Goal: Task Accomplishment & Management: Complete application form

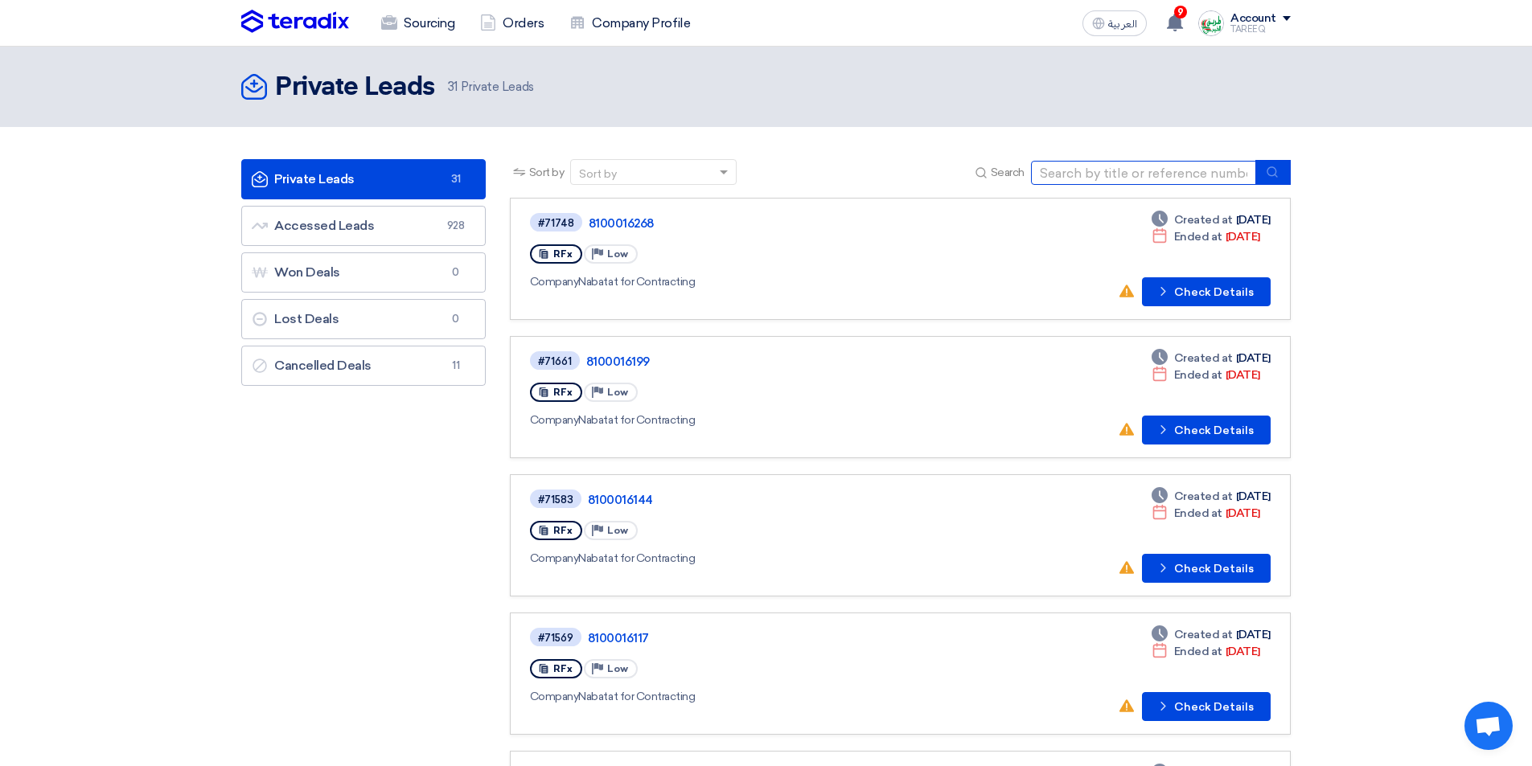
click at [1091, 175] on input at bounding box center [1143, 173] width 225 height 24
type input "71764"
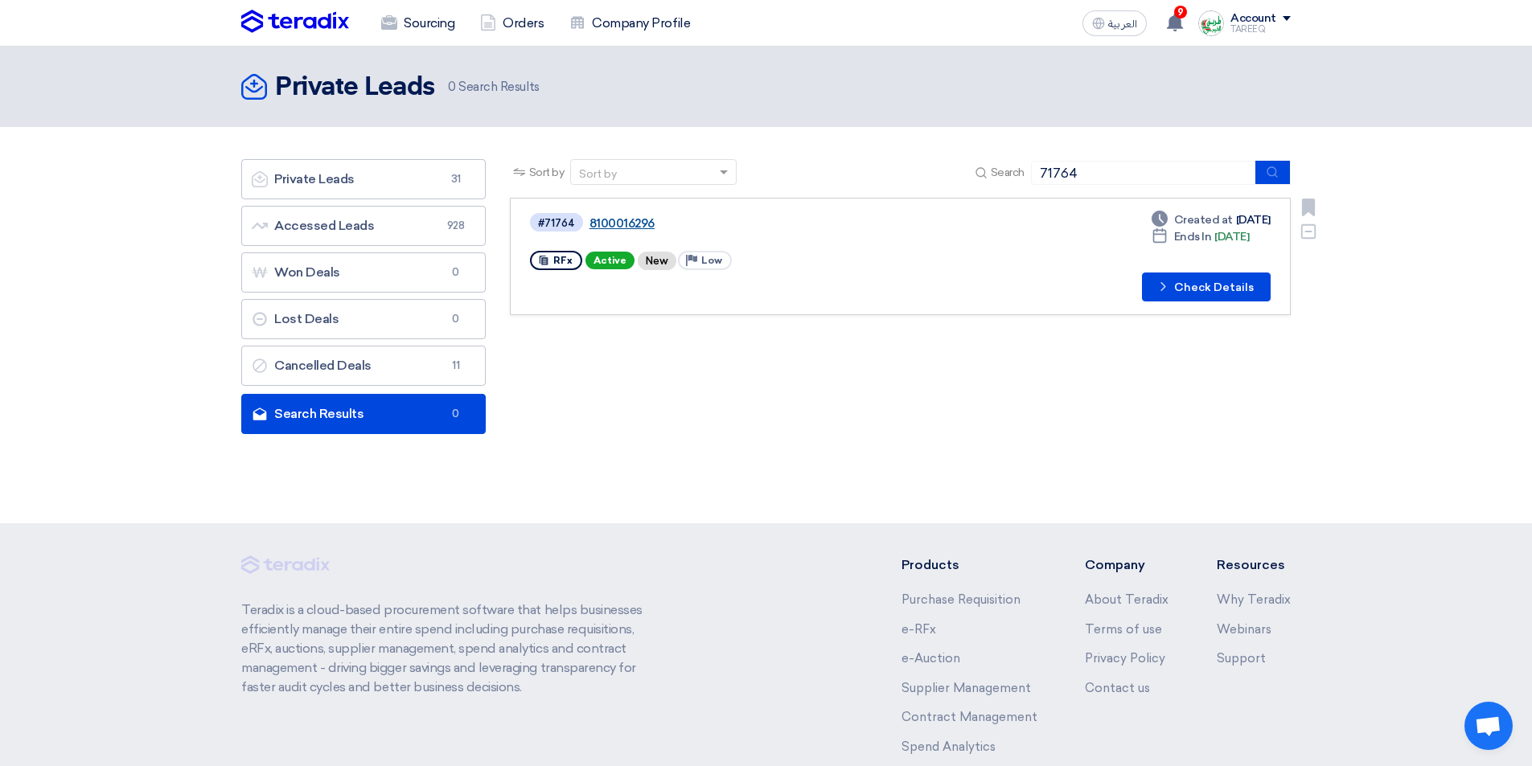
click at [635, 222] on link "8100016296" at bounding box center [791, 223] width 402 height 14
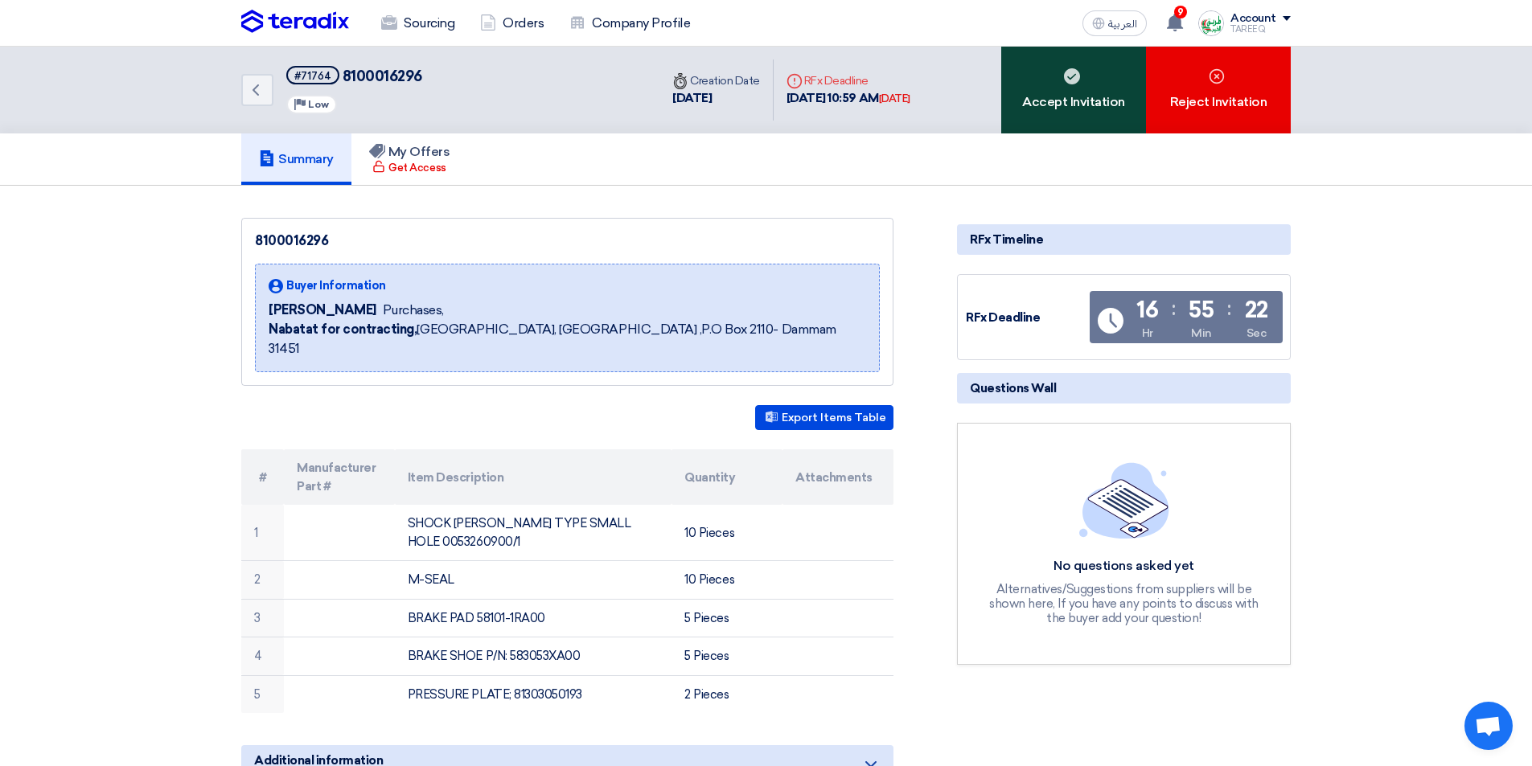
click at [1074, 113] on div "Accept Invitation" at bounding box center [1073, 90] width 145 height 87
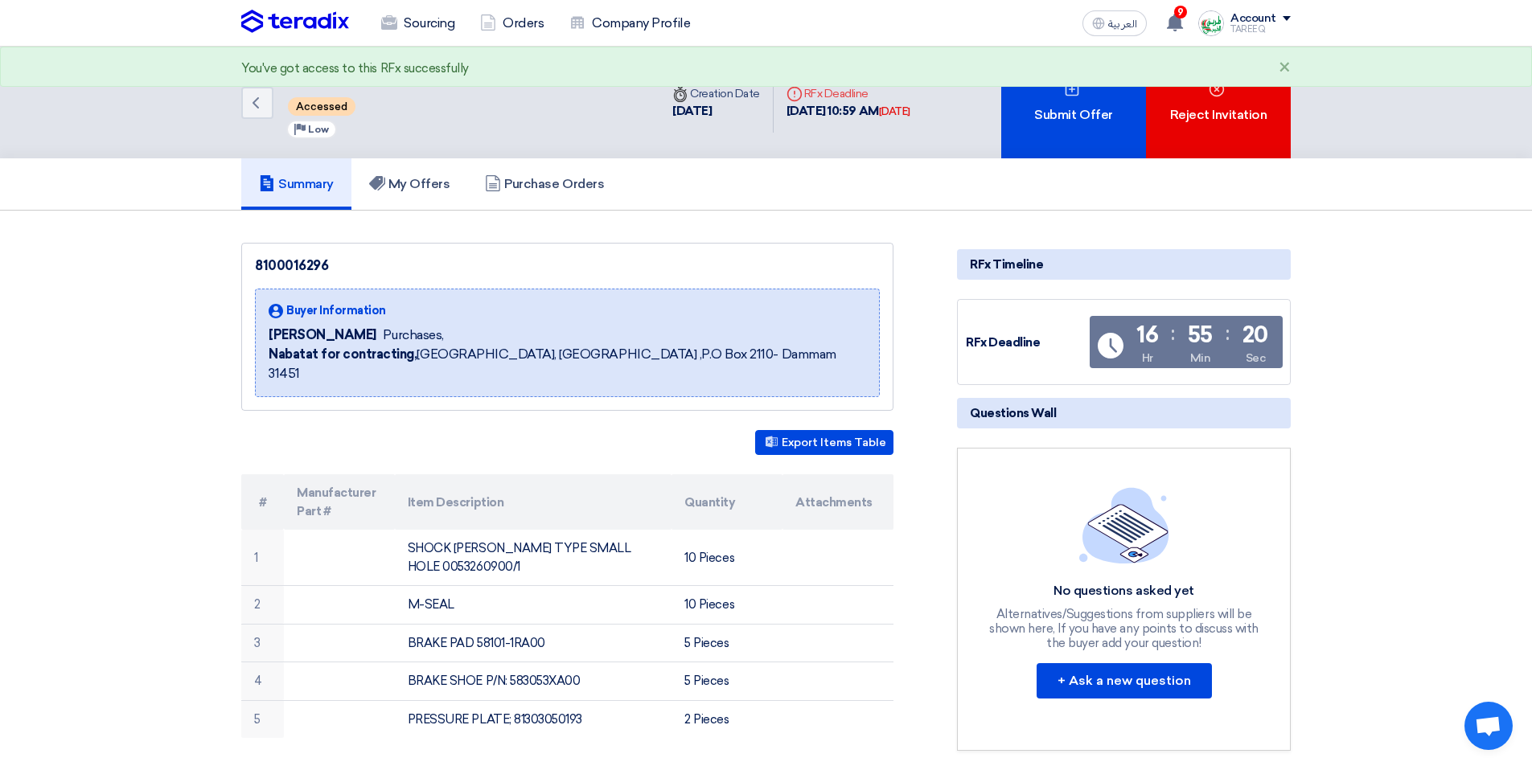
click at [1074, 113] on div "Submit Offer" at bounding box center [1073, 103] width 145 height 112
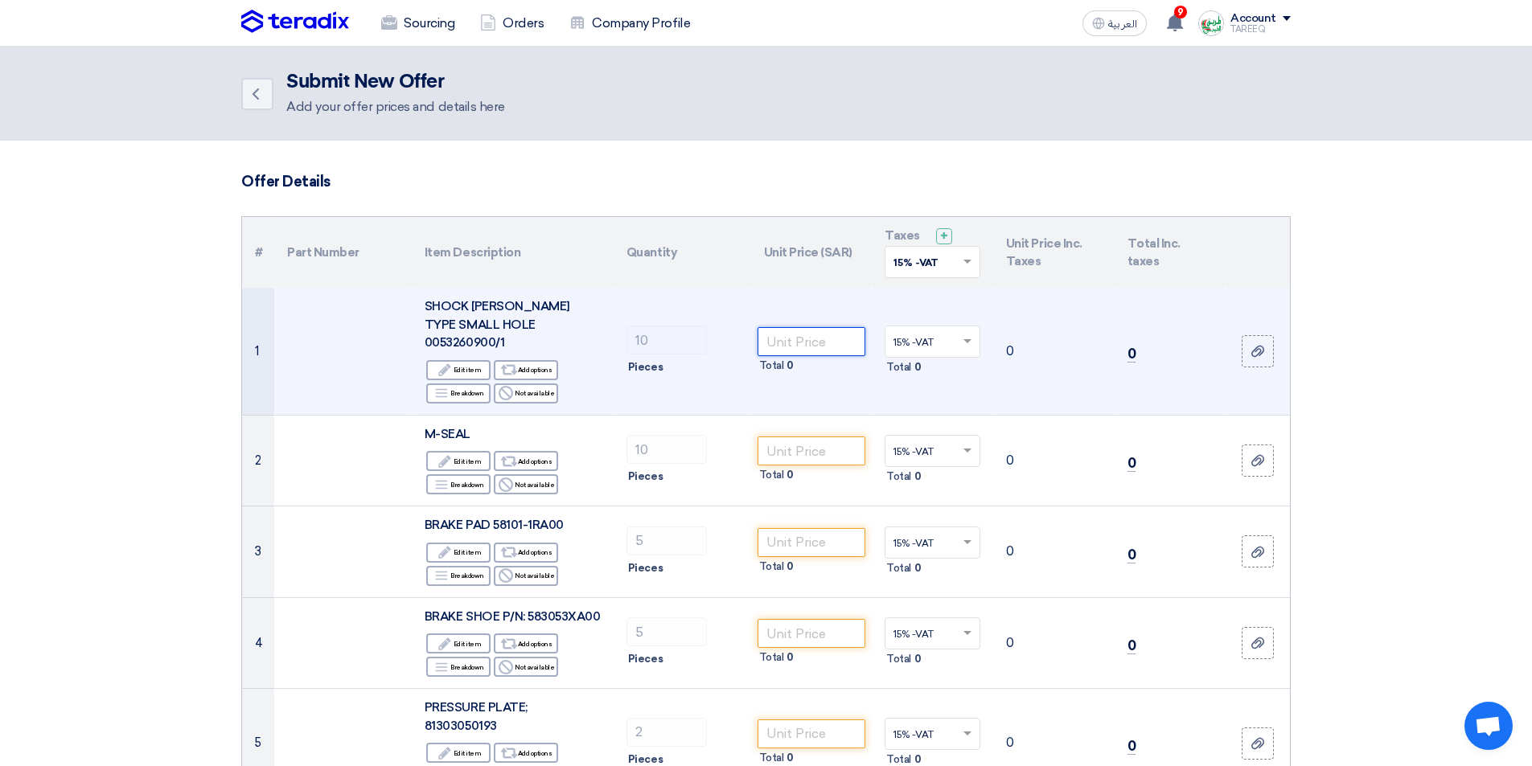
click at [810, 339] on input "number" at bounding box center [812, 341] width 109 height 29
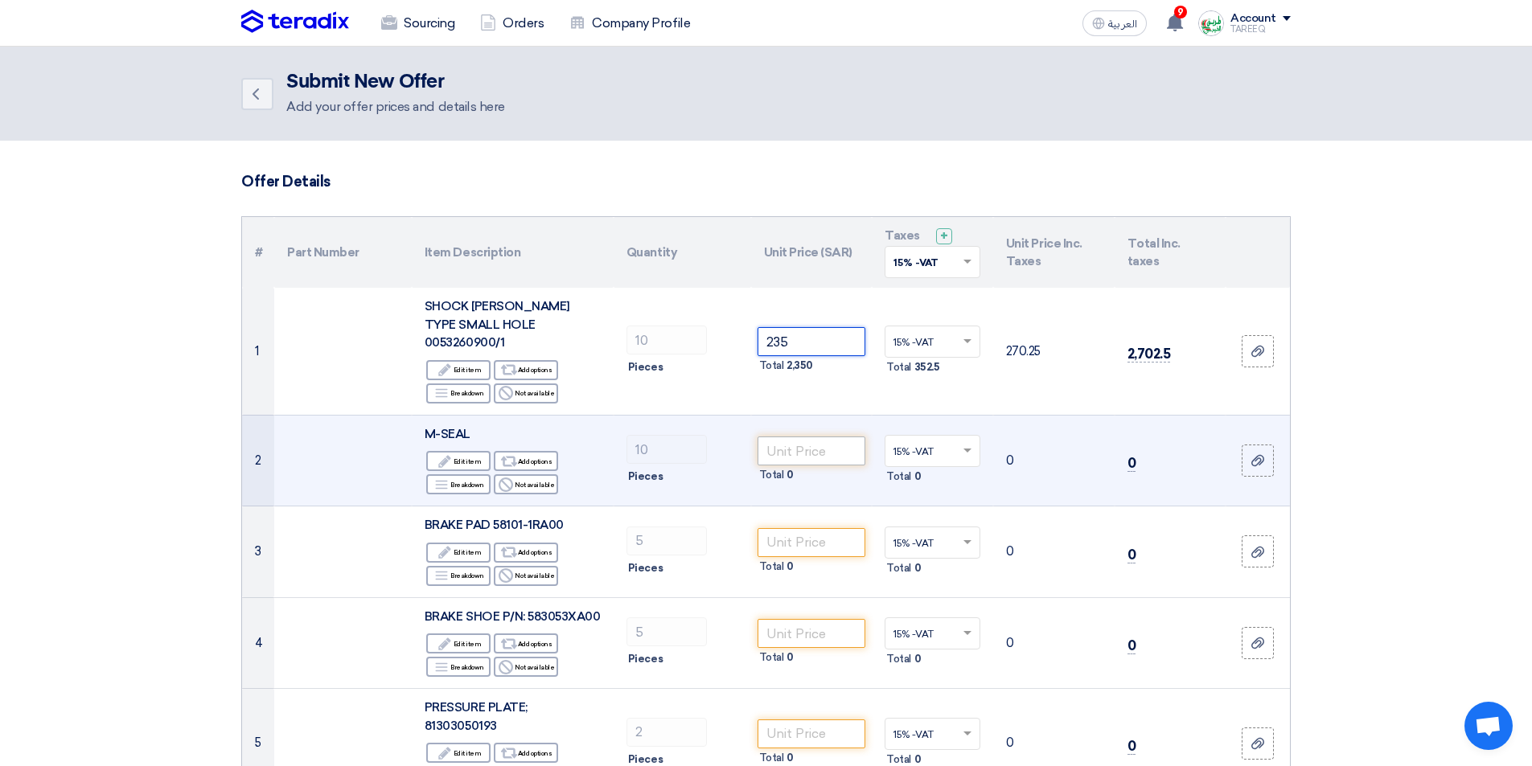
type input "235"
click at [830, 439] on input "number" at bounding box center [812, 451] width 109 height 29
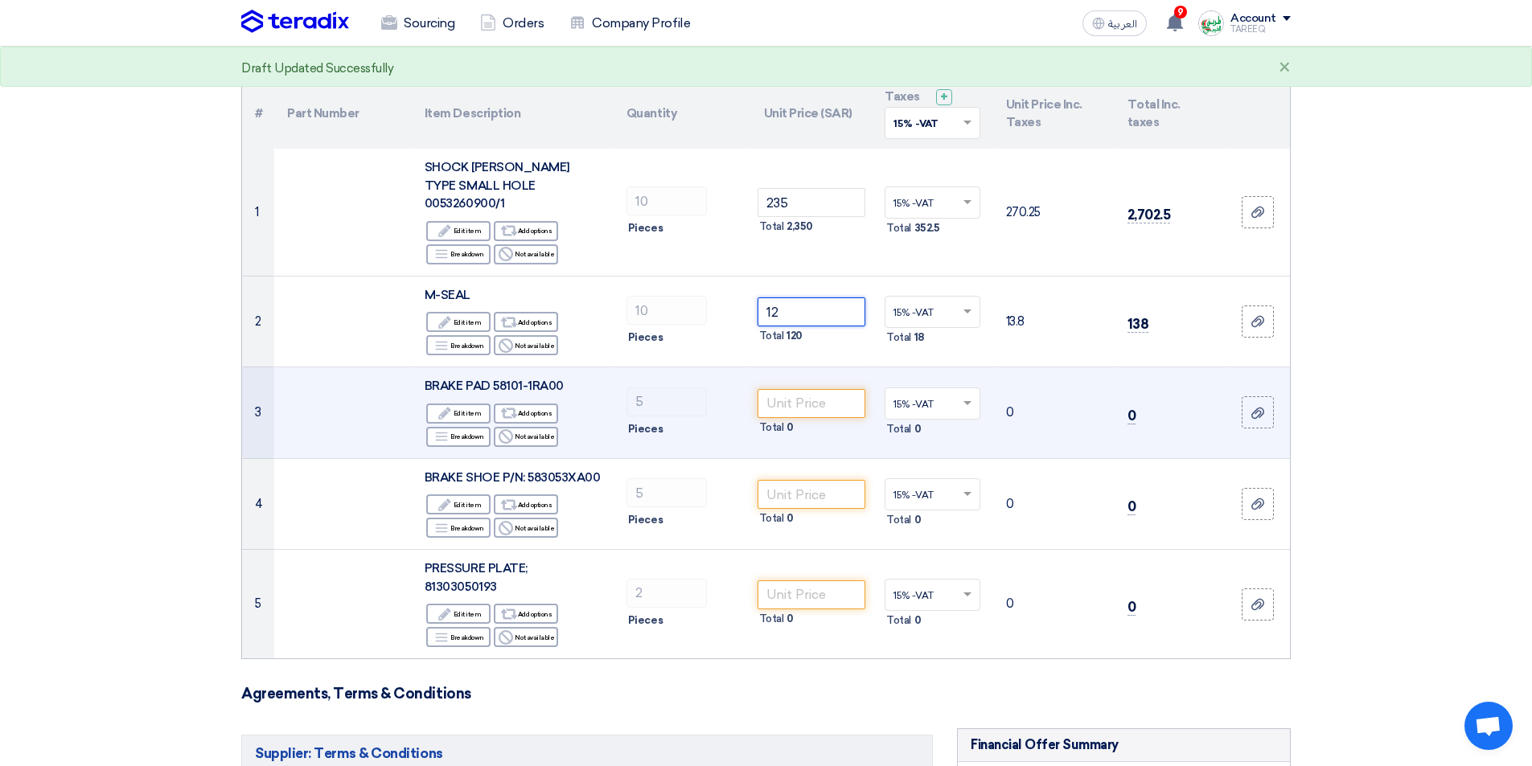
scroll to position [161, 0]
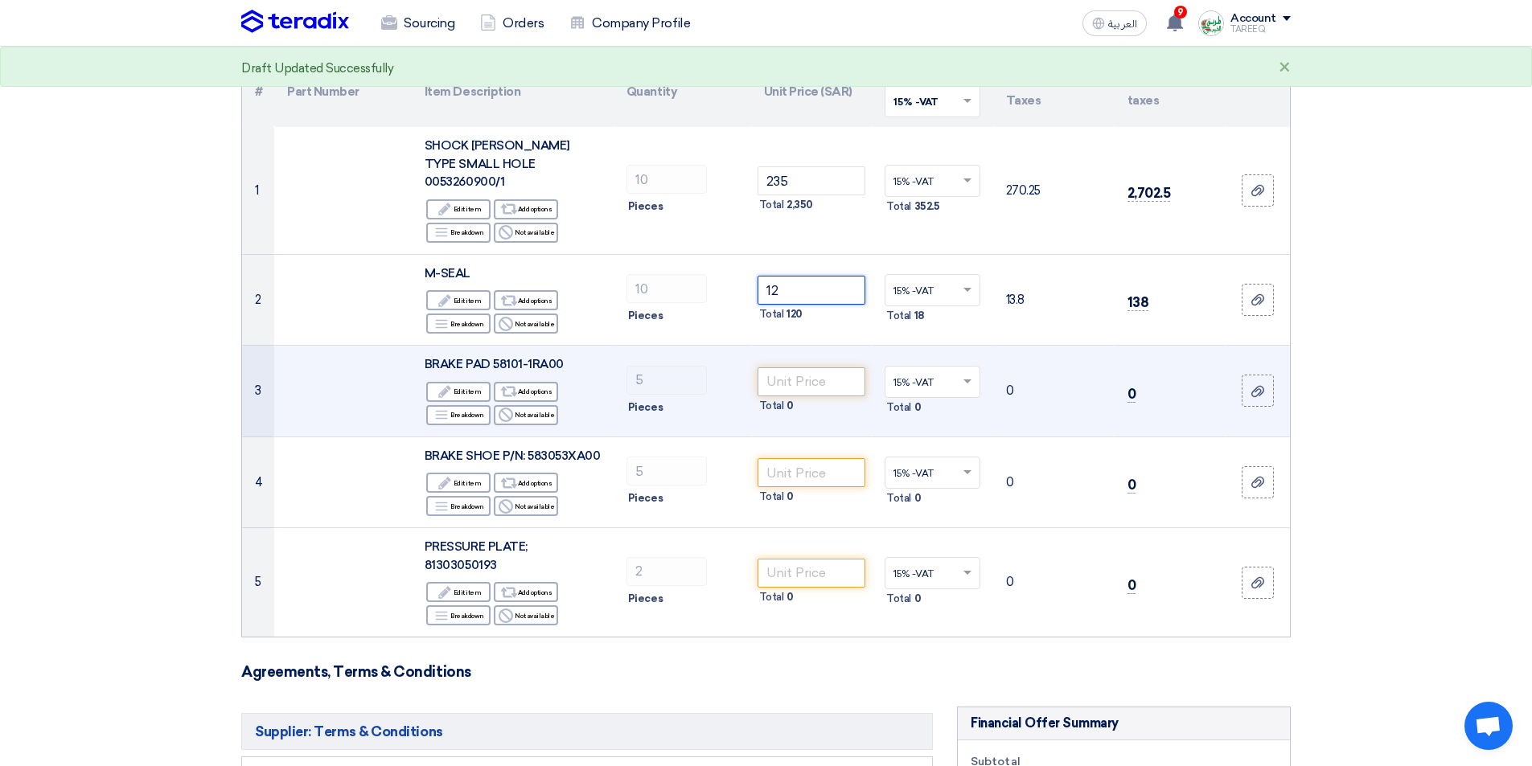
type input "12"
click at [808, 368] on input "number" at bounding box center [812, 382] width 109 height 29
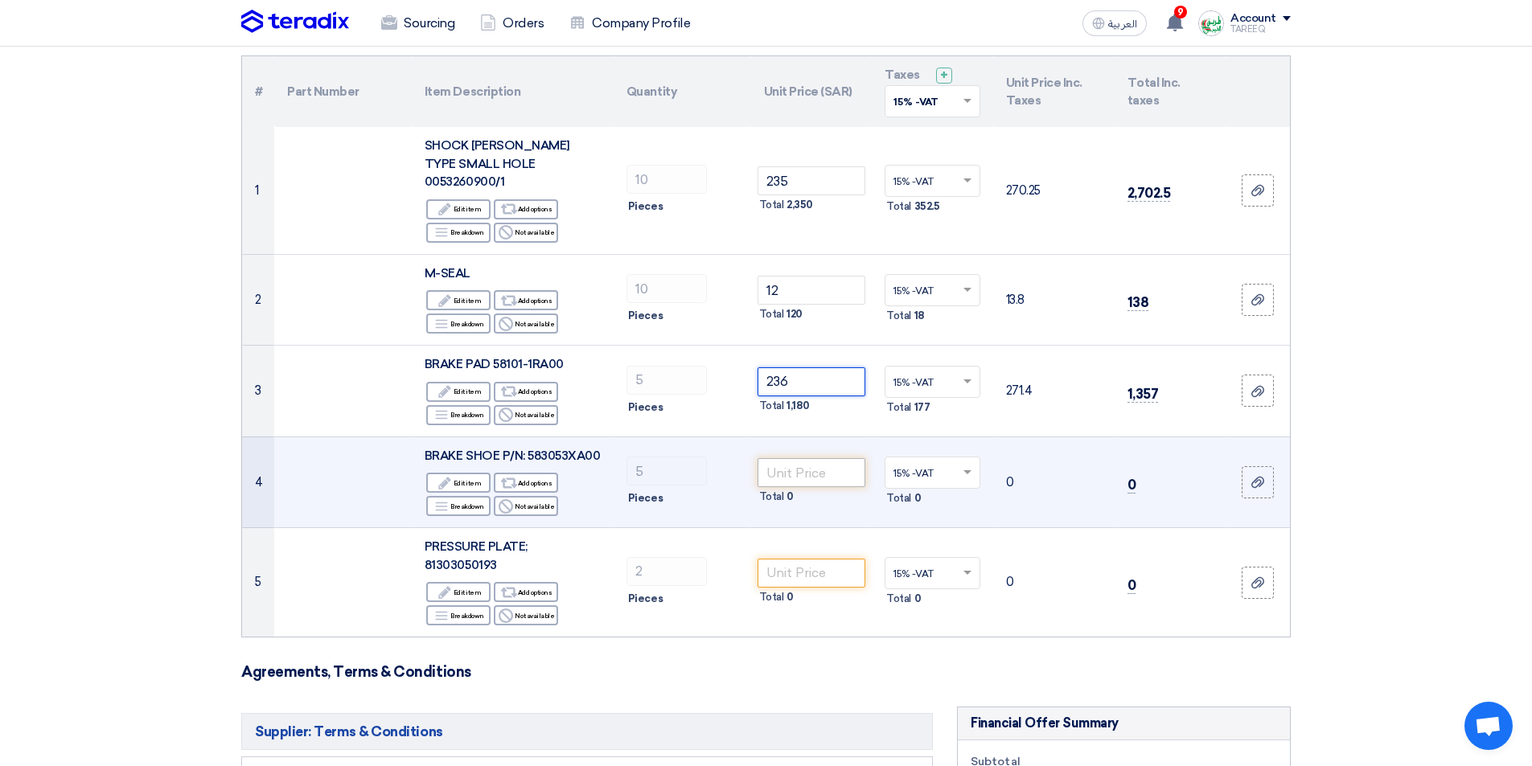
type input "236"
click at [820, 459] on input "number" at bounding box center [812, 472] width 109 height 29
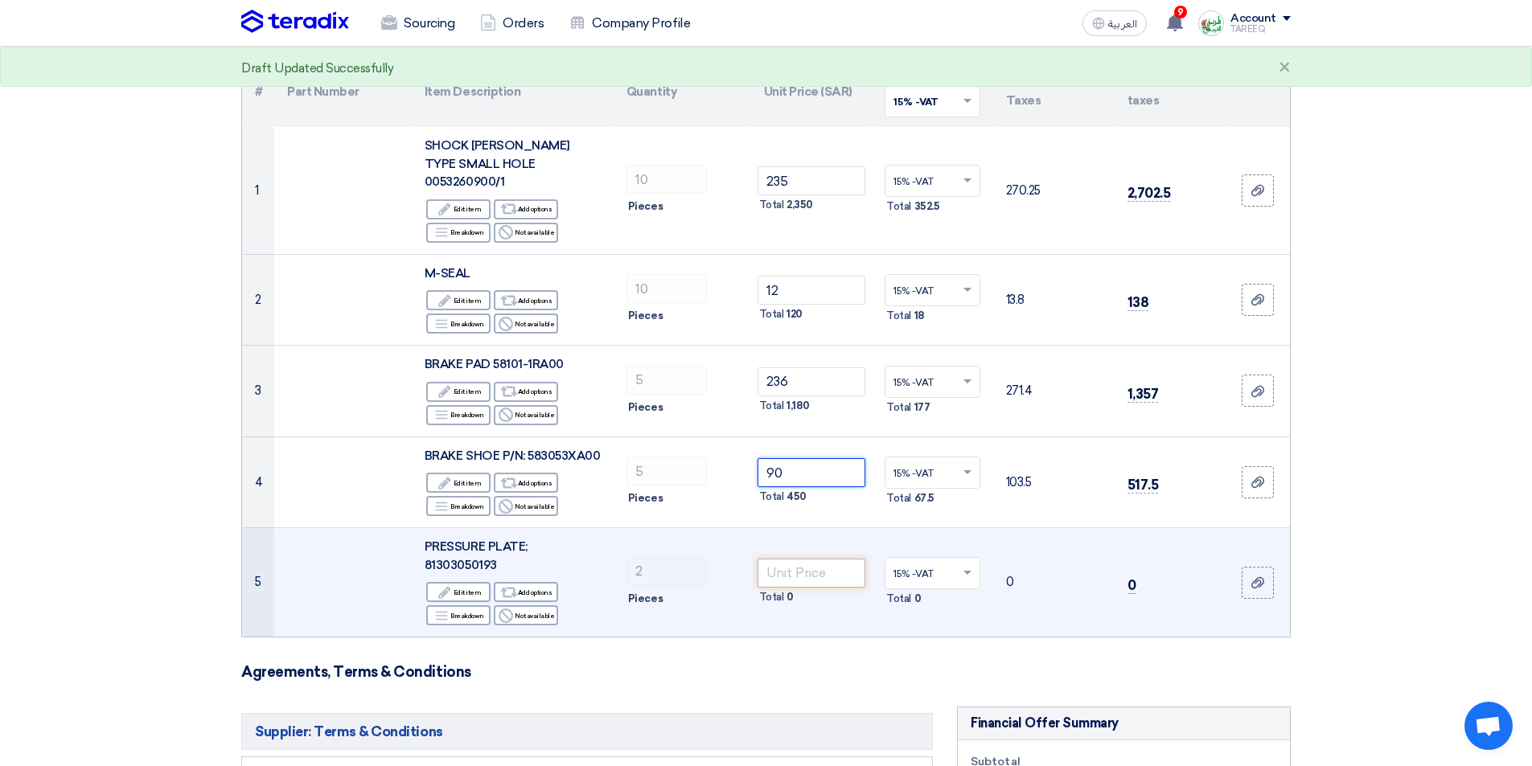
type input "90"
click at [824, 559] on input "number" at bounding box center [812, 573] width 109 height 29
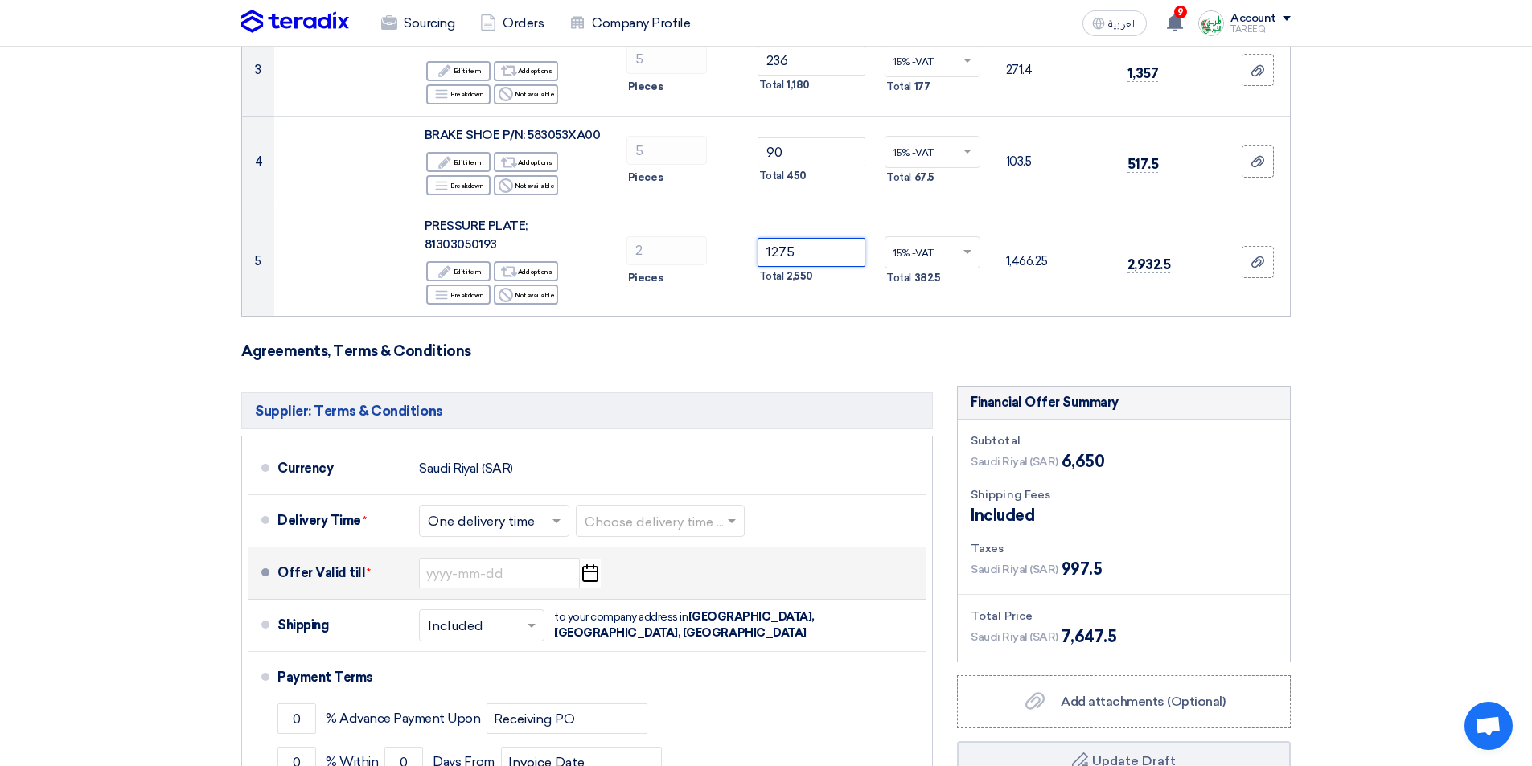
scroll to position [483, 0]
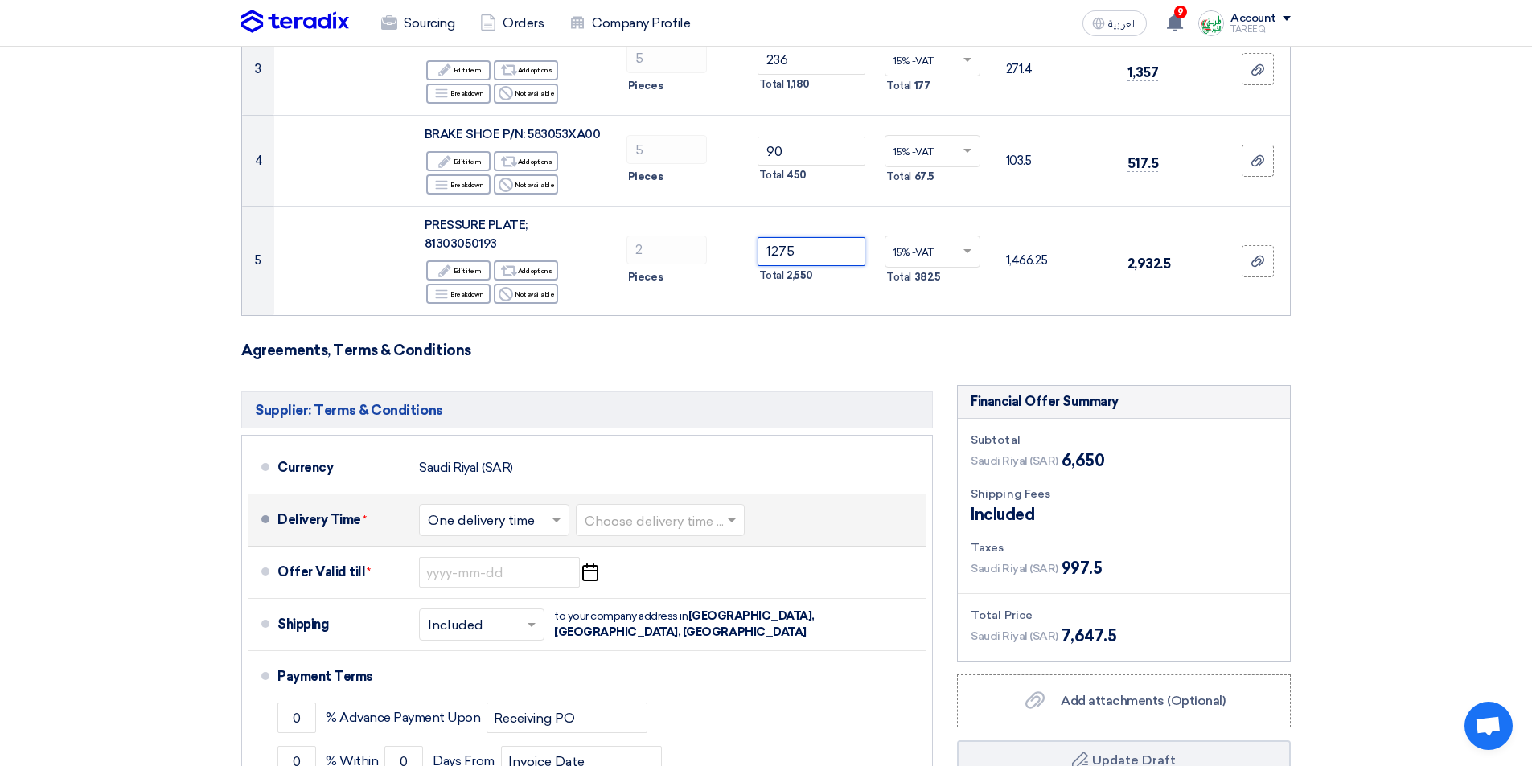
type input "1275"
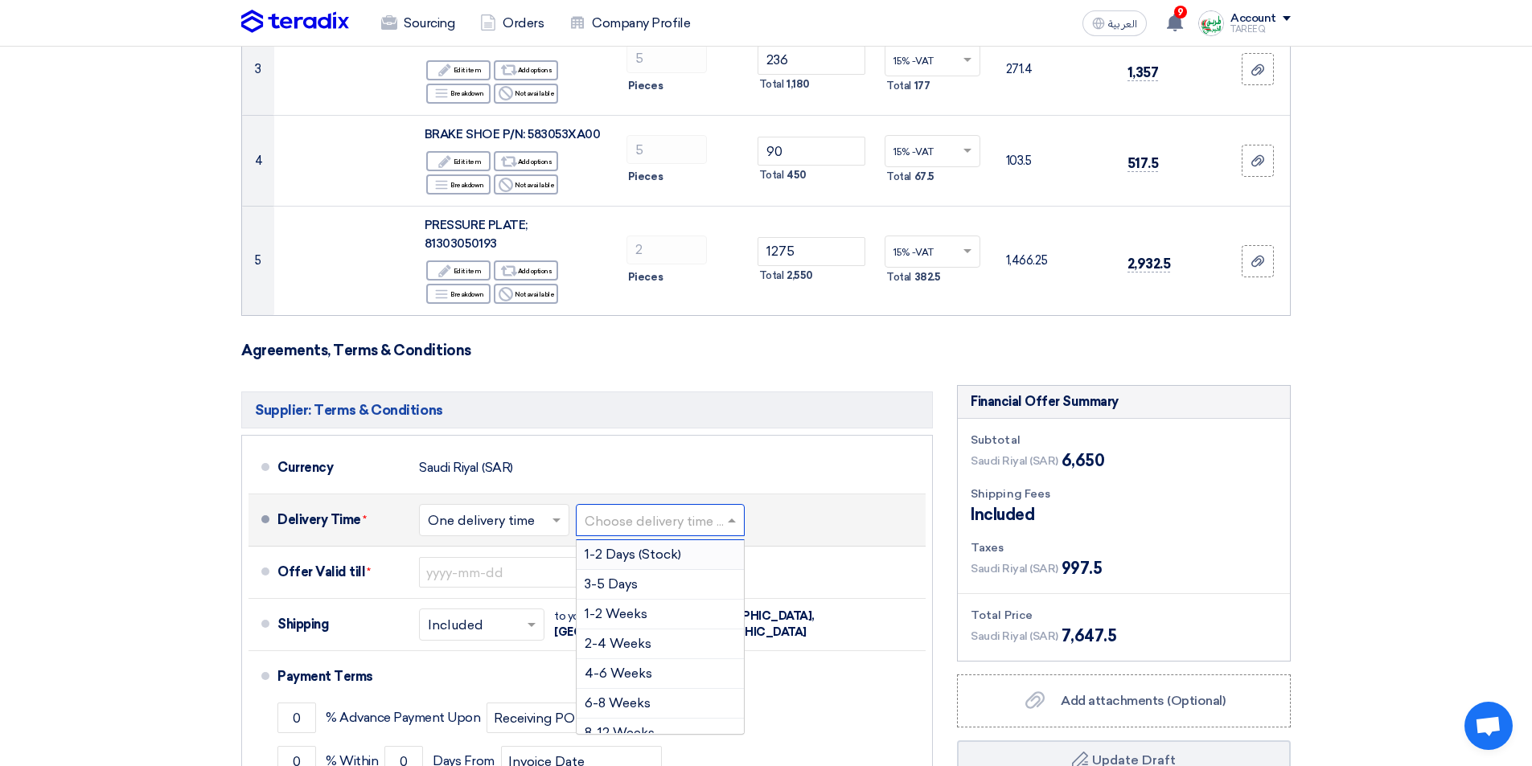
click at [693, 511] on input "text" at bounding box center [661, 522] width 153 height 23
click at [638, 577] on span "3-5 Days" at bounding box center [611, 584] width 53 height 15
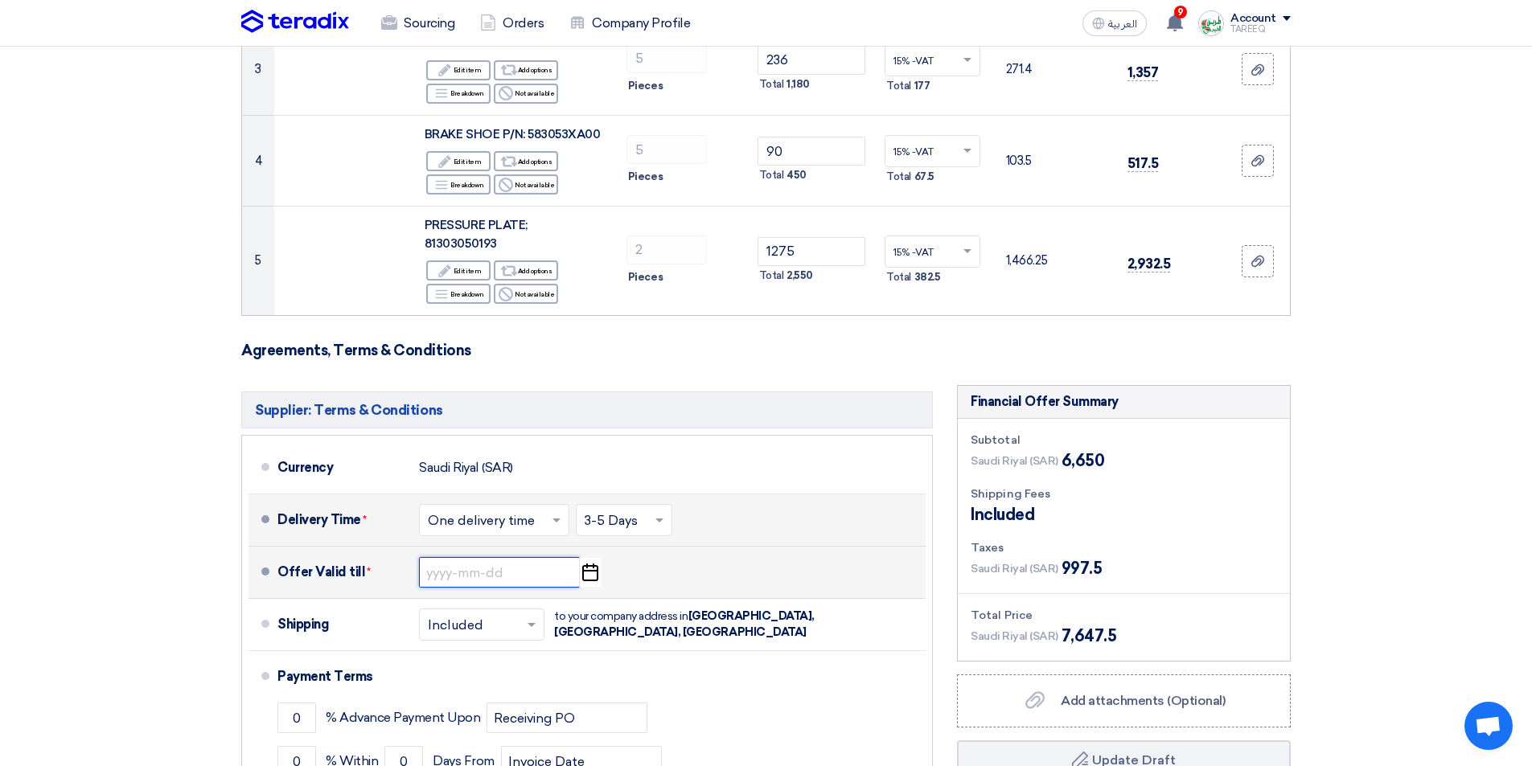
click at [467, 557] on input at bounding box center [499, 572] width 161 height 31
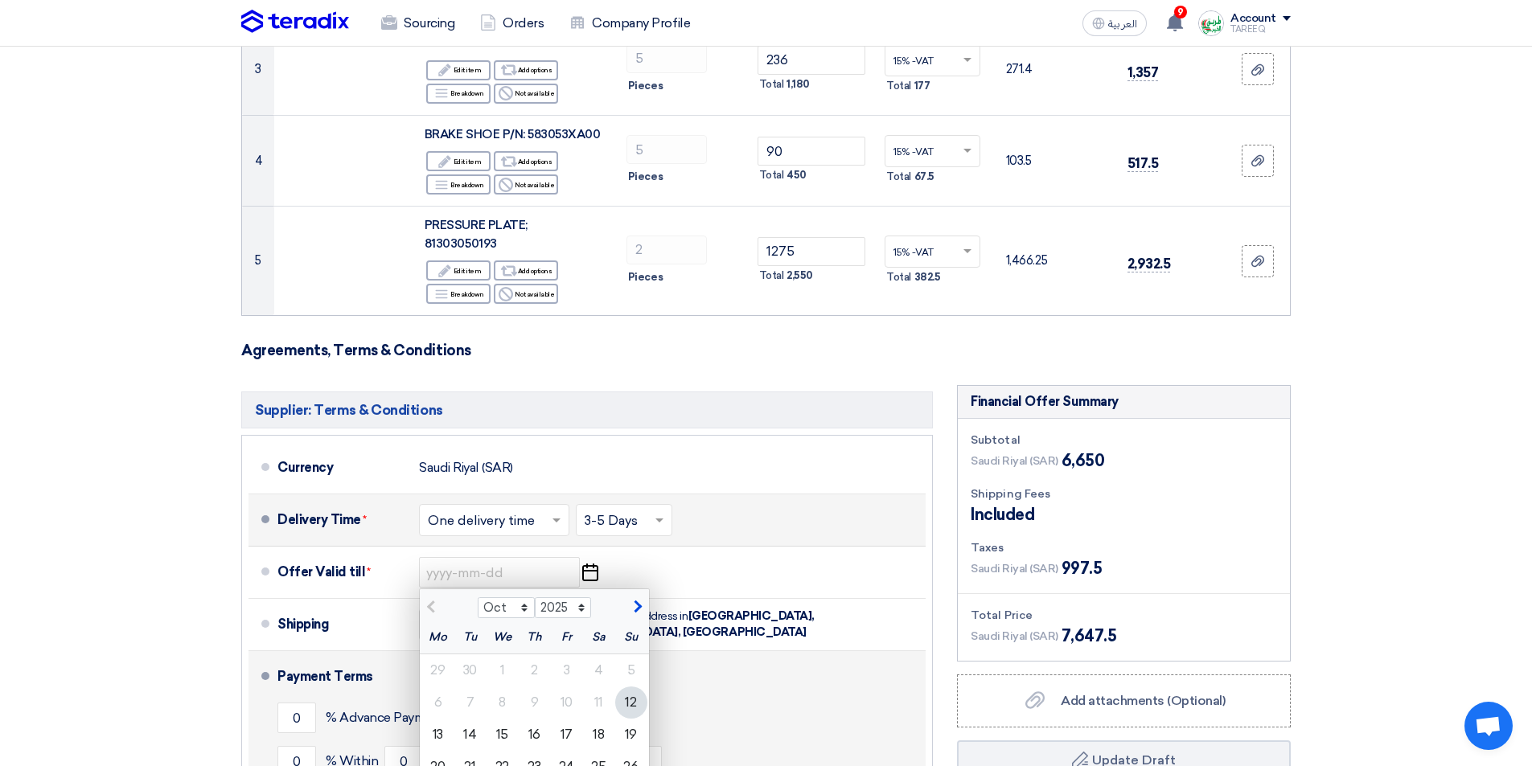
click at [630, 719] on div "19" at bounding box center [631, 735] width 32 height 32
type input "[DATE]"
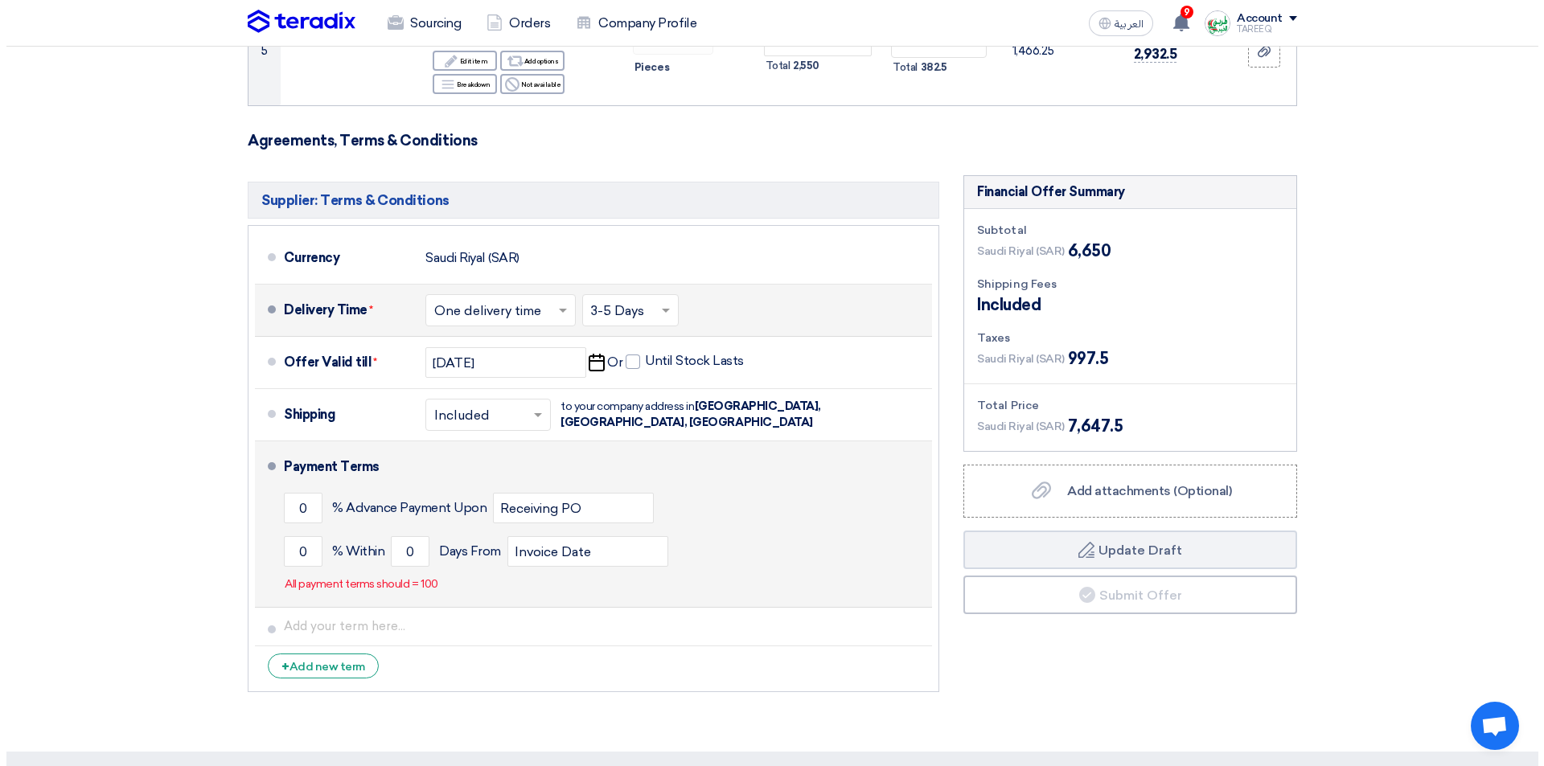
scroll to position [724, 0]
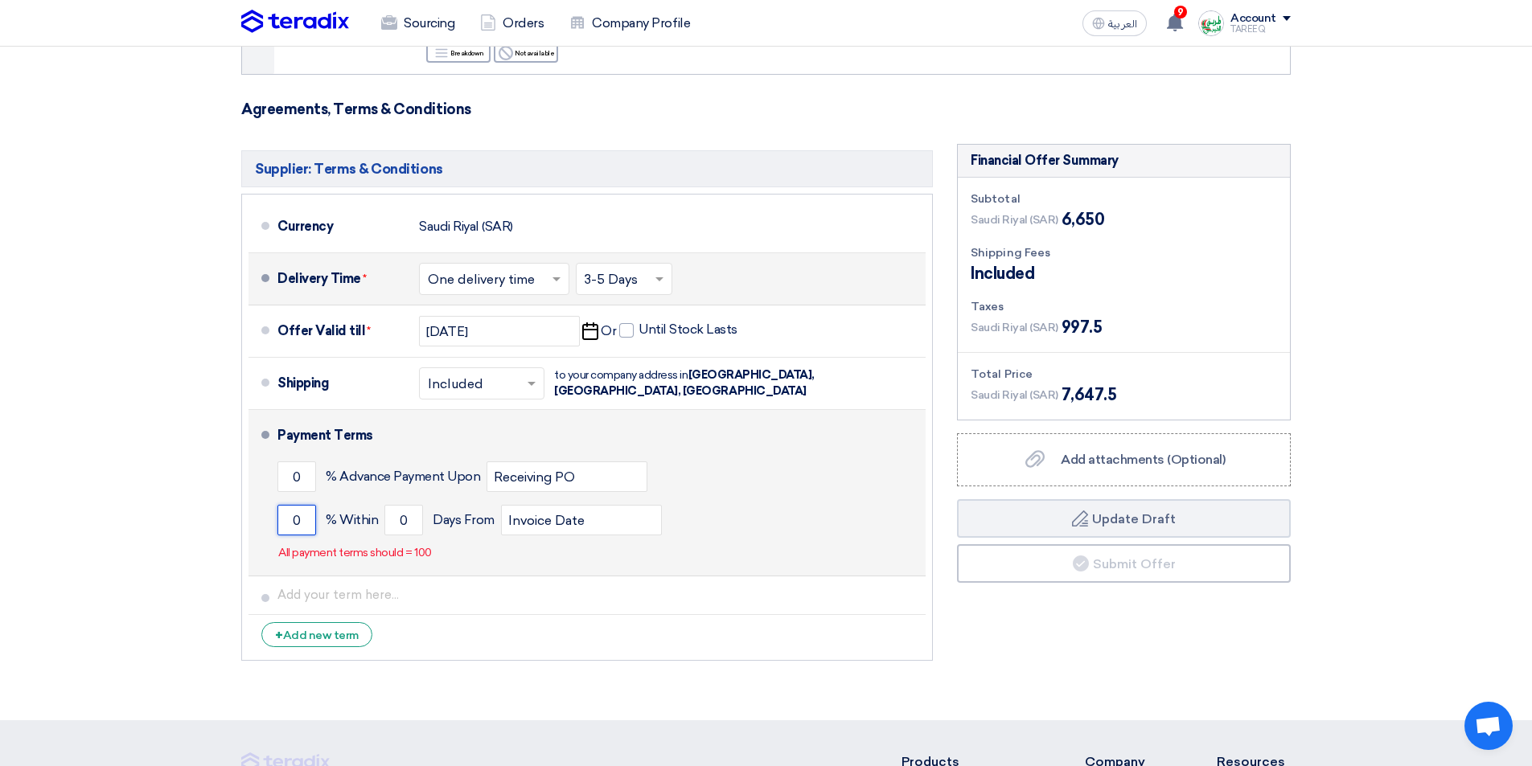
click at [281, 505] on input "0" at bounding box center [296, 520] width 39 height 31
type input "100"
click at [401, 505] on input "0" at bounding box center [403, 520] width 39 height 31
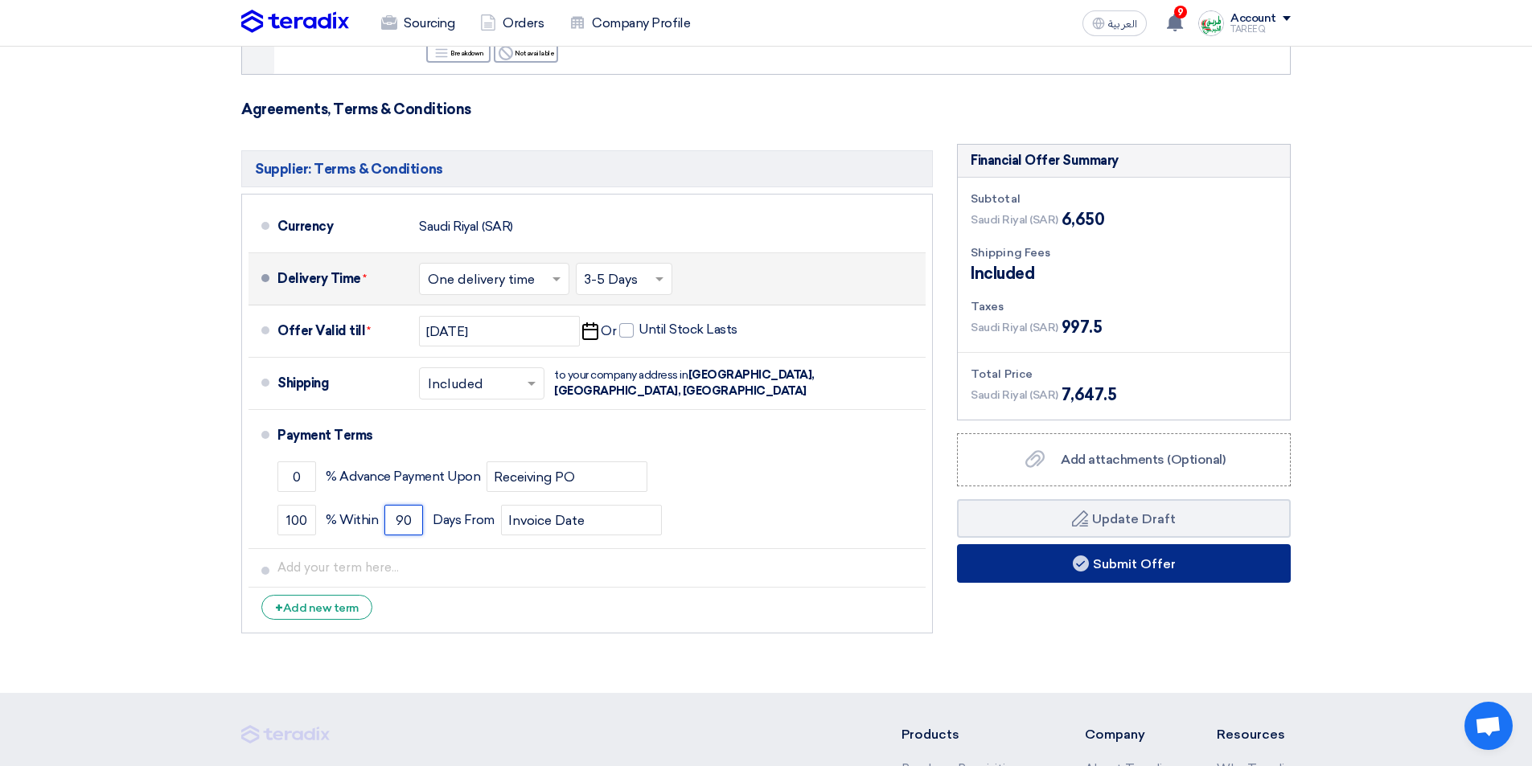
type input "90"
click at [1132, 544] on button "Submit Offer" at bounding box center [1124, 563] width 334 height 39
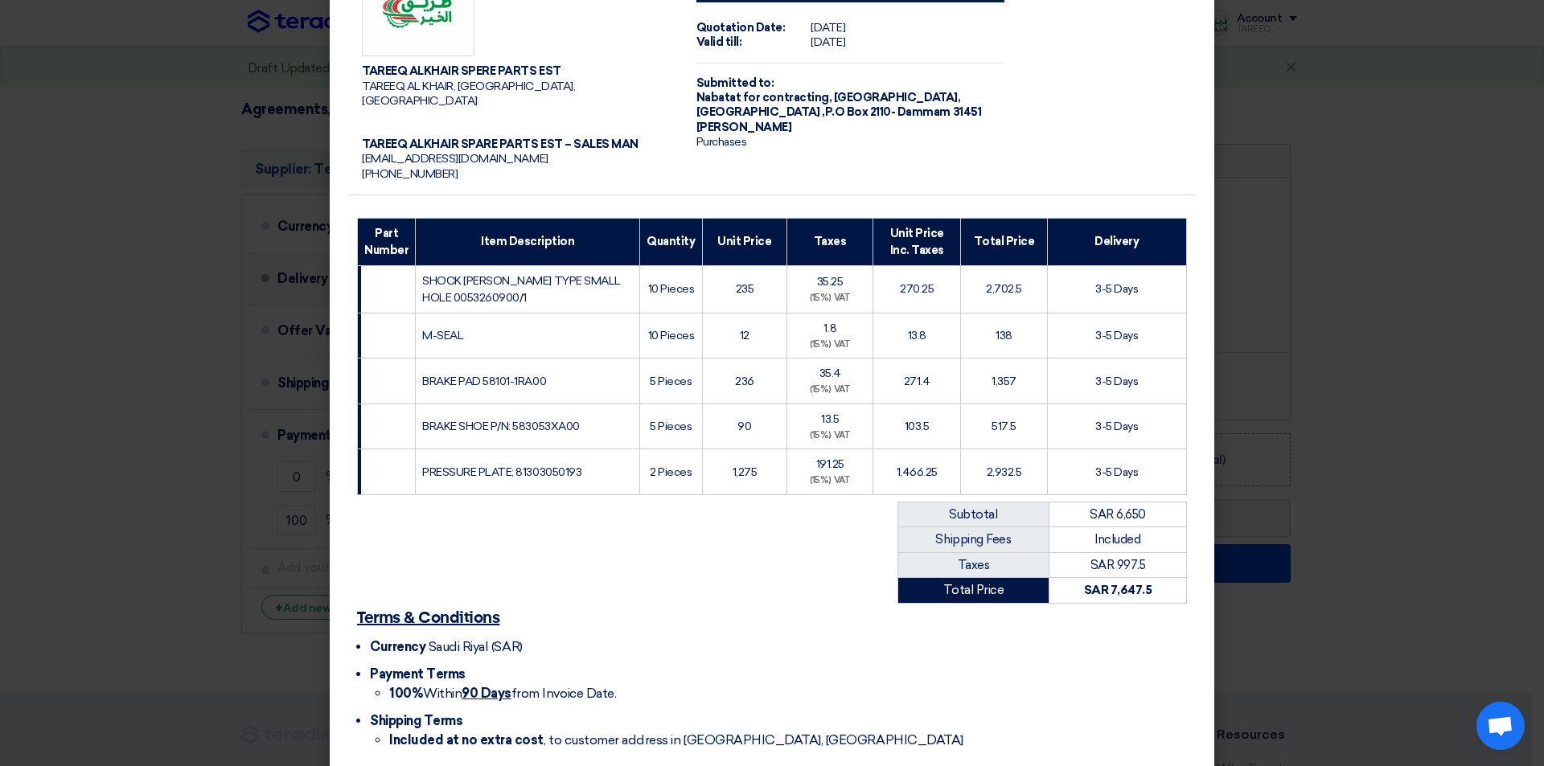
scroll to position [136, 0]
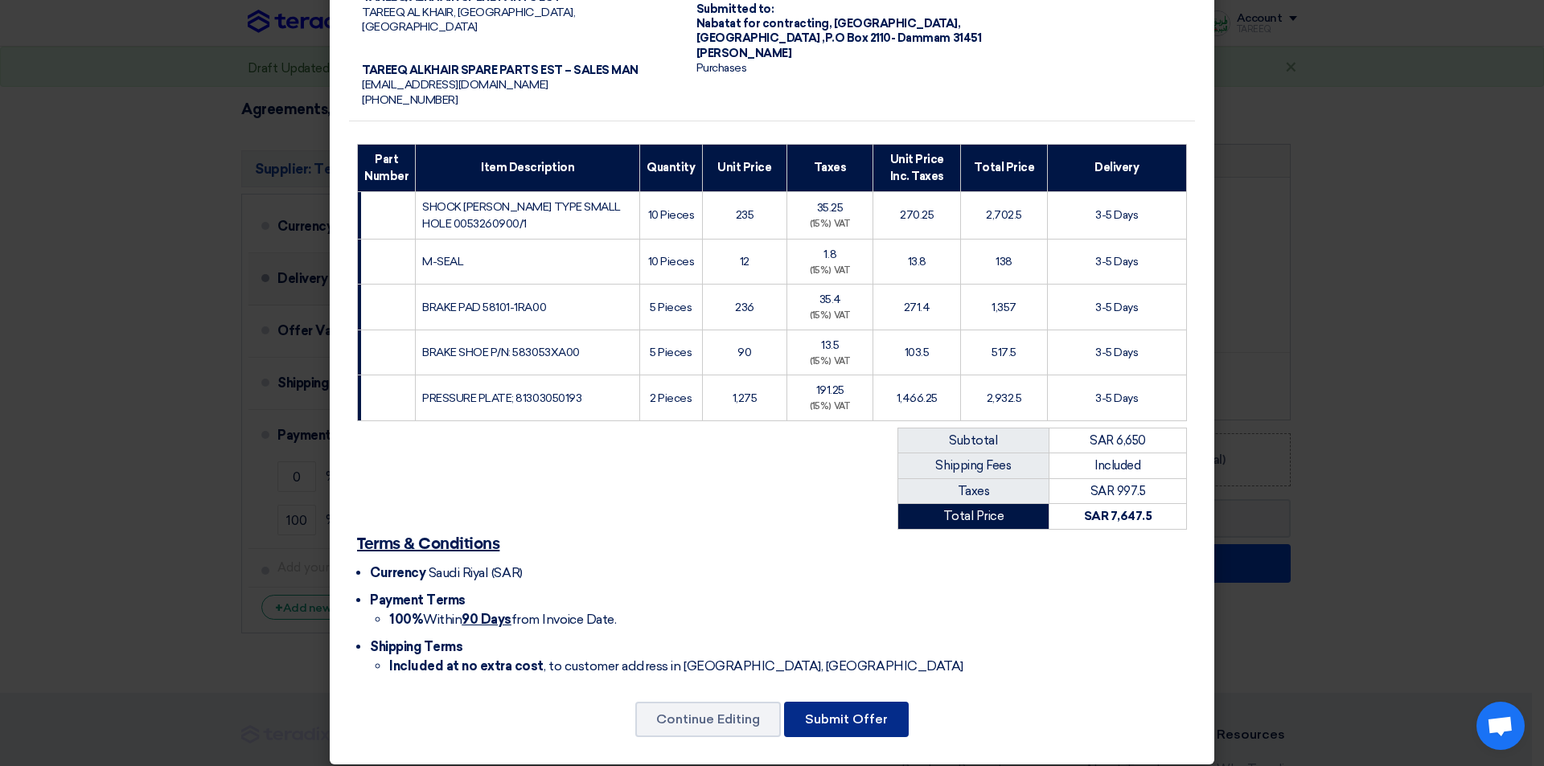
click at [864, 705] on button "Submit Offer" at bounding box center [846, 719] width 125 height 35
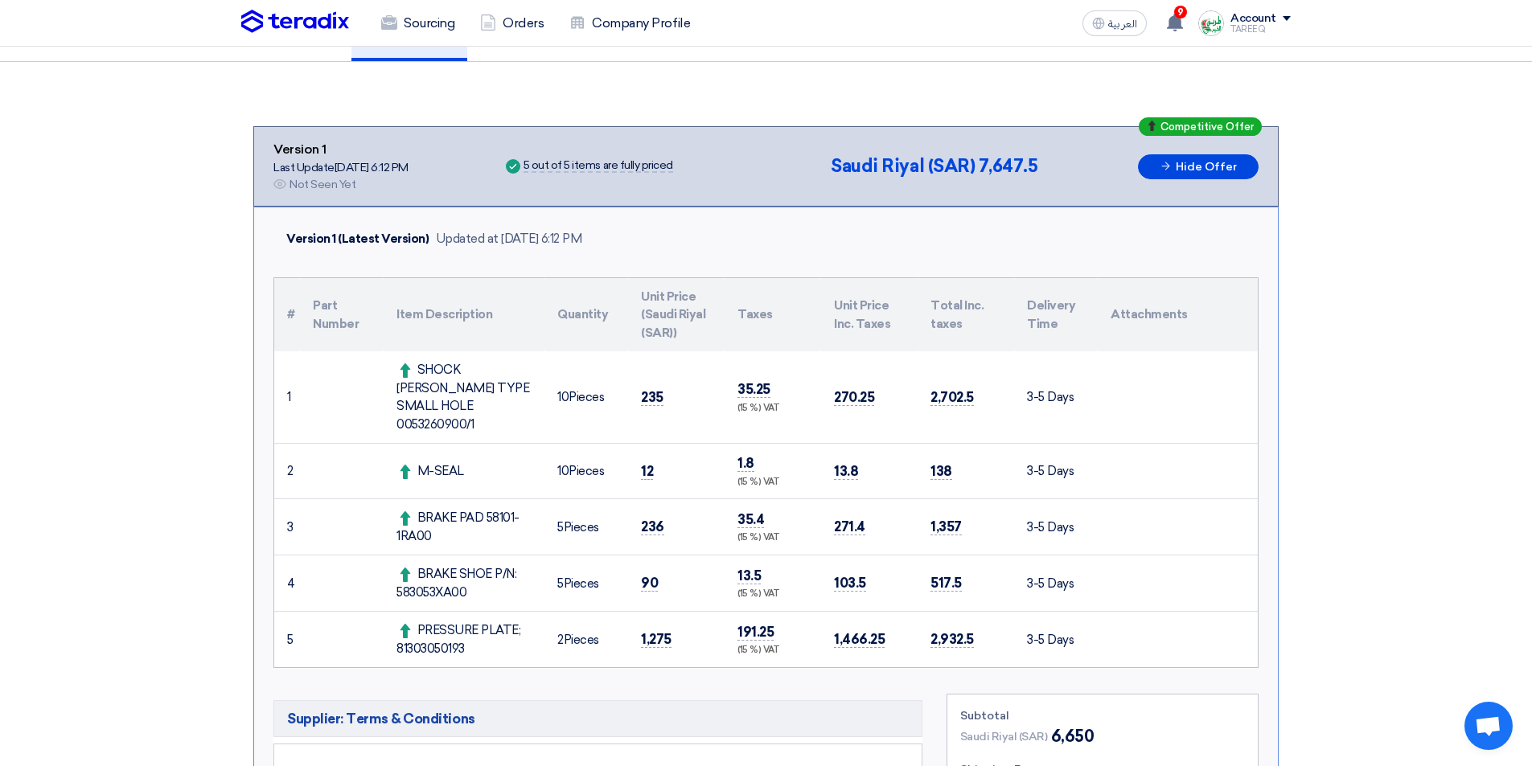
scroll to position [161, 0]
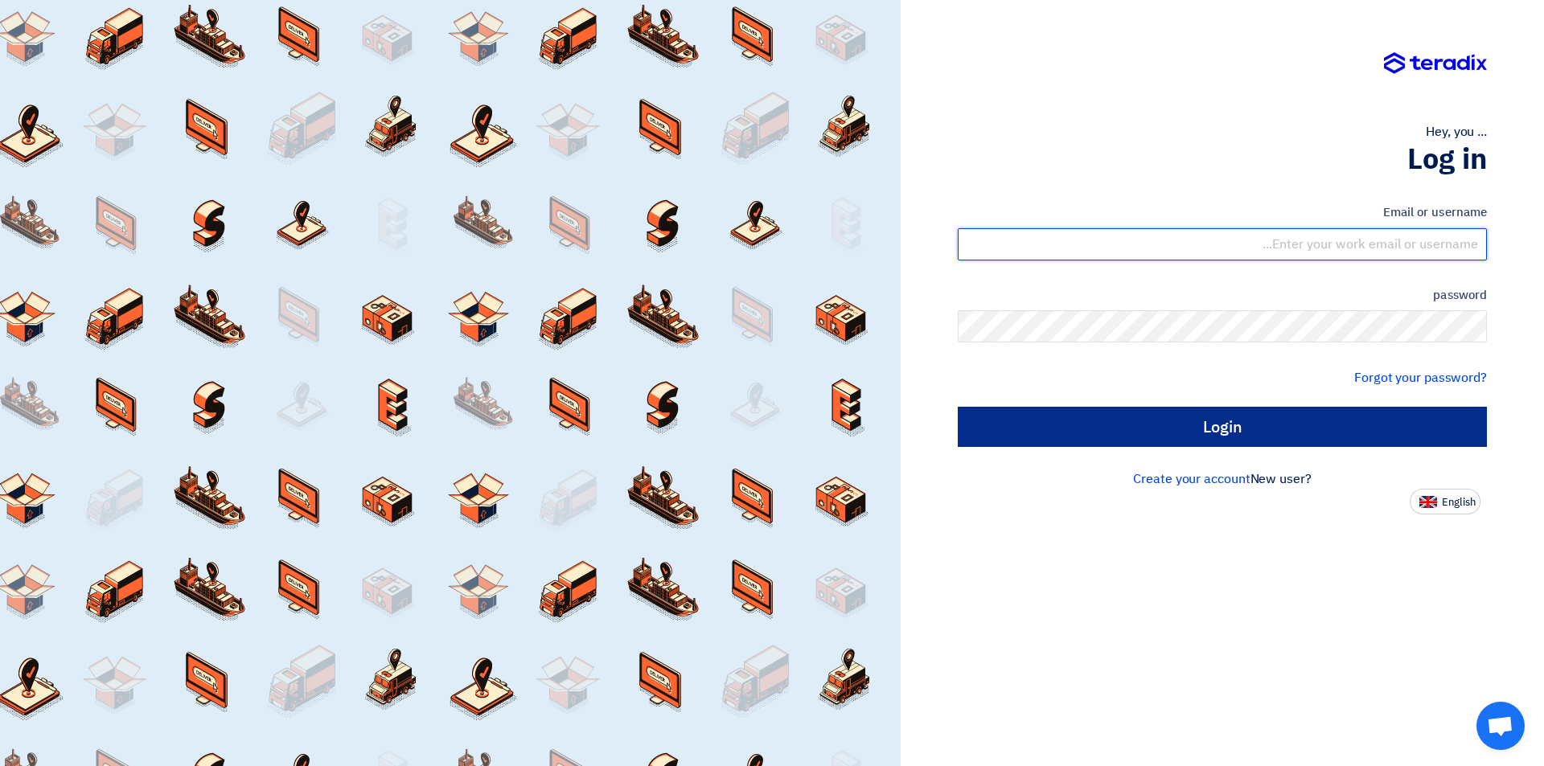
type input "[EMAIL_ADDRESS][DOMAIN_NAME]"
click at [1216, 429] on input "Login" at bounding box center [1222, 427] width 529 height 40
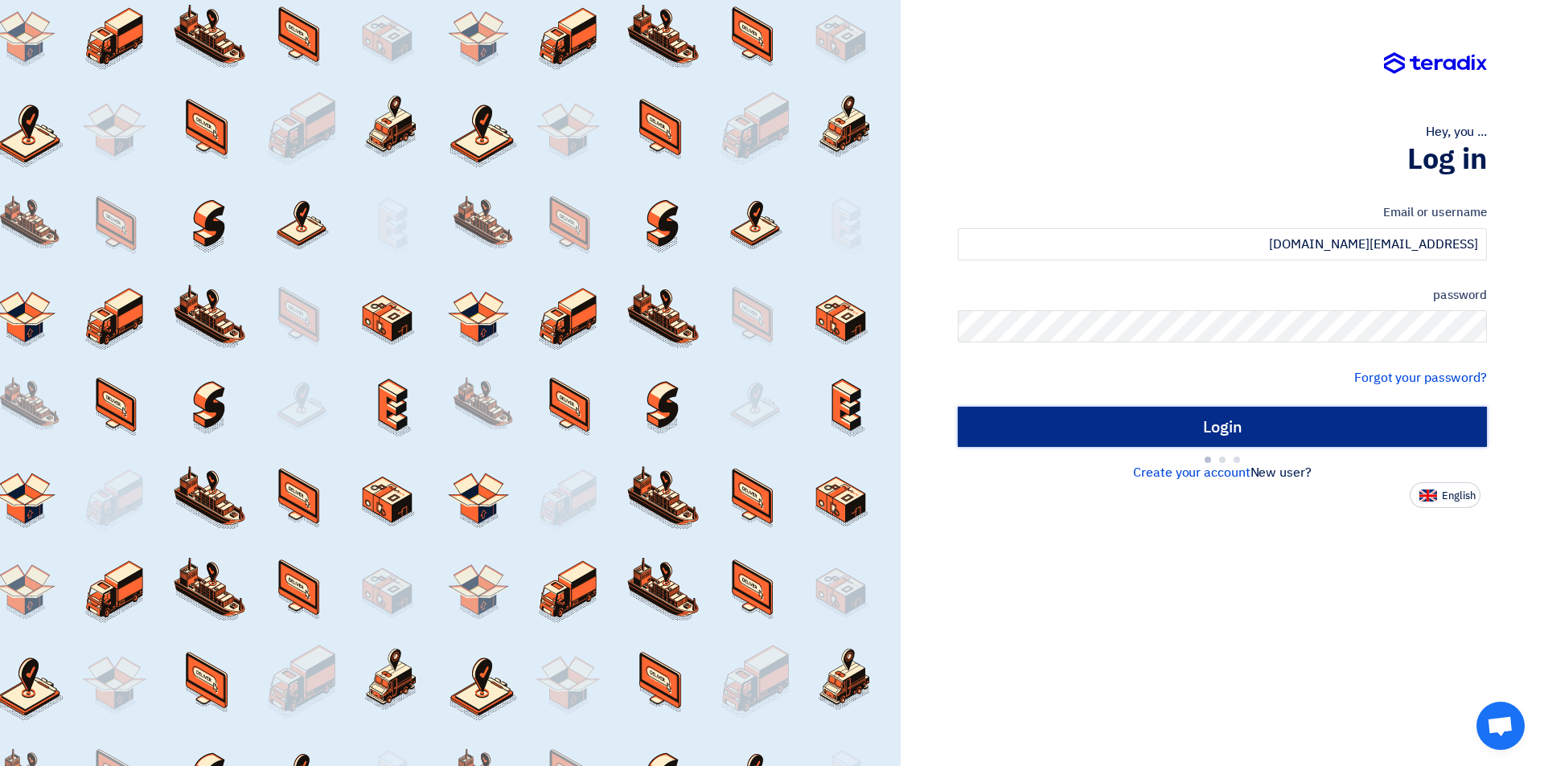
type input "Sign in"
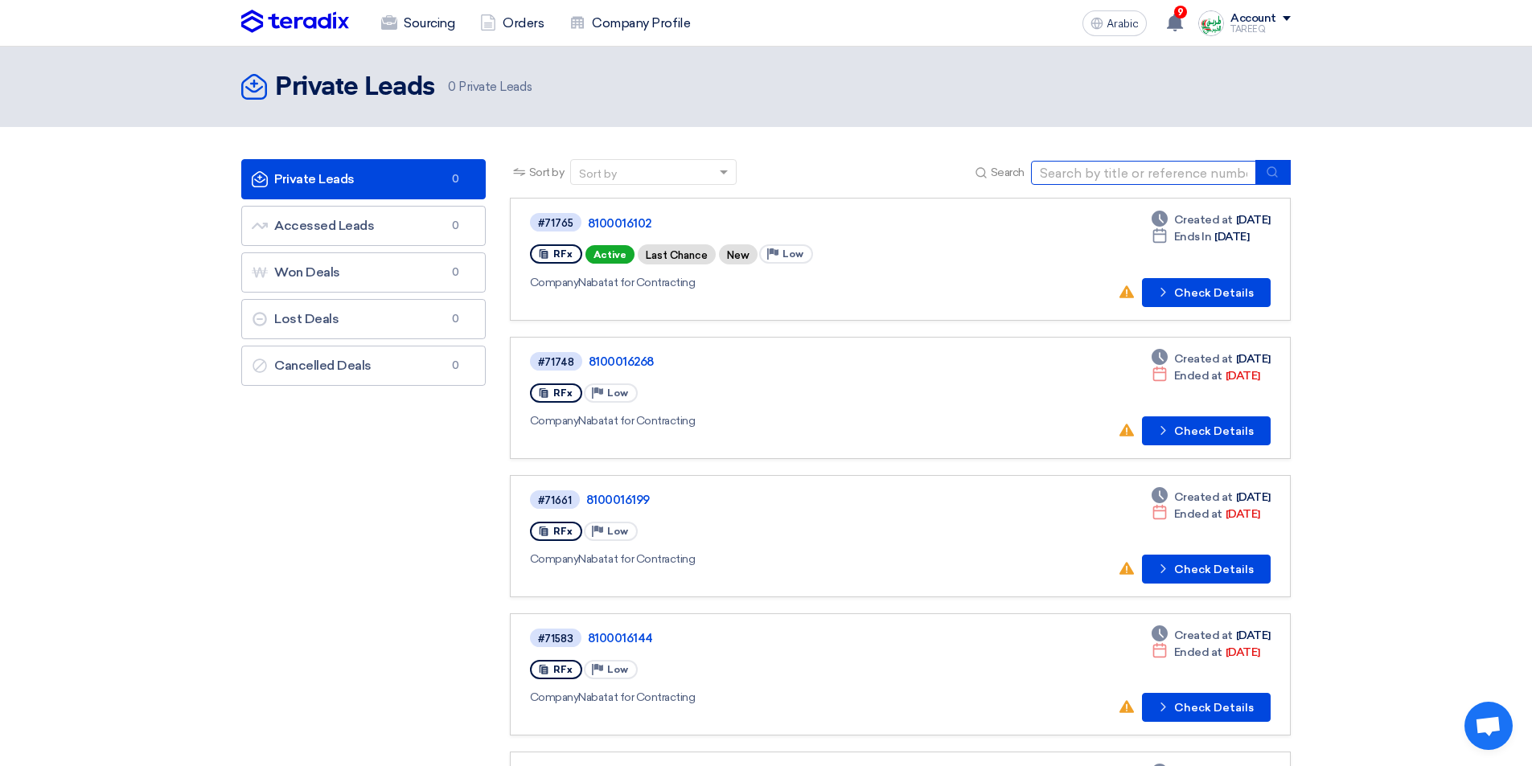
click at [1070, 176] on input at bounding box center [1143, 173] width 225 height 24
click at [844, 268] on div "#71765 8100016102 RFx Active Last Chance New Priority Low Company Nabatat for C…" at bounding box center [761, 260] width 463 height 96
click at [1195, 296] on font "Check Details" at bounding box center [1214, 293] width 80 height 14
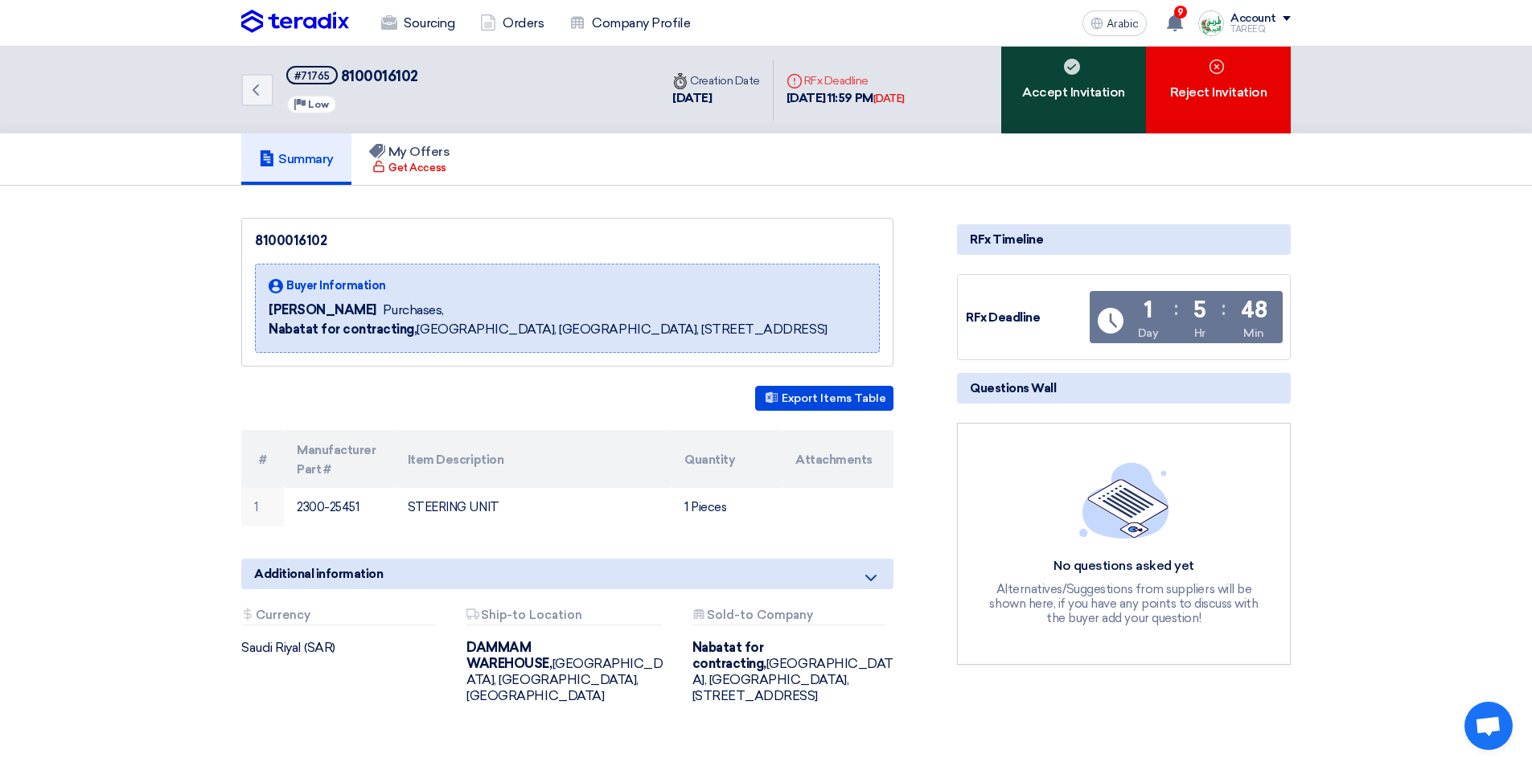
click at [1094, 78] on div "Accept Invitation" at bounding box center [1073, 90] width 145 height 87
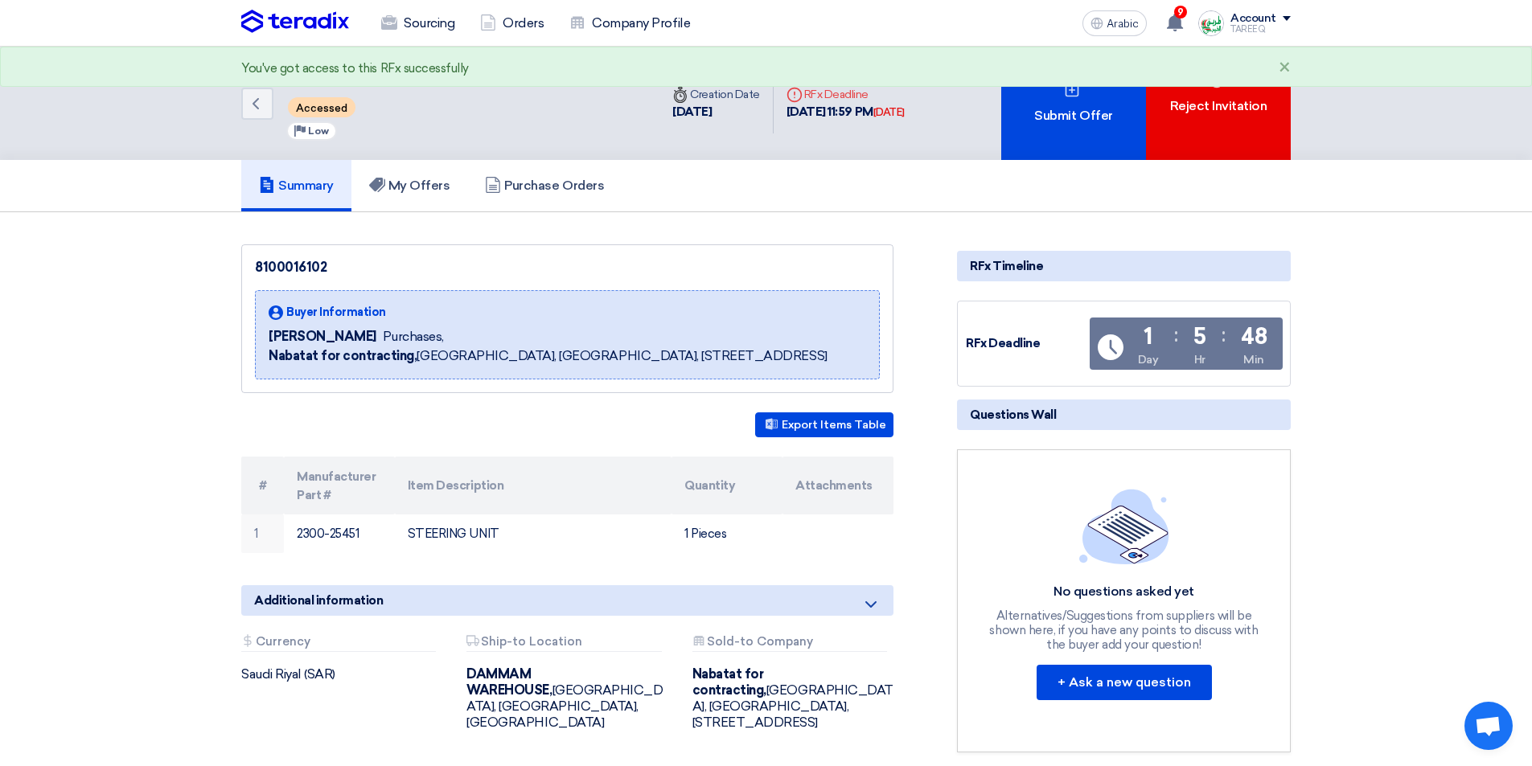
click at [1094, 78] on div "Submit Offer" at bounding box center [1073, 103] width 145 height 113
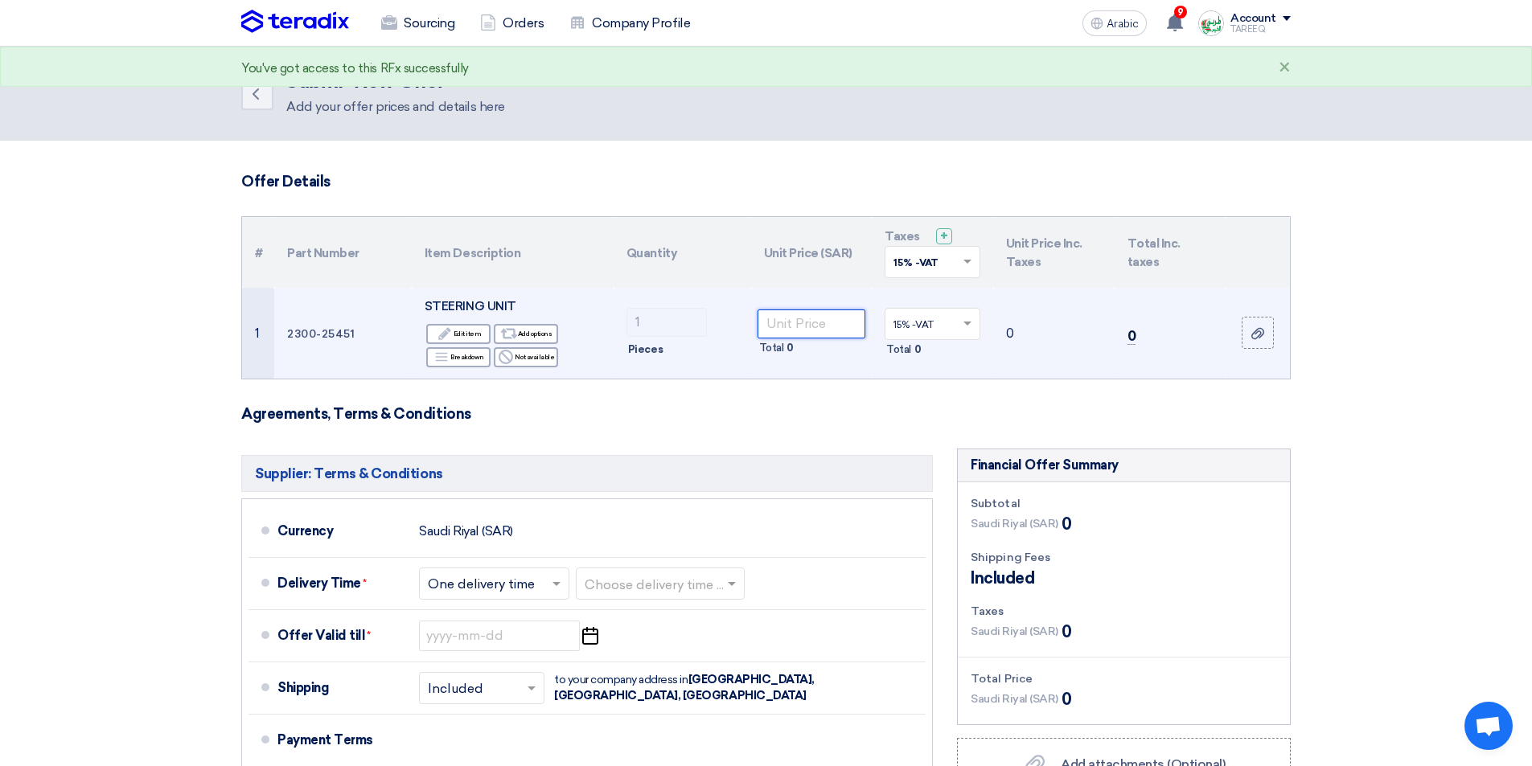
click at [836, 322] on input "number" at bounding box center [812, 324] width 109 height 29
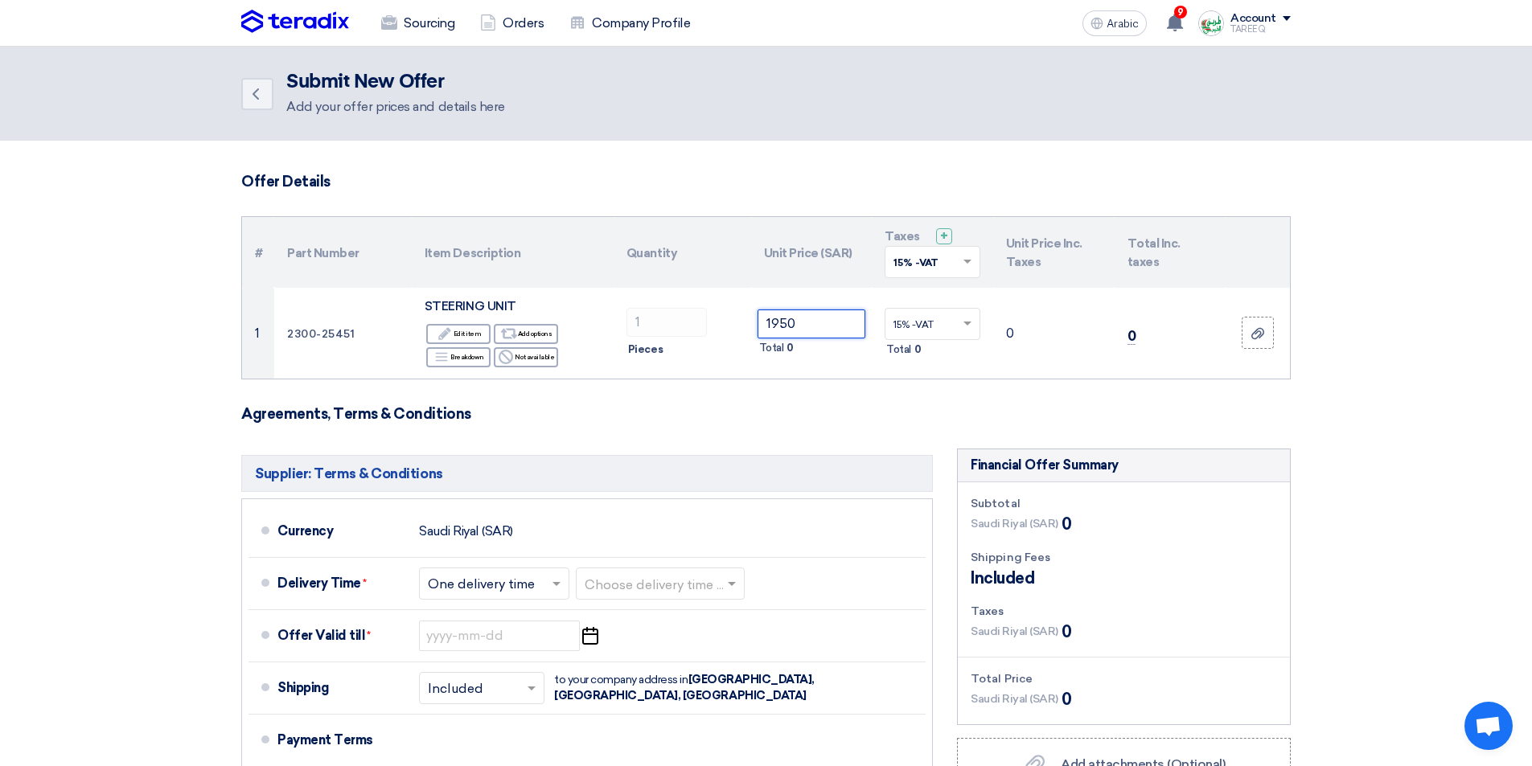
type input "1950"
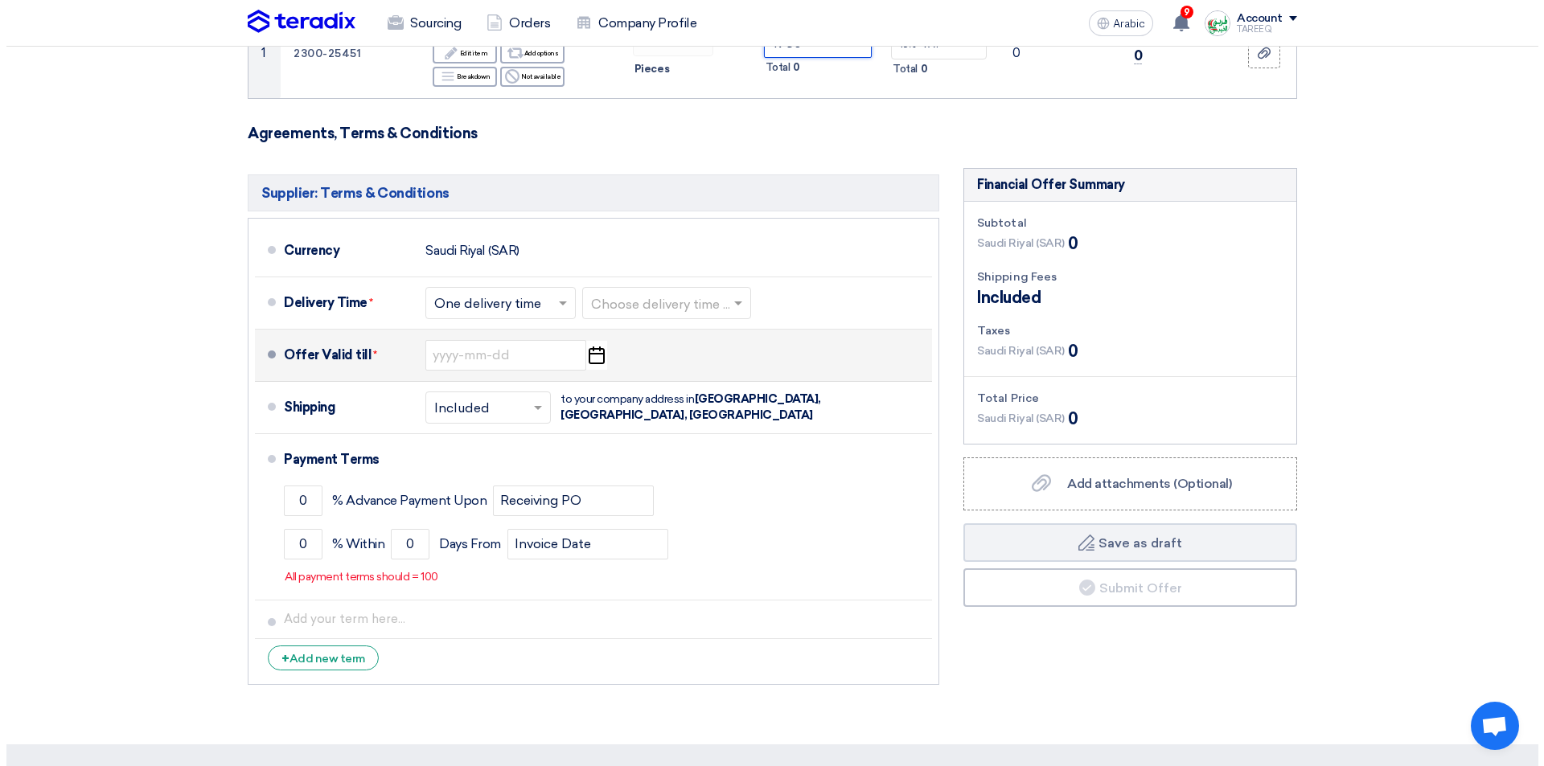
scroll to position [322, 0]
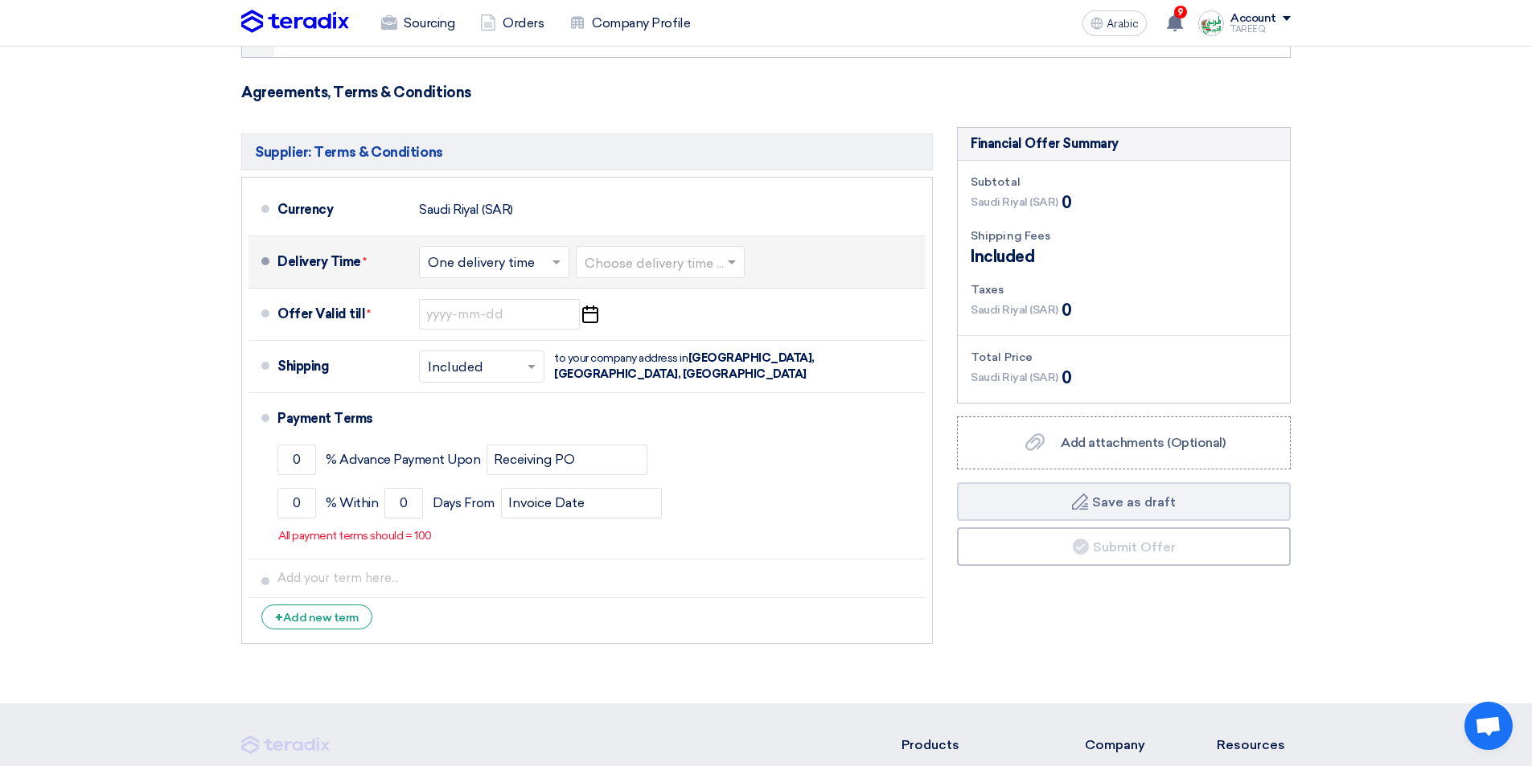
click at [684, 266] on input "text" at bounding box center [661, 263] width 153 height 23
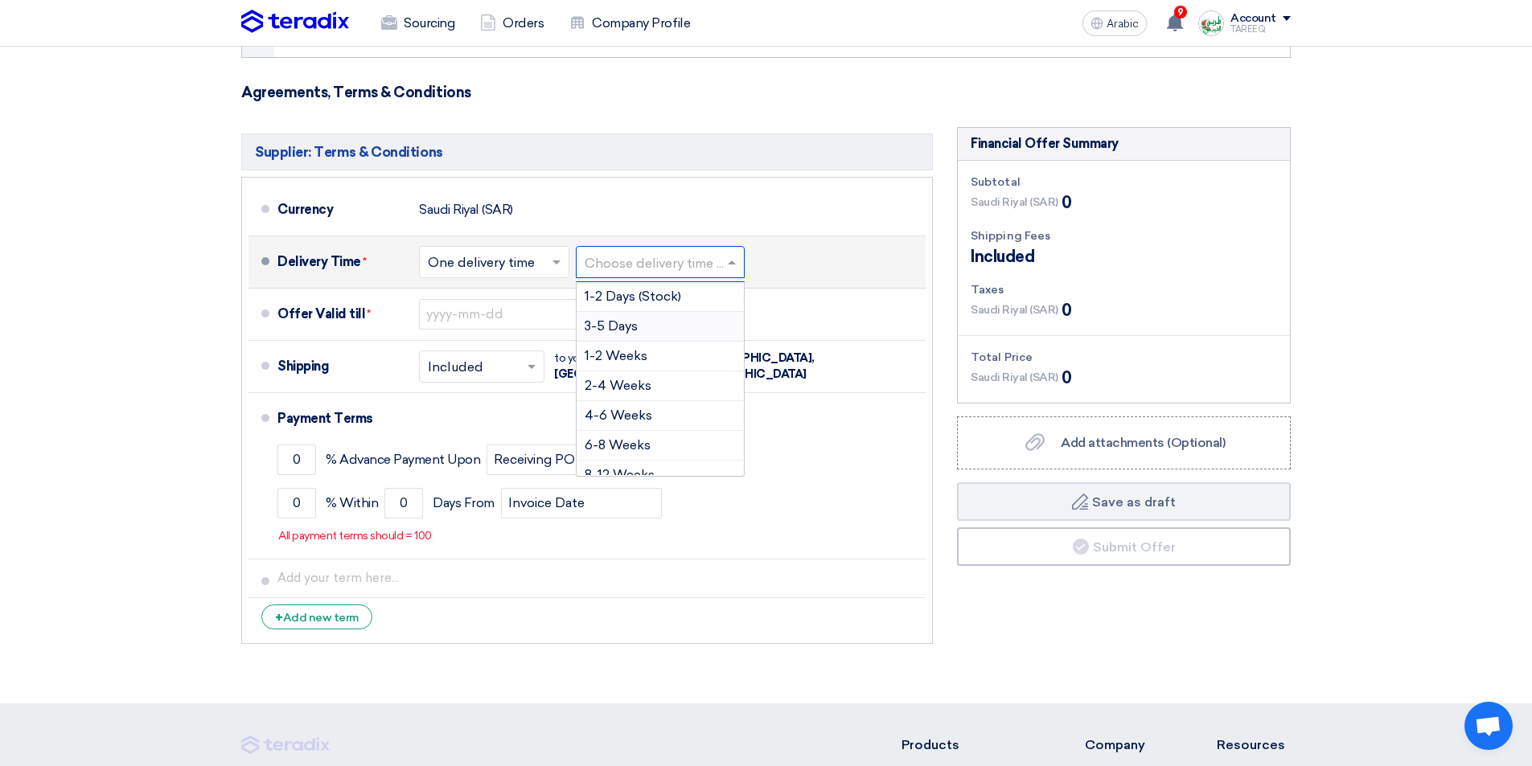
click at [635, 325] on font "3-5 Days" at bounding box center [611, 325] width 53 height 15
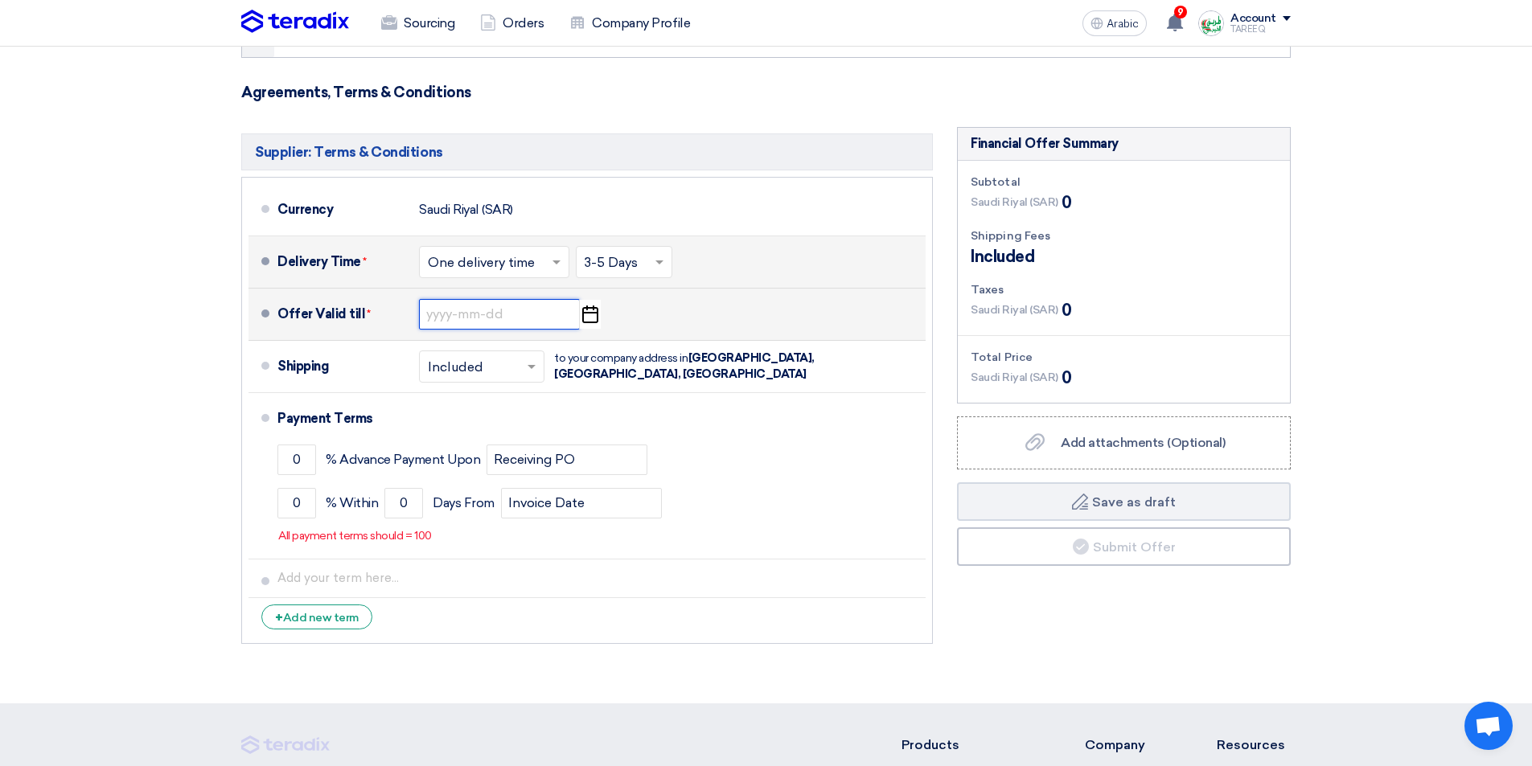
click at [449, 314] on input at bounding box center [499, 314] width 161 height 31
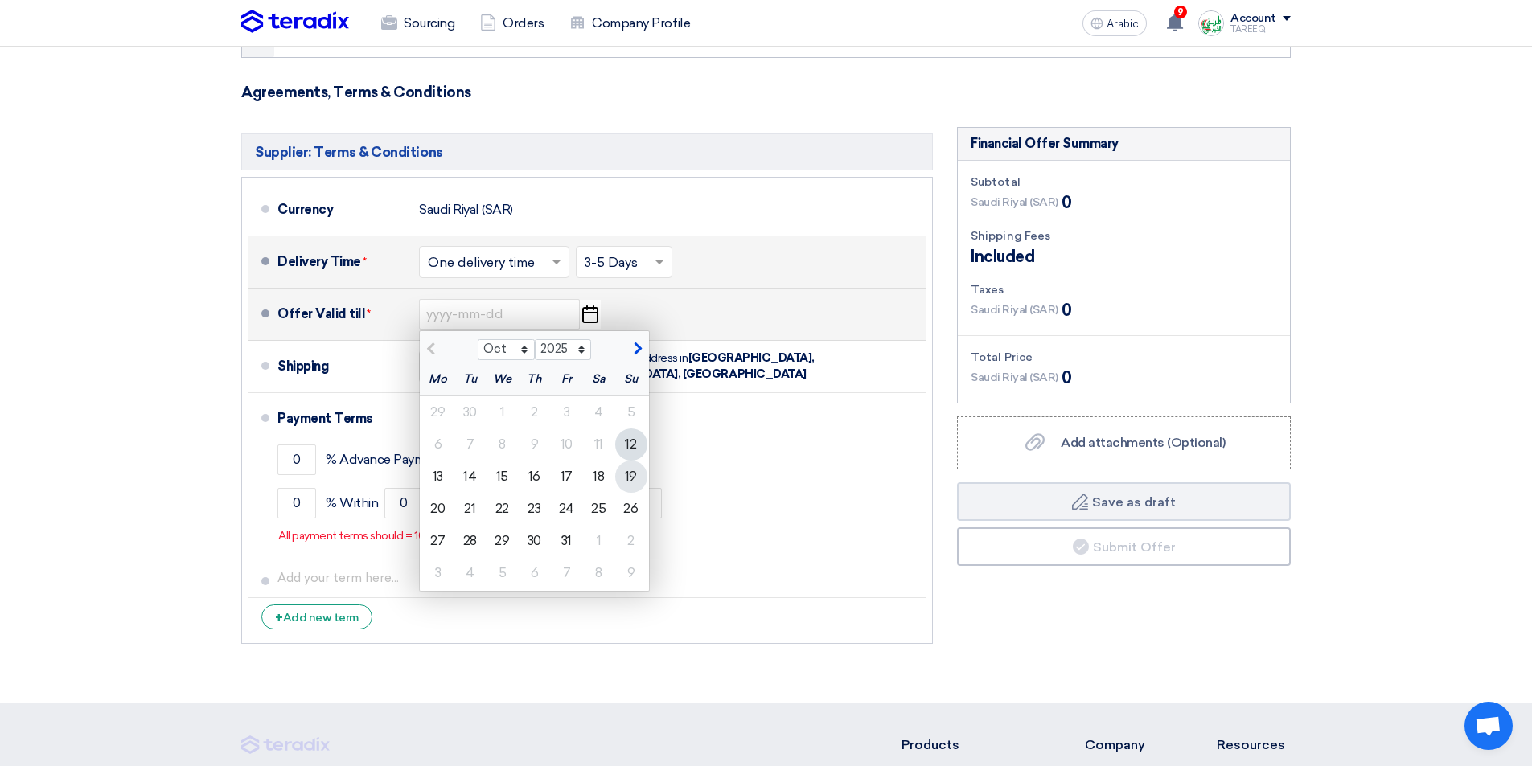
click at [635, 481] on font "19" at bounding box center [631, 476] width 12 height 15
type input "[DATE]"
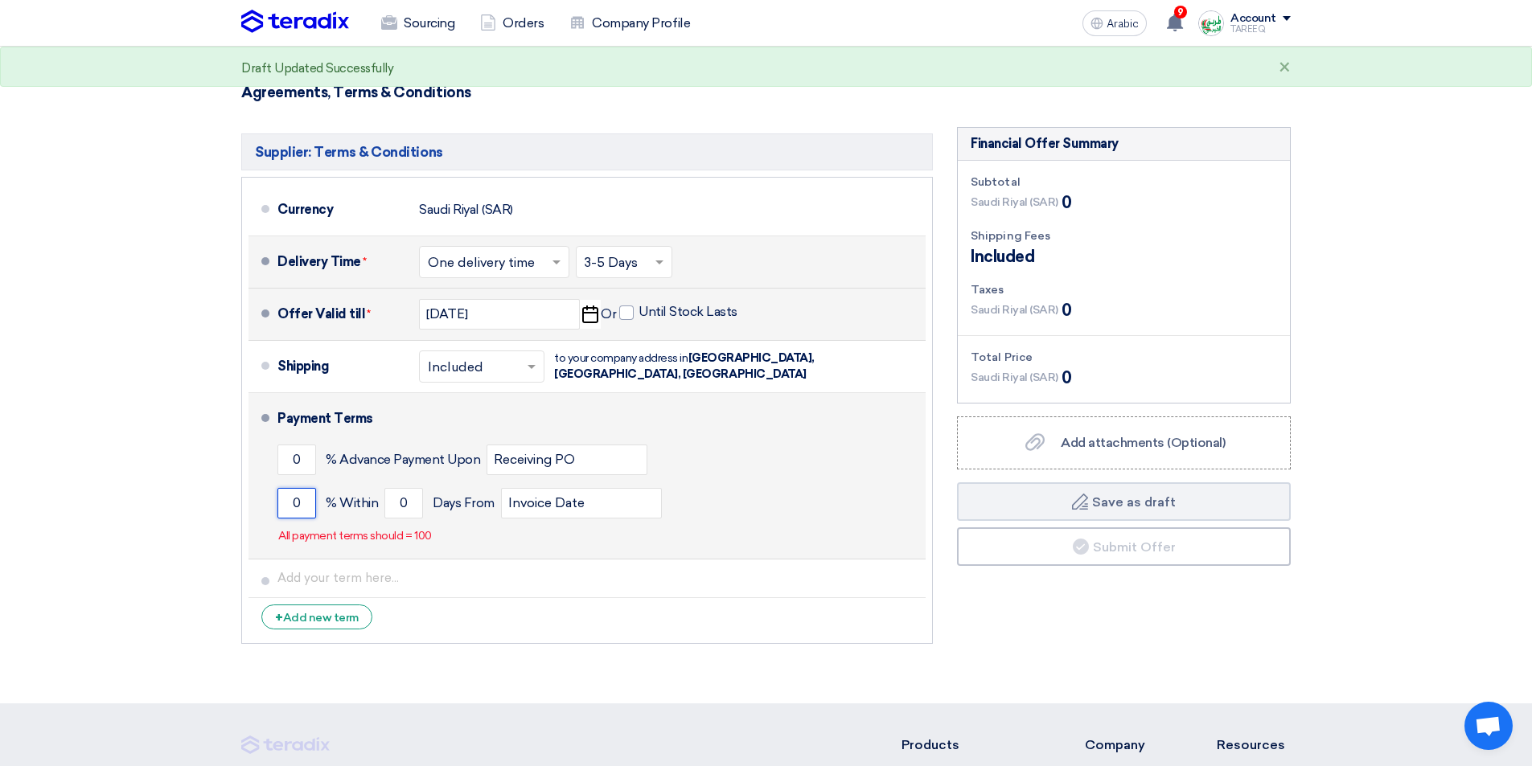
click at [281, 499] on input "0" at bounding box center [296, 503] width 39 height 31
type input "100"
click at [395, 500] on input "0" at bounding box center [403, 503] width 39 height 31
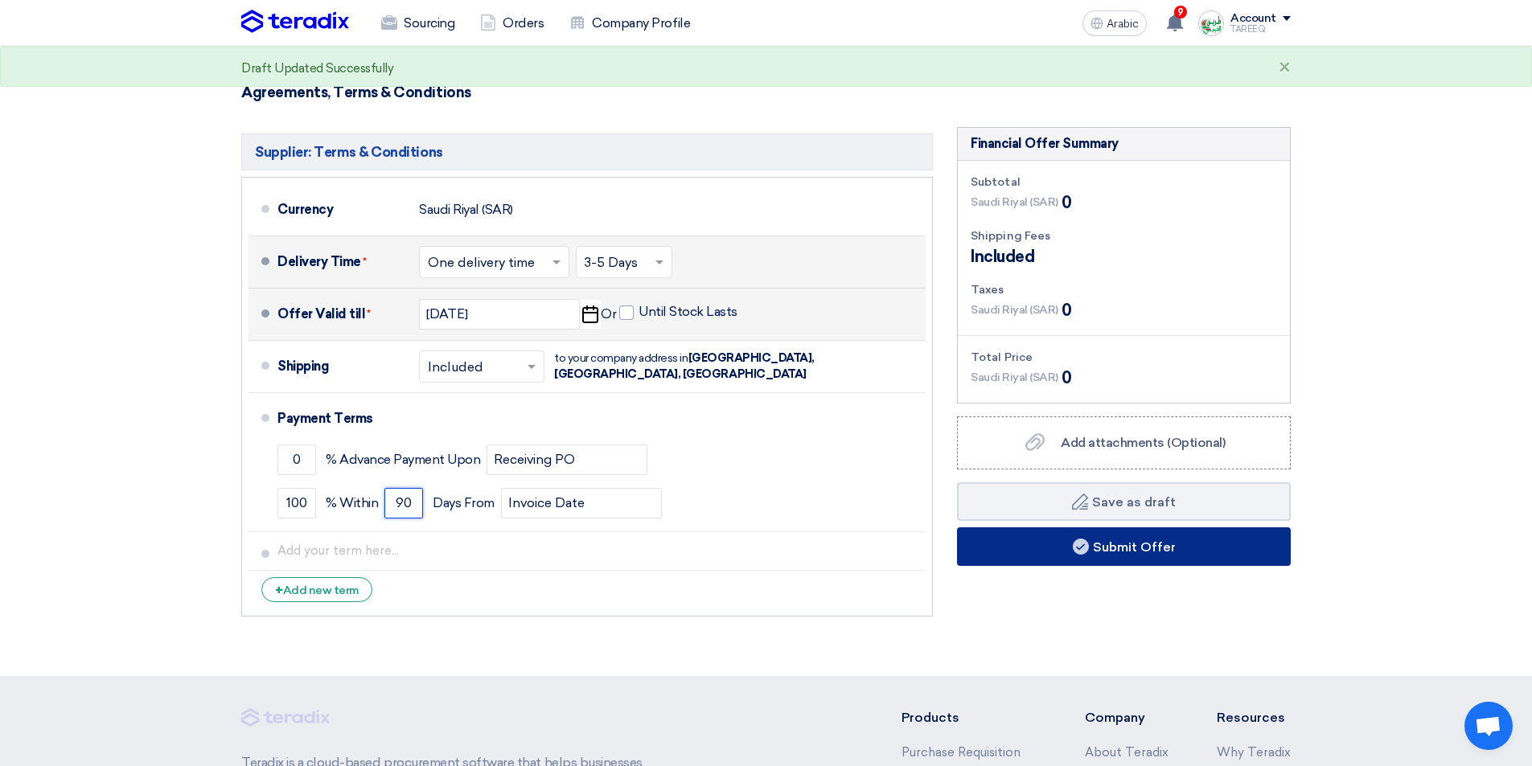
type input "90"
click at [996, 547] on button "Submit Offer" at bounding box center [1124, 547] width 334 height 39
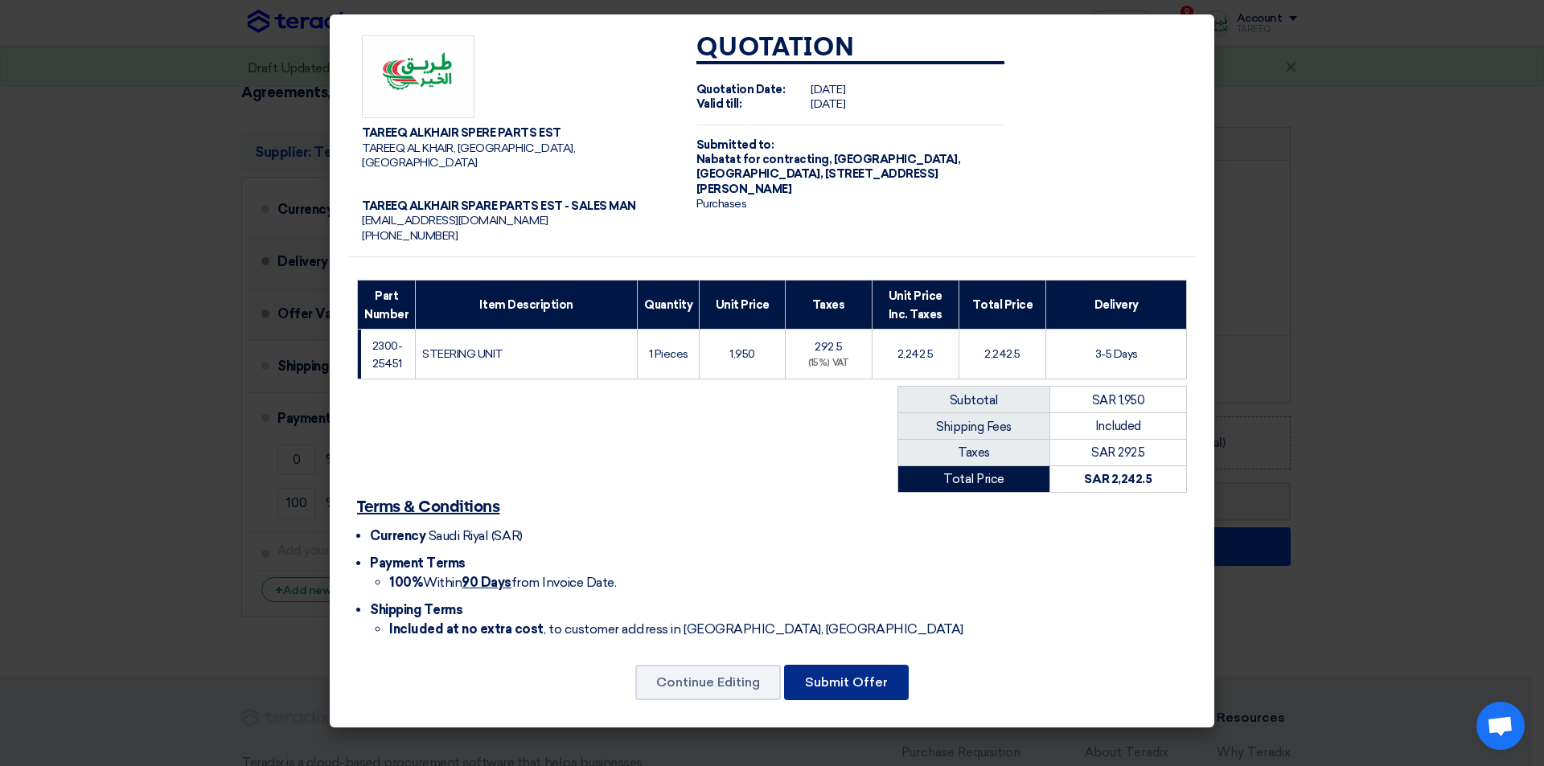
click at [883, 675] on font "Submit Offer" at bounding box center [846, 682] width 83 height 15
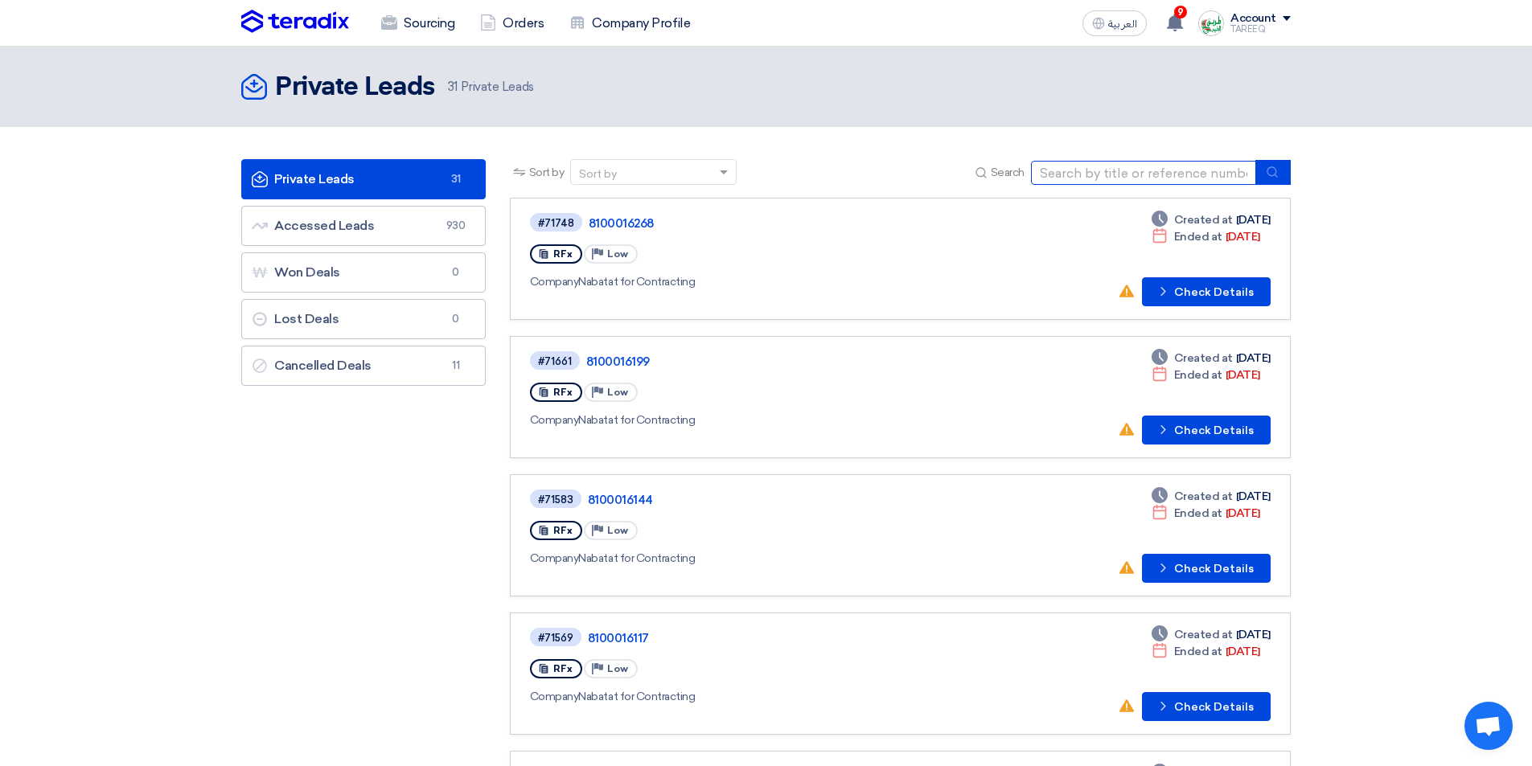
click at [1162, 177] on input at bounding box center [1143, 173] width 225 height 24
type input "69637"
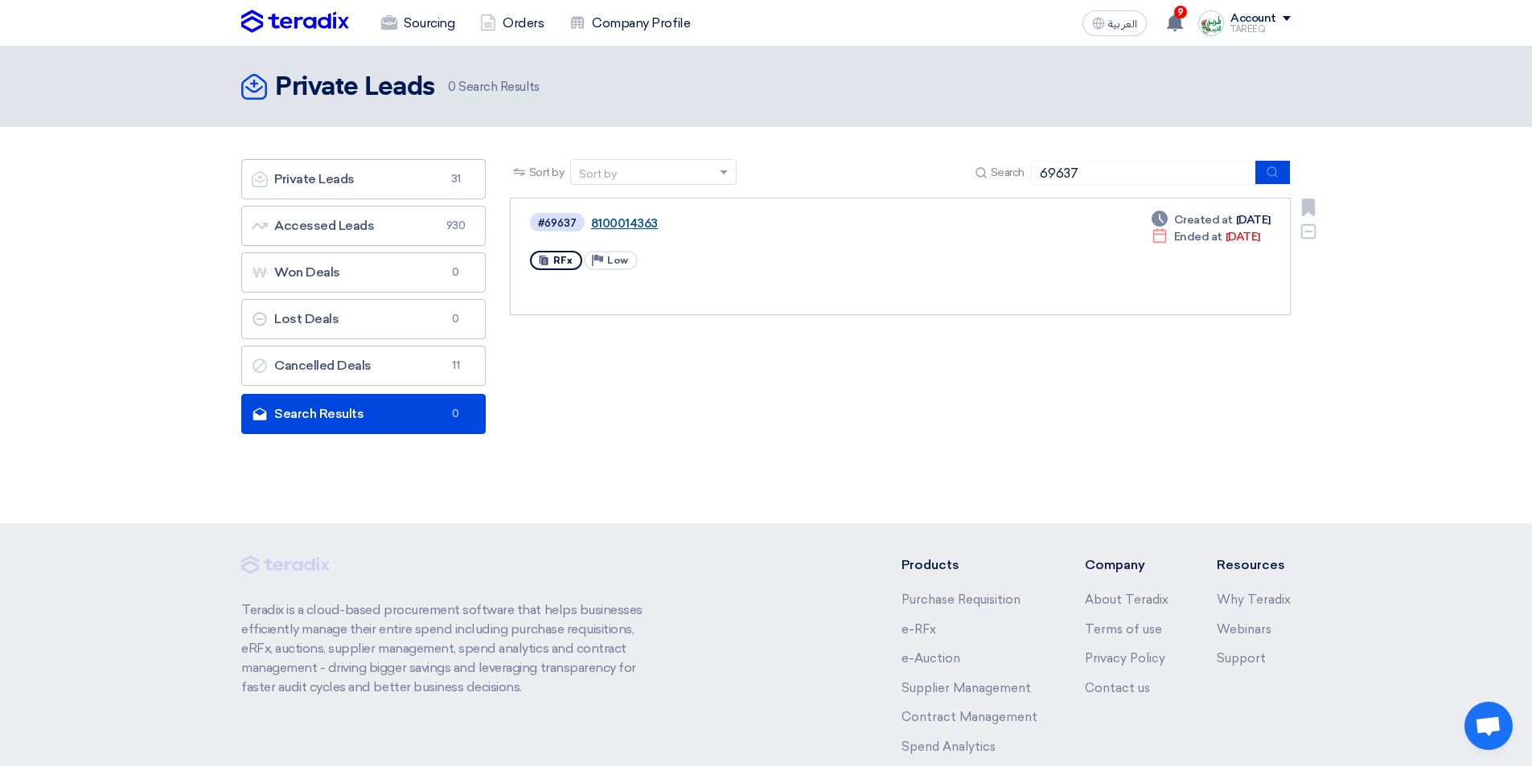
click at [638, 220] on link "8100014363" at bounding box center [792, 223] width 402 height 14
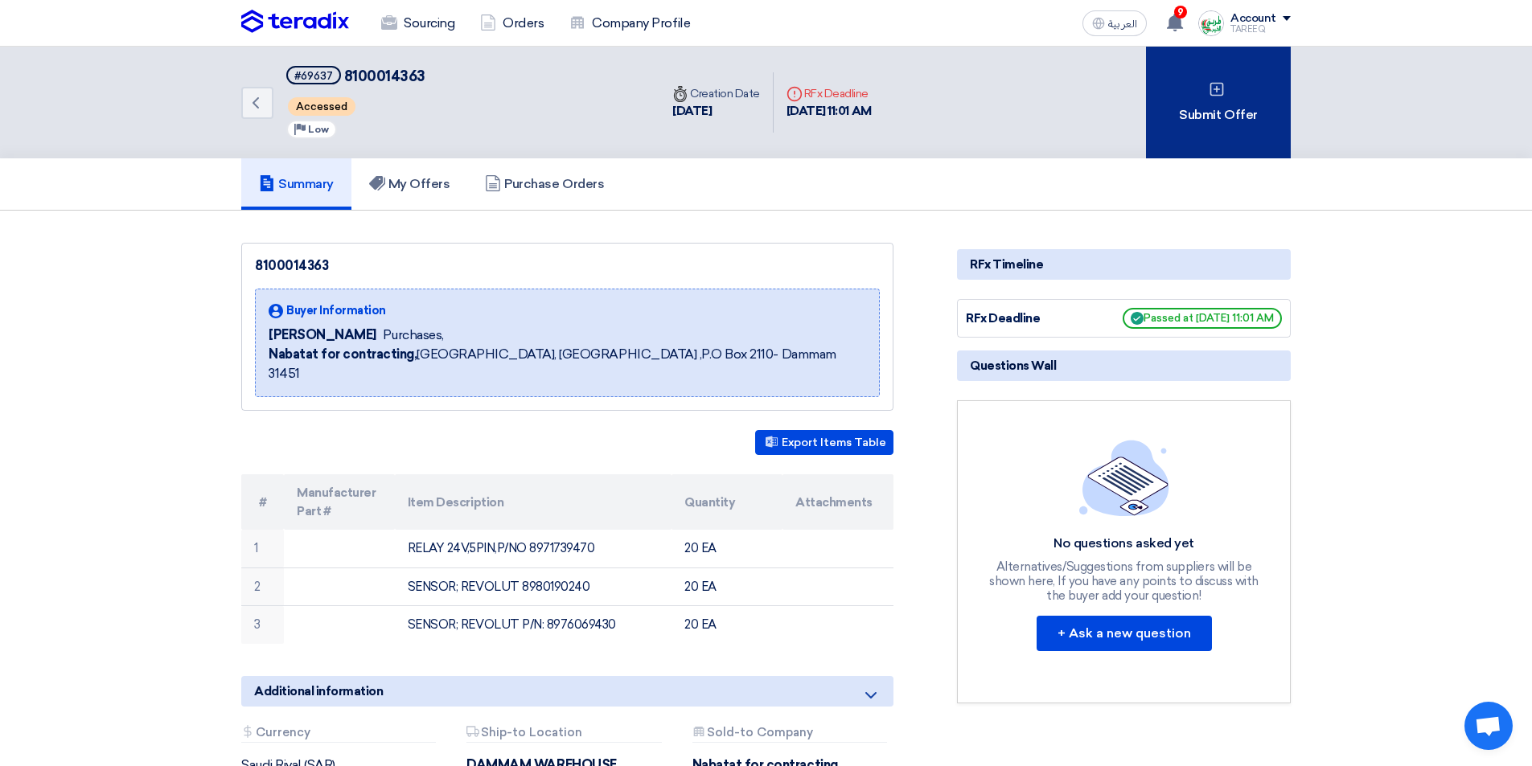
click at [1185, 104] on div "Submit Offer" at bounding box center [1218, 103] width 145 height 112
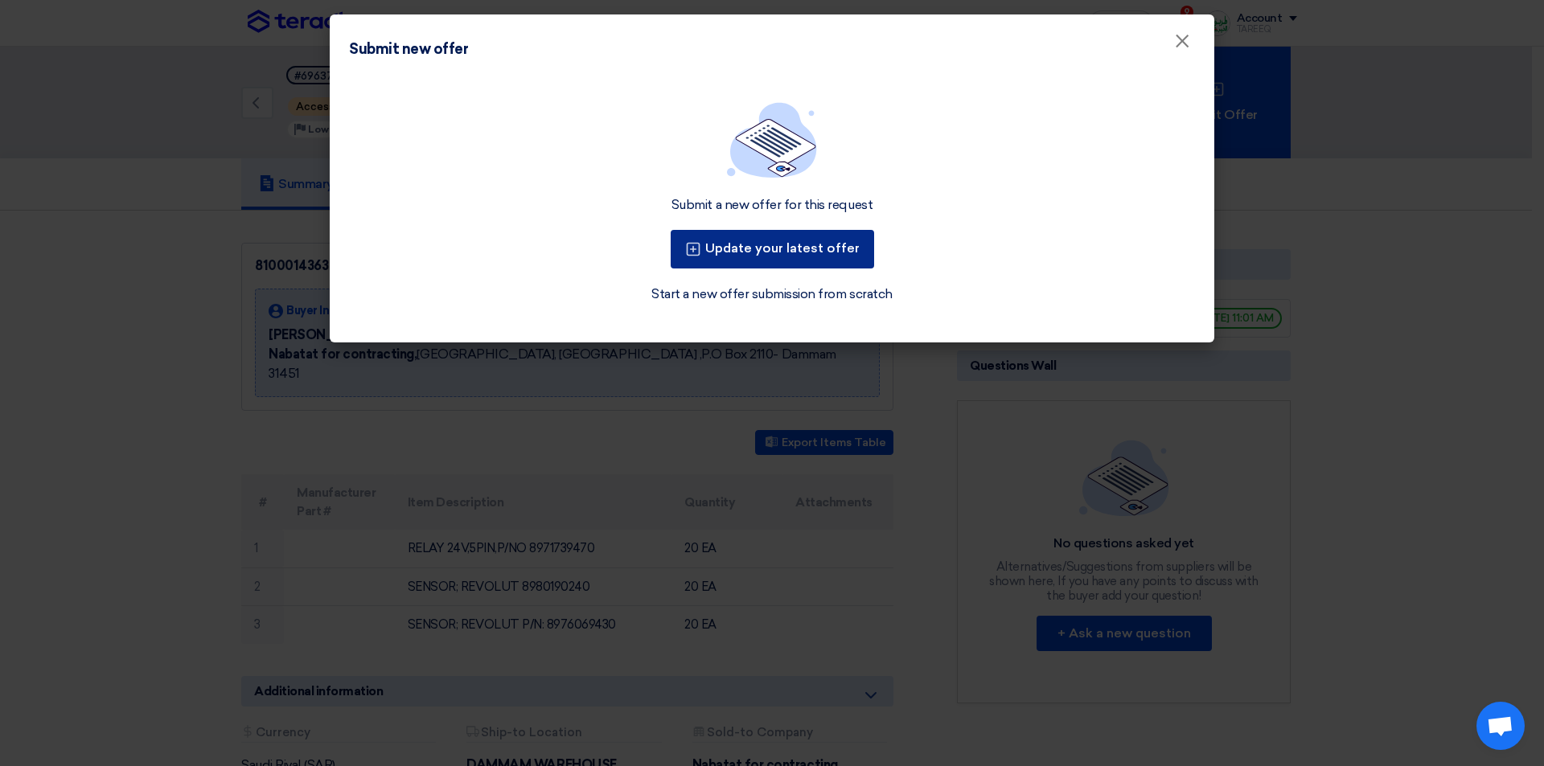
click at [761, 253] on button "Update your latest offer" at bounding box center [772, 249] width 203 height 39
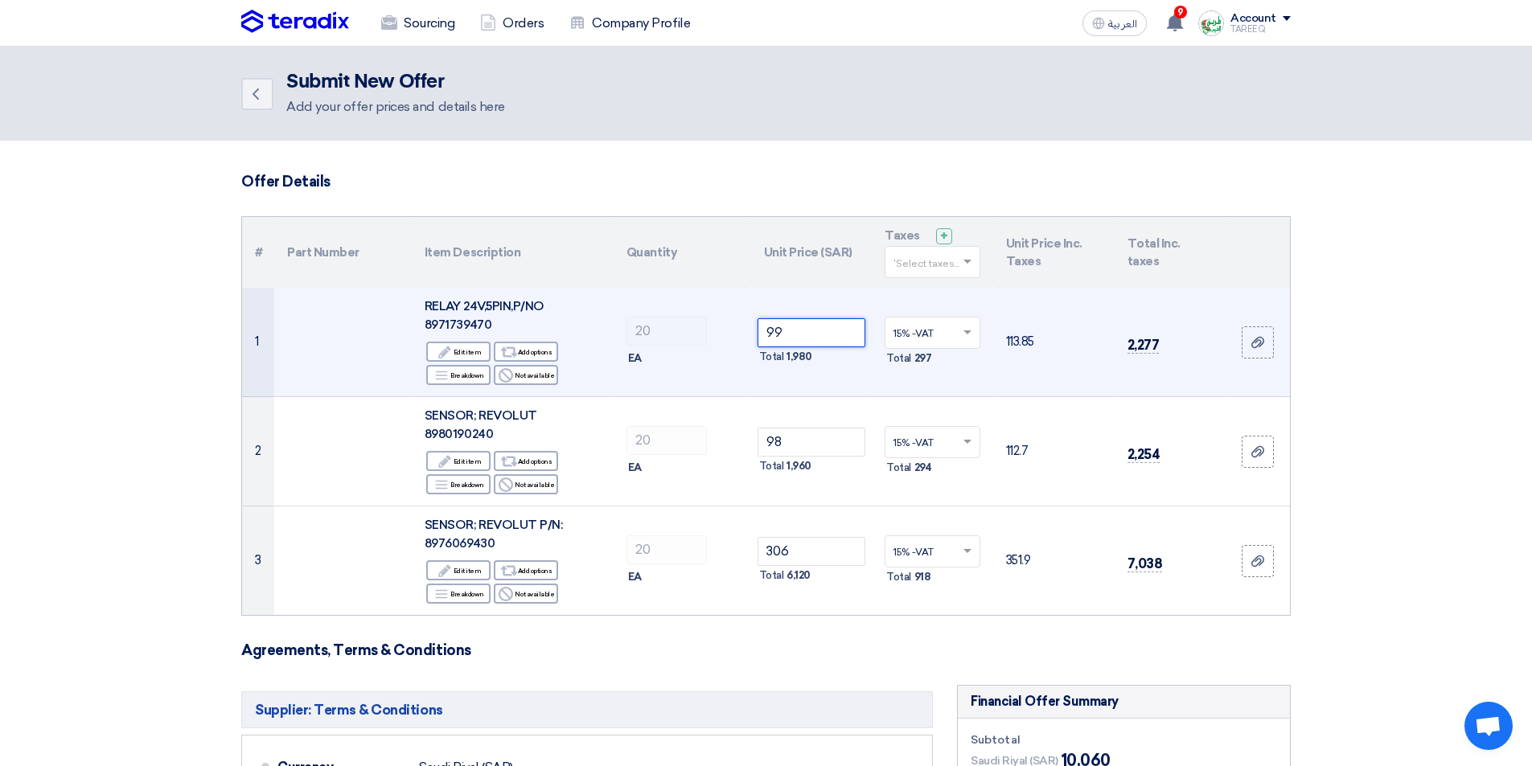
drag, startPoint x: 807, startPoint y: 335, endPoint x: 682, endPoint y: 361, distance: 127.3
click at [685, 362] on tr "1 RELAY 24V,5PIN,P/NO 8971739470 Edit Edit item Alternative Add options Breakdo…" at bounding box center [766, 342] width 1048 height 109
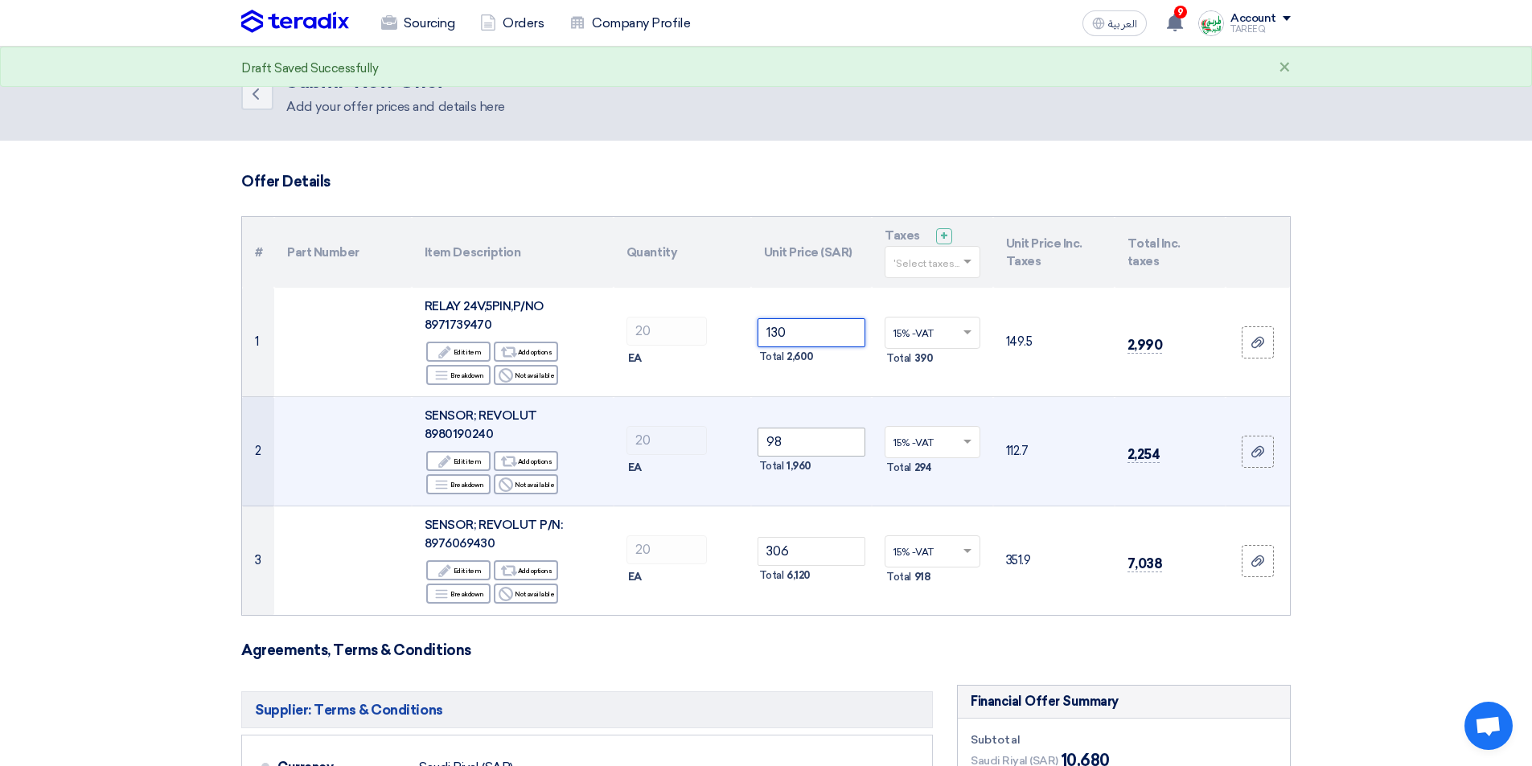
type input "130"
click at [796, 442] on input "98" at bounding box center [812, 442] width 109 height 29
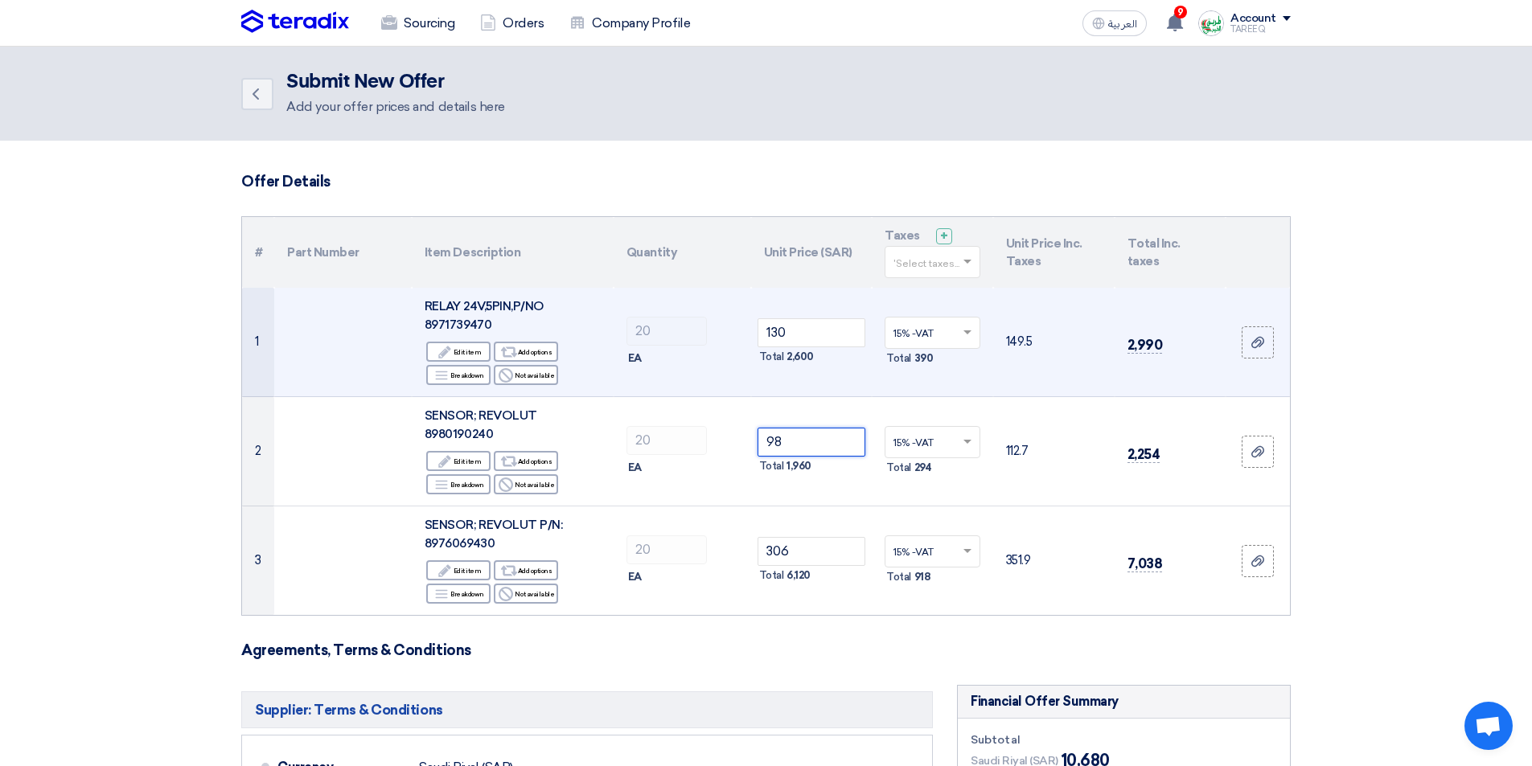
type input "9"
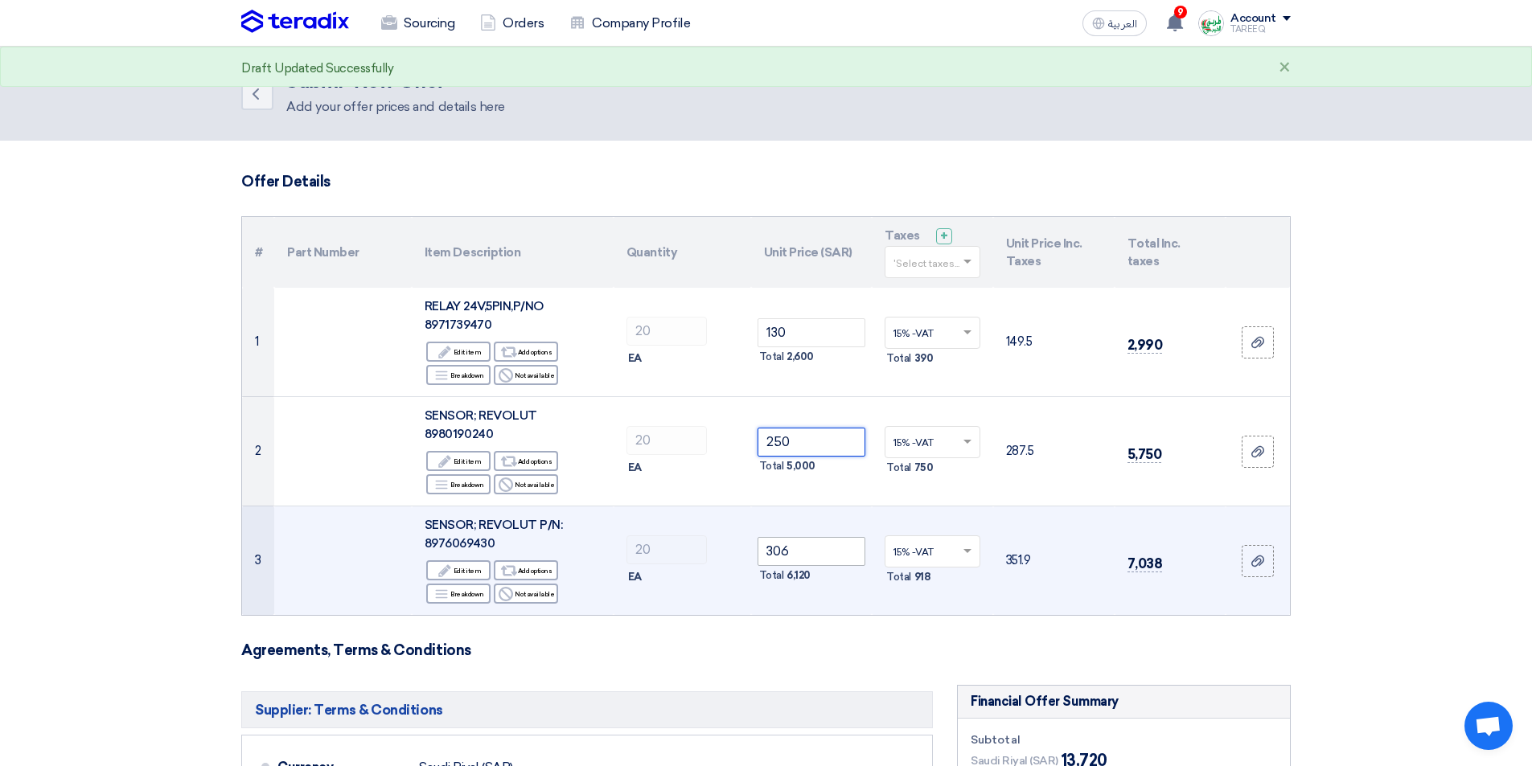
type input "250"
click at [816, 551] on input "306" at bounding box center [812, 551] width 109 height 29
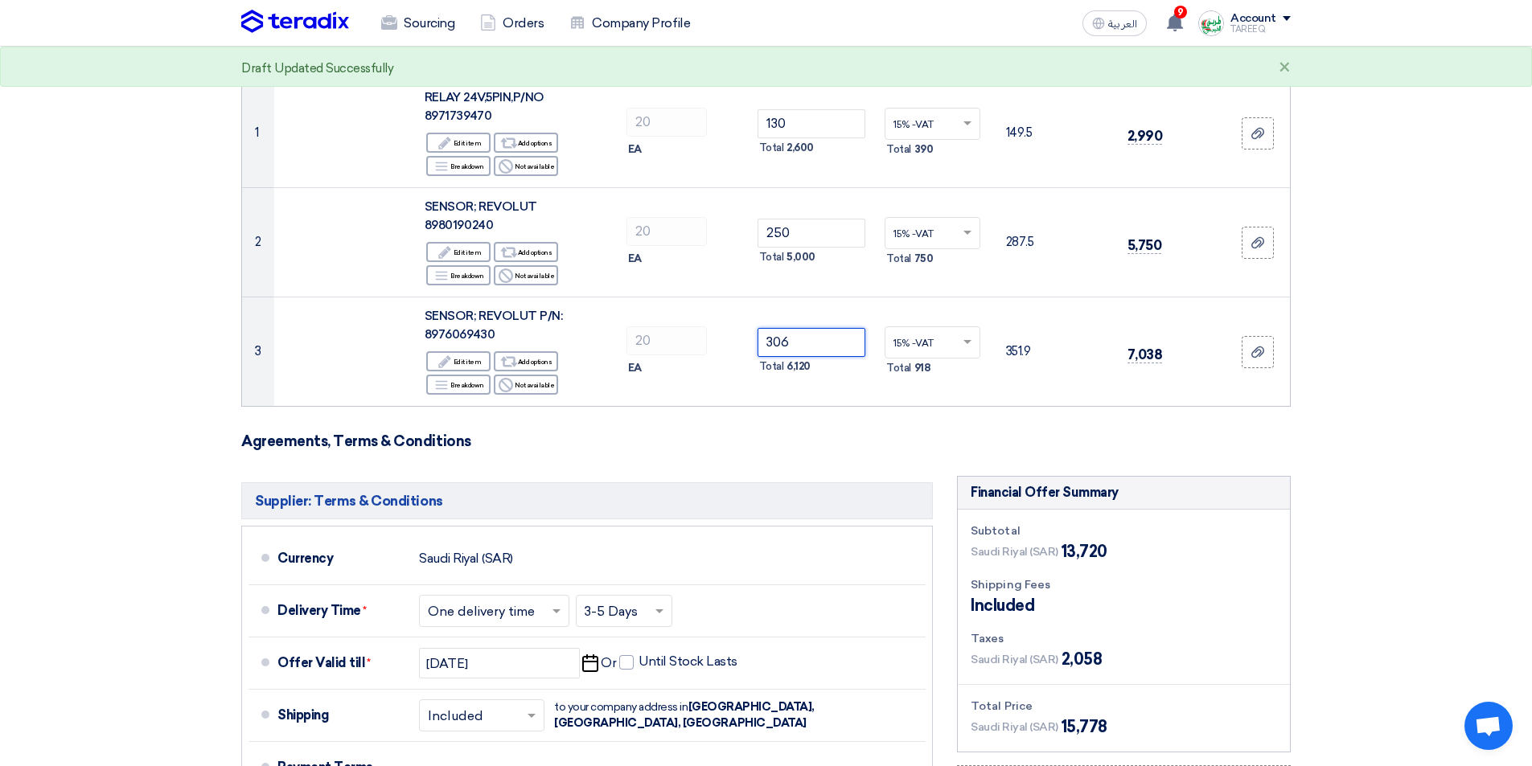
scroll to position [241, 0]
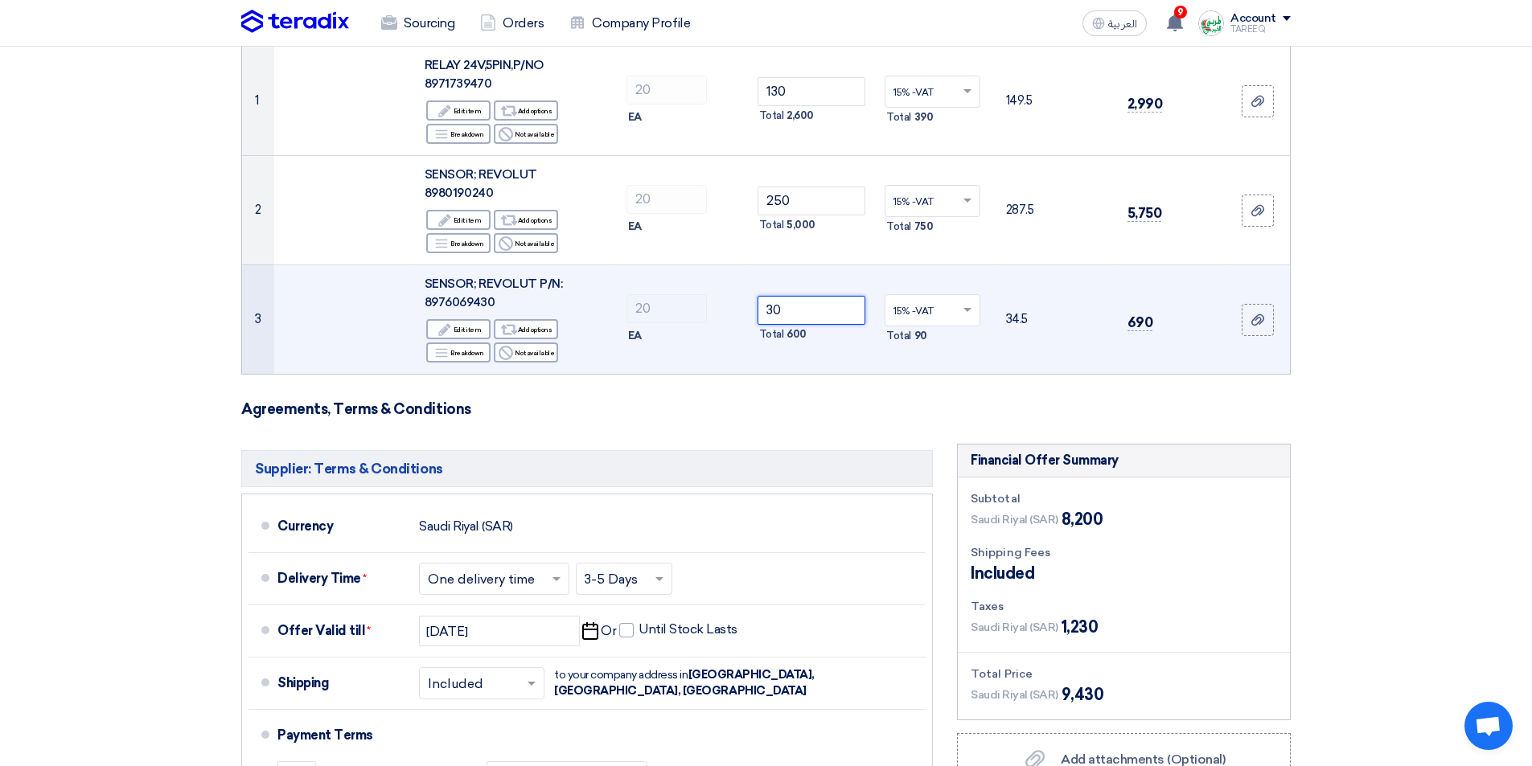
type input "3"
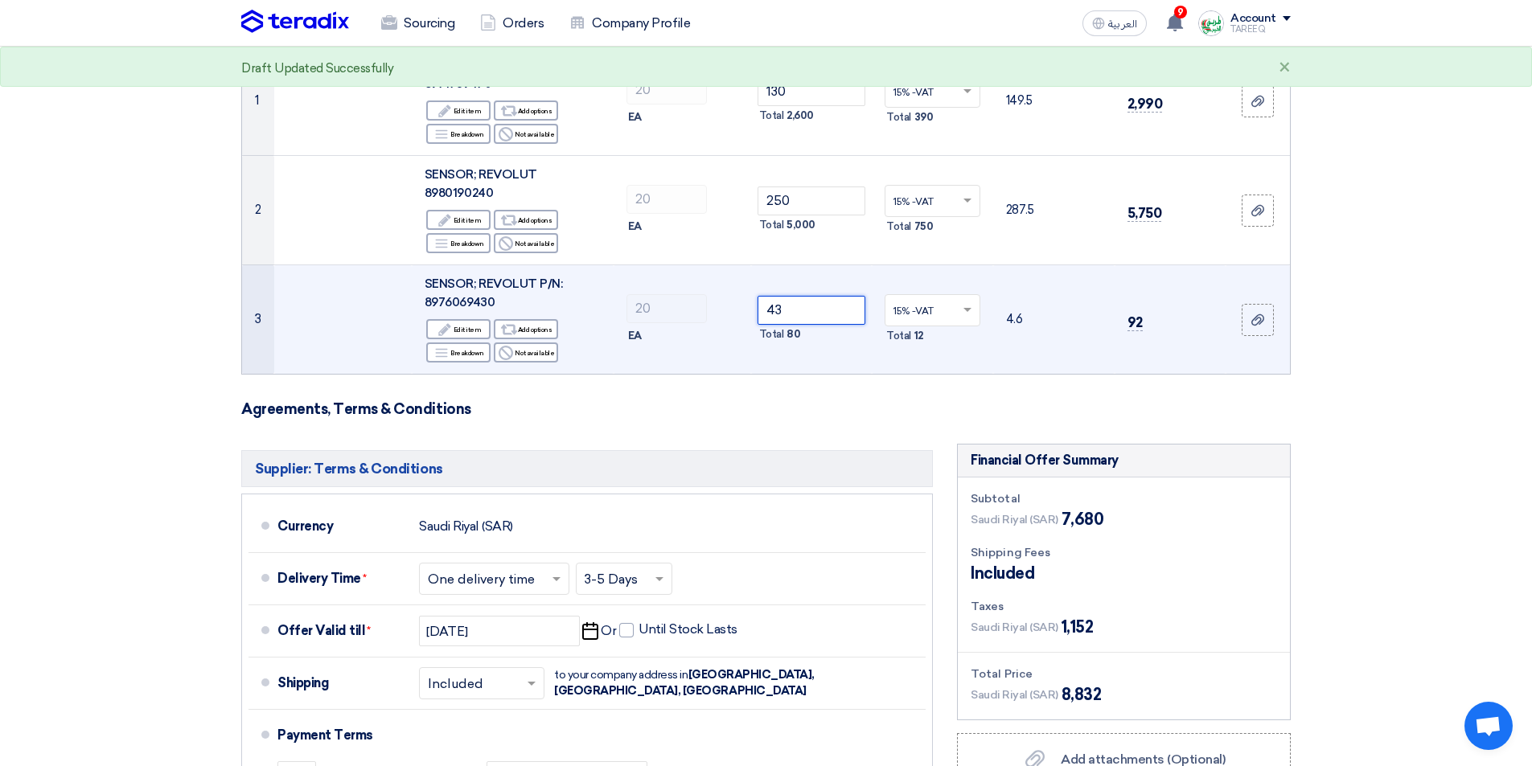
type input "4"
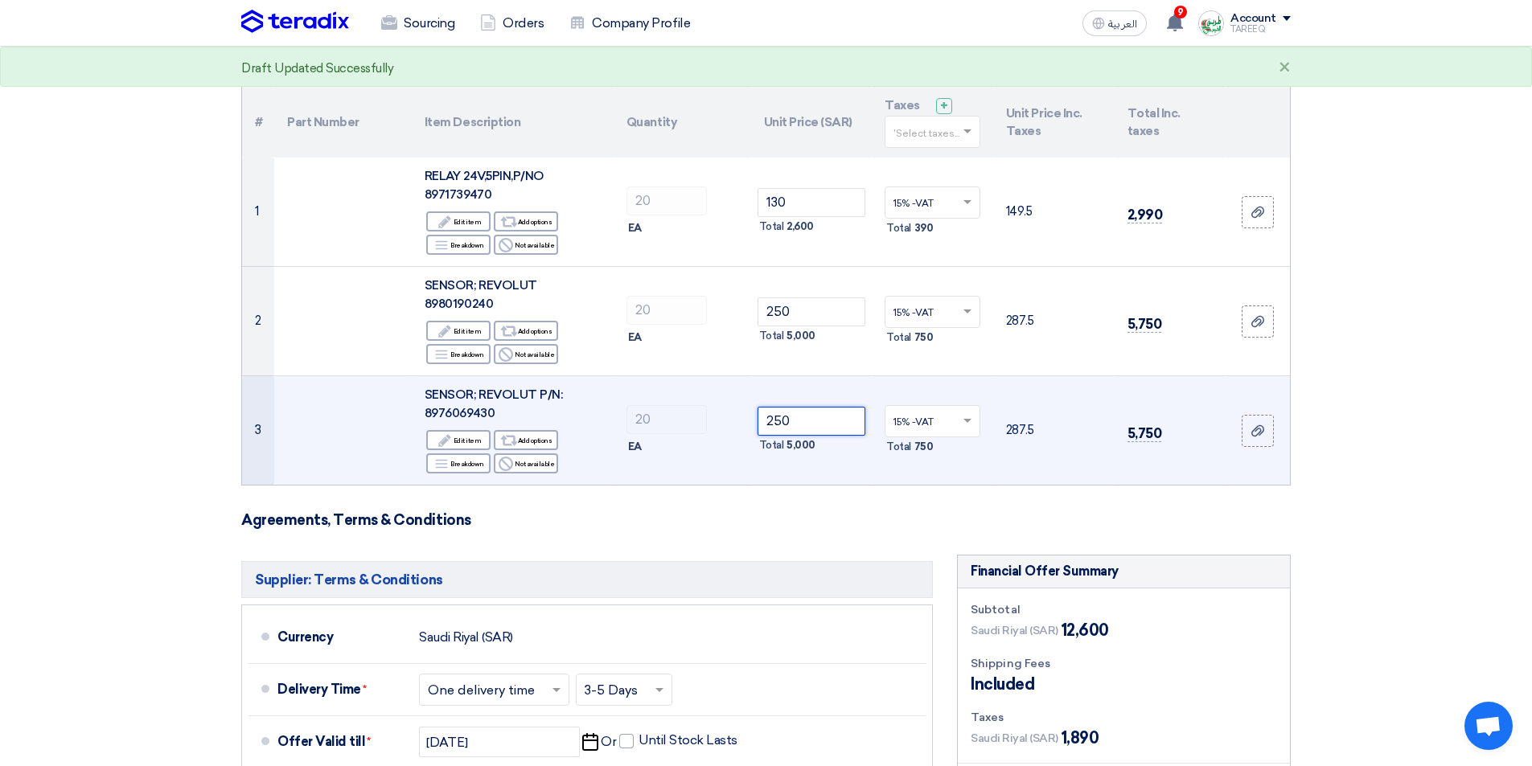
scroll to position [80, 0]
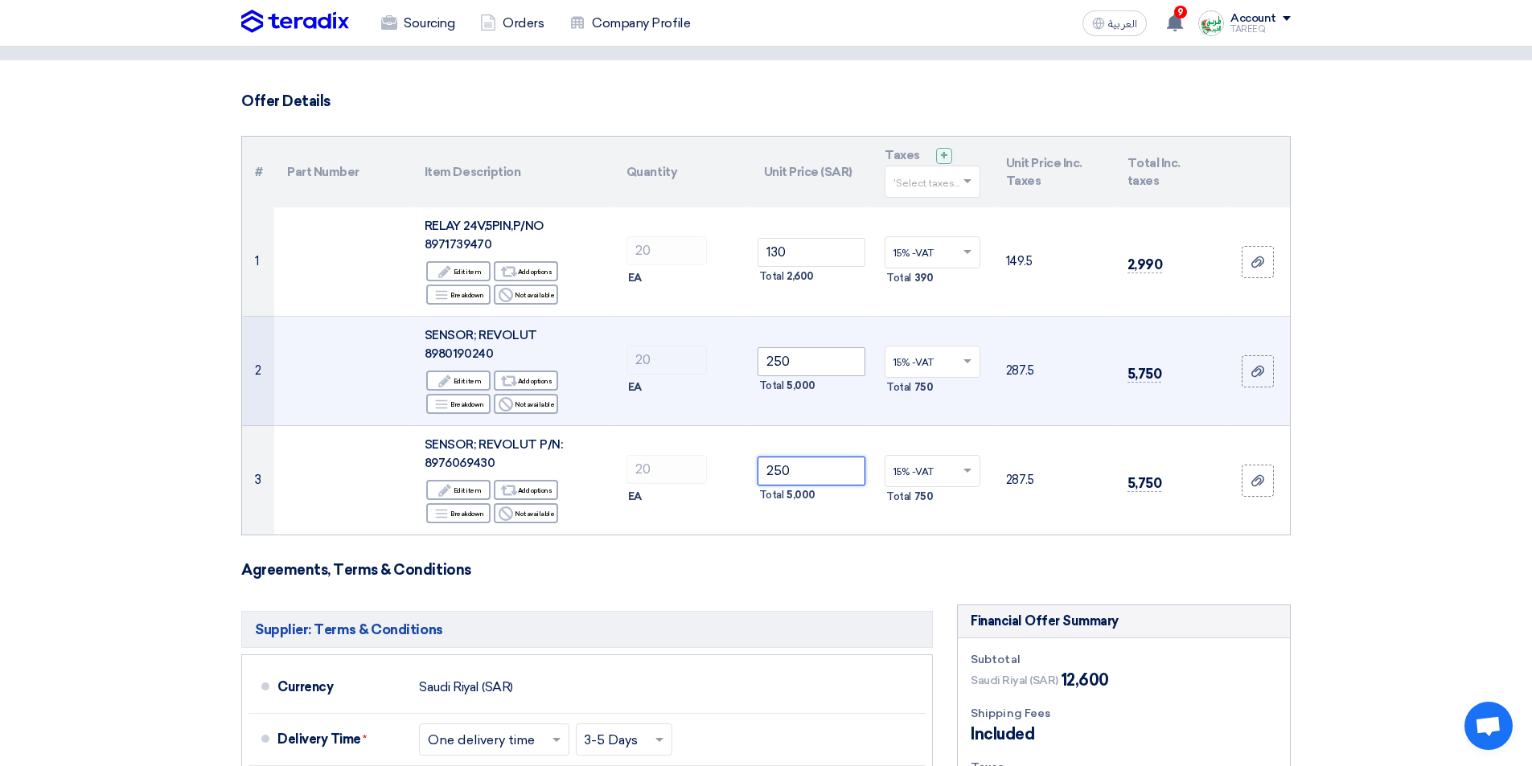
type input "250"
click at [836, 361] on input "250" at bounding box center [812, 361] width 109 height 29
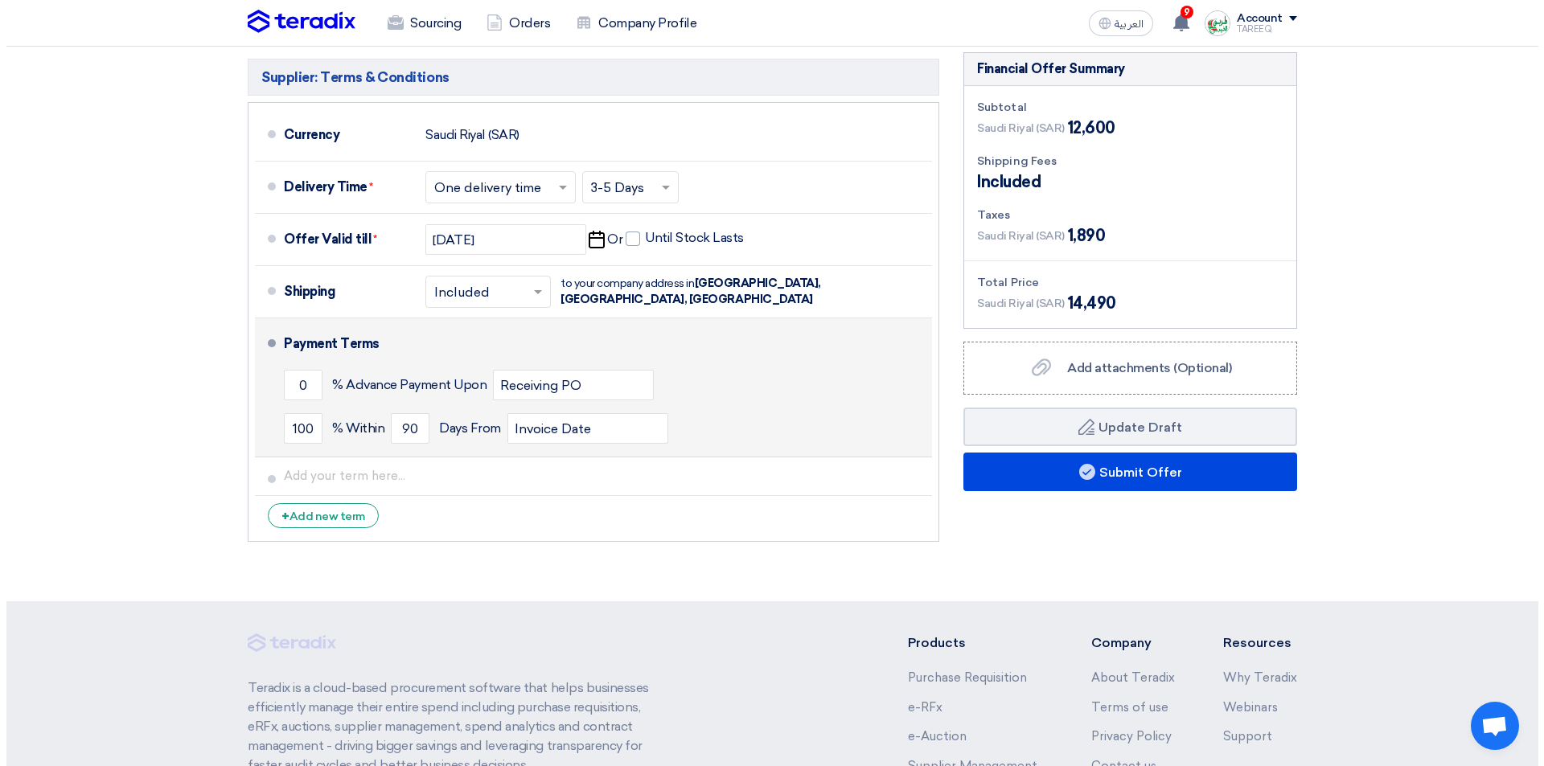
scroll to position [643, 0]
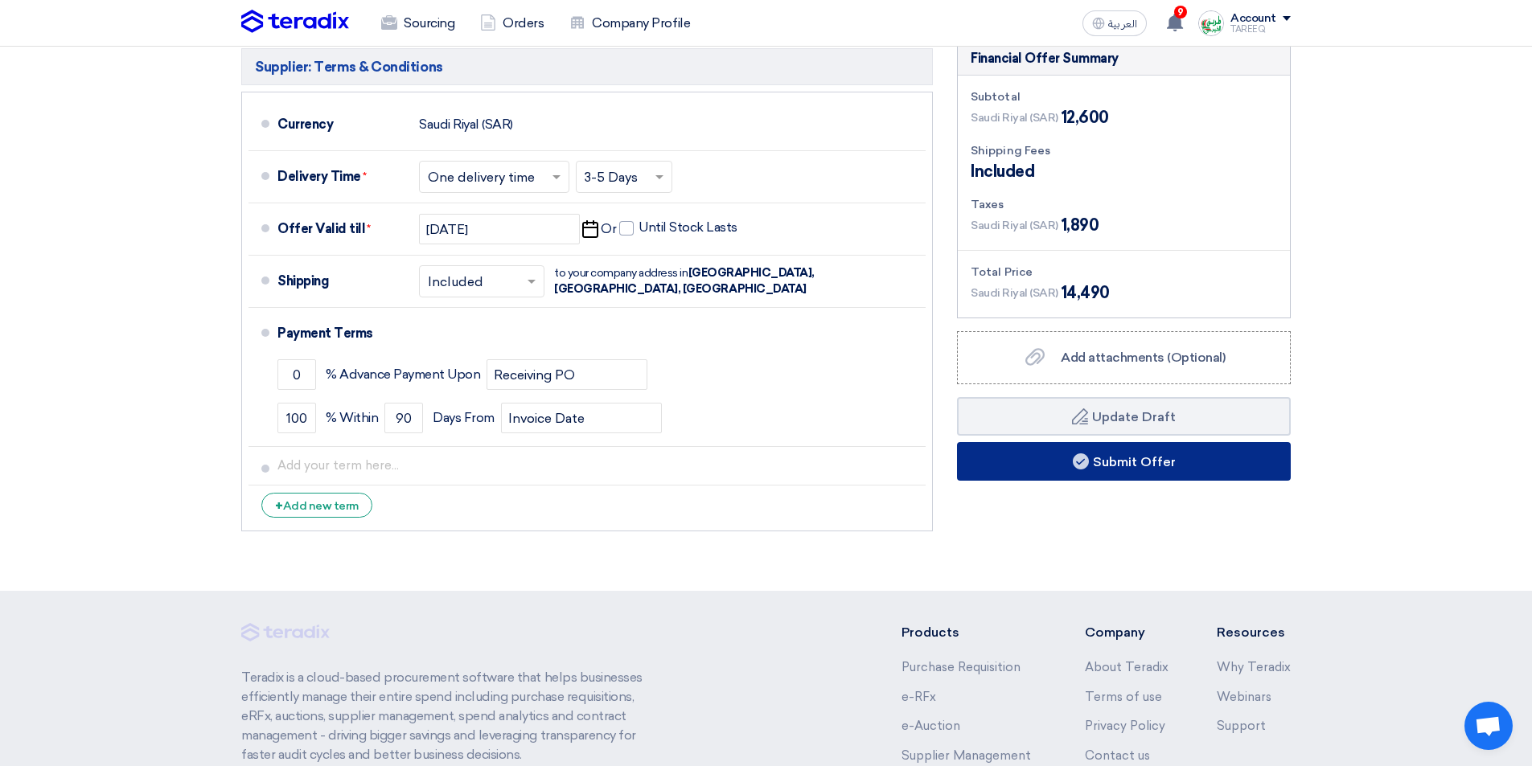
click at [1023, 468] on button "Submit Offer" at bounding box center [1124, 461] width 334 height 39
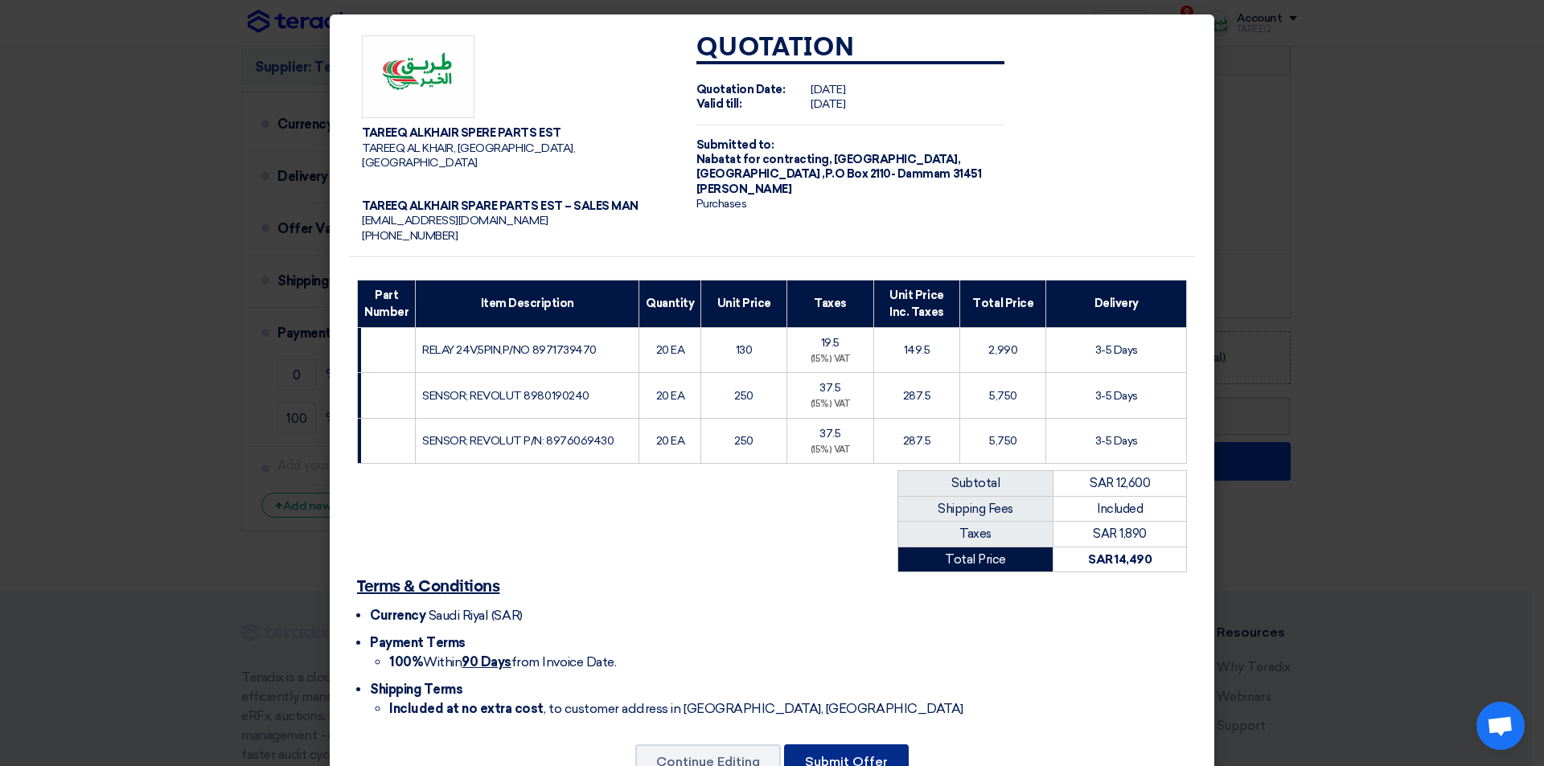
click at [855, 754] on button "Submit Offer" at bounding box center [846, 762] width 125 height 35
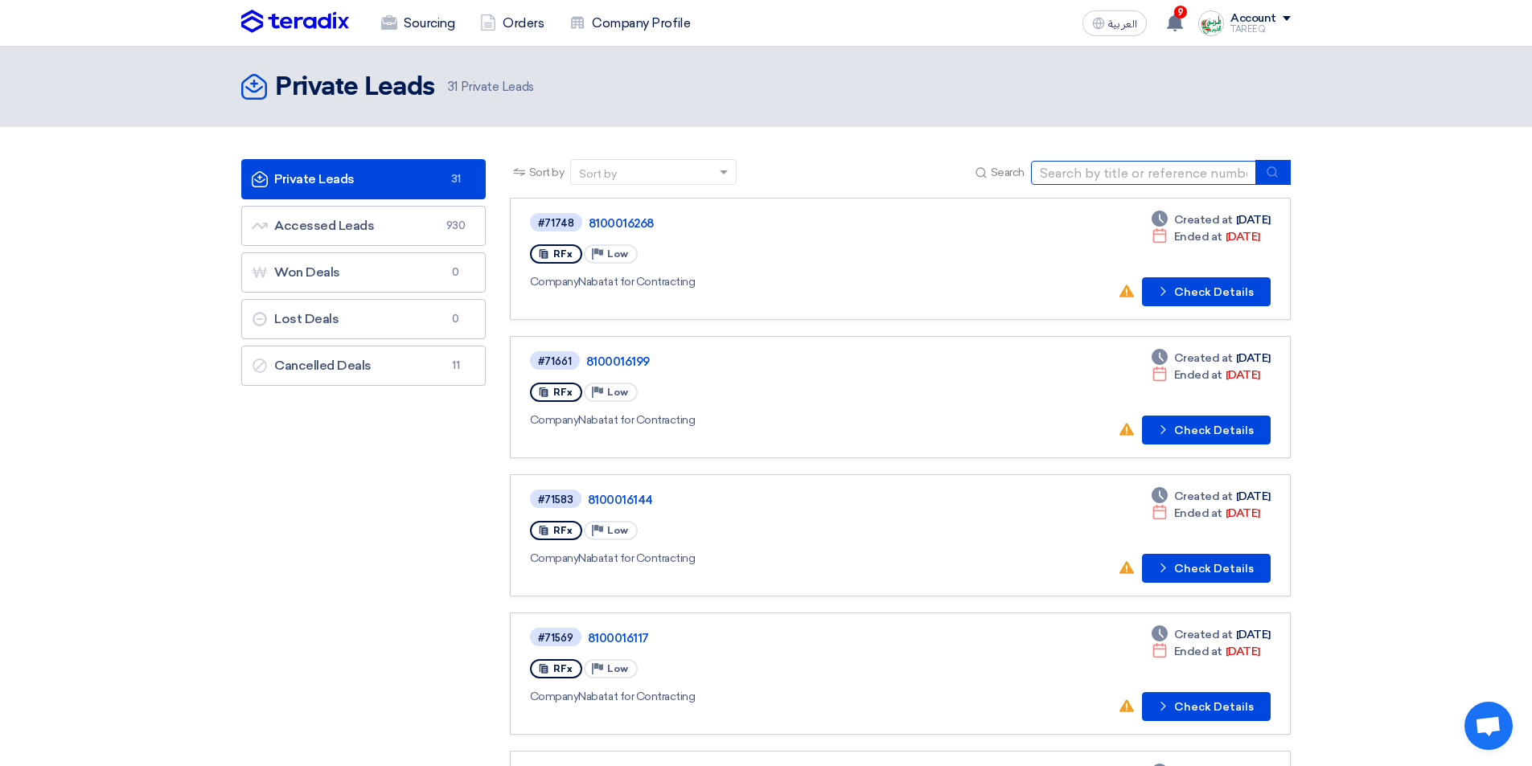
click at [1098, 171] on input at bounding box center [1143, 173] width 225 height 24
type input "8"
type input "68815"
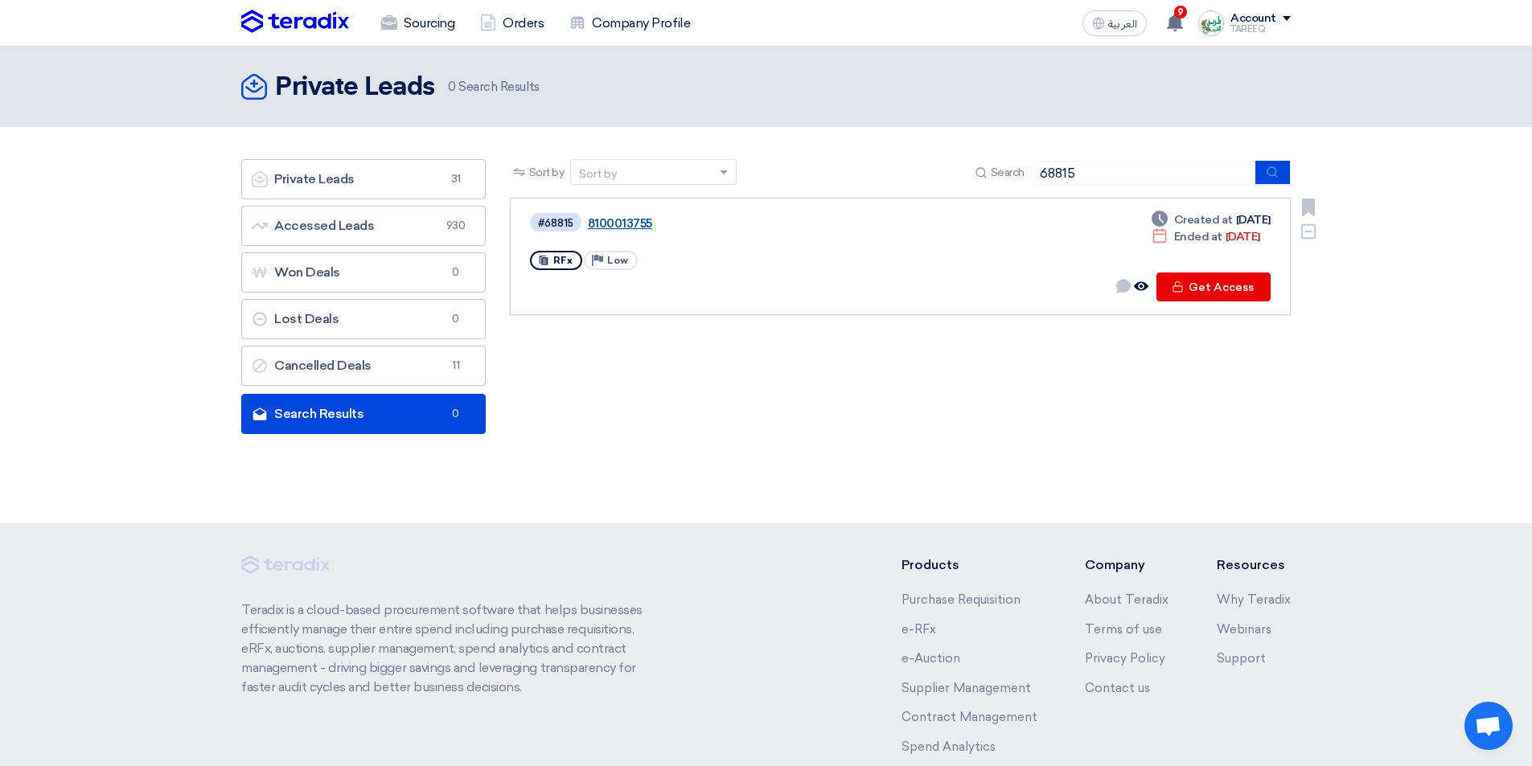
click at [632, 224] on link "8100013755" at bounding box center [789, 223] width 402 height 14
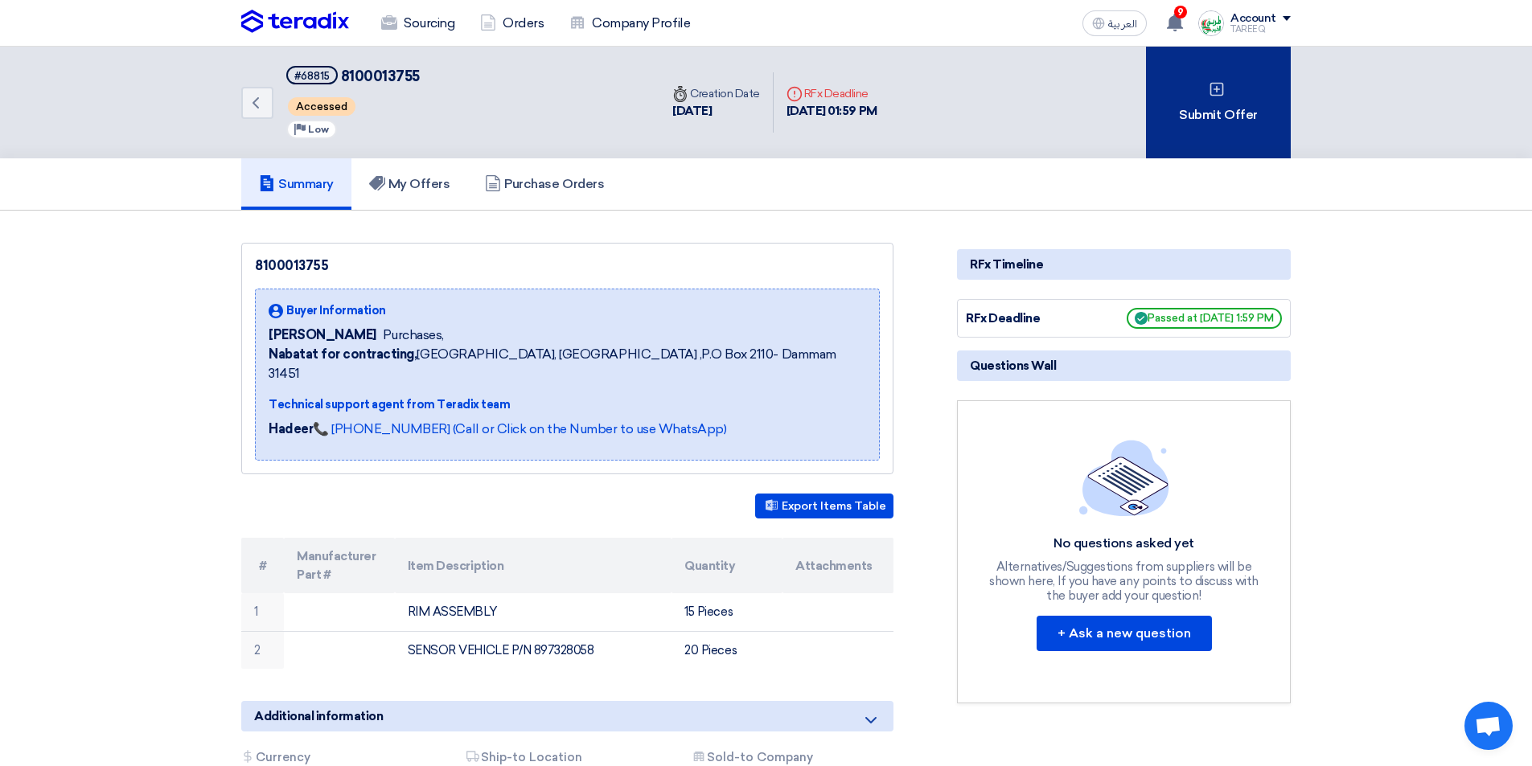
click at [1202, 129] on div "Submit Offer" at bounding box center [1218, 103] width 145 height 112
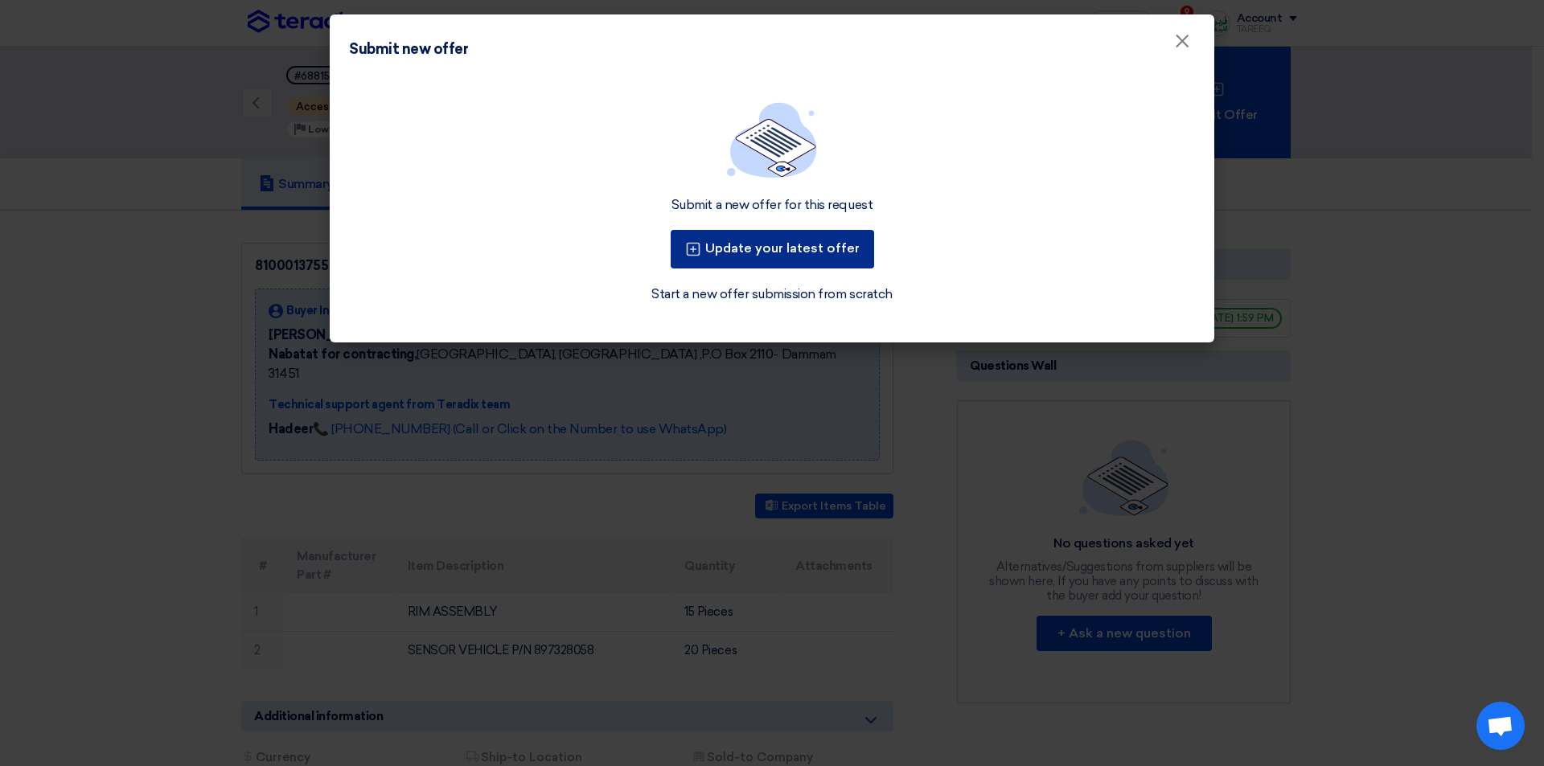
click at [808, 255] on button "Update your latest offer" at bounding box center [772, 249] width 203 height 39
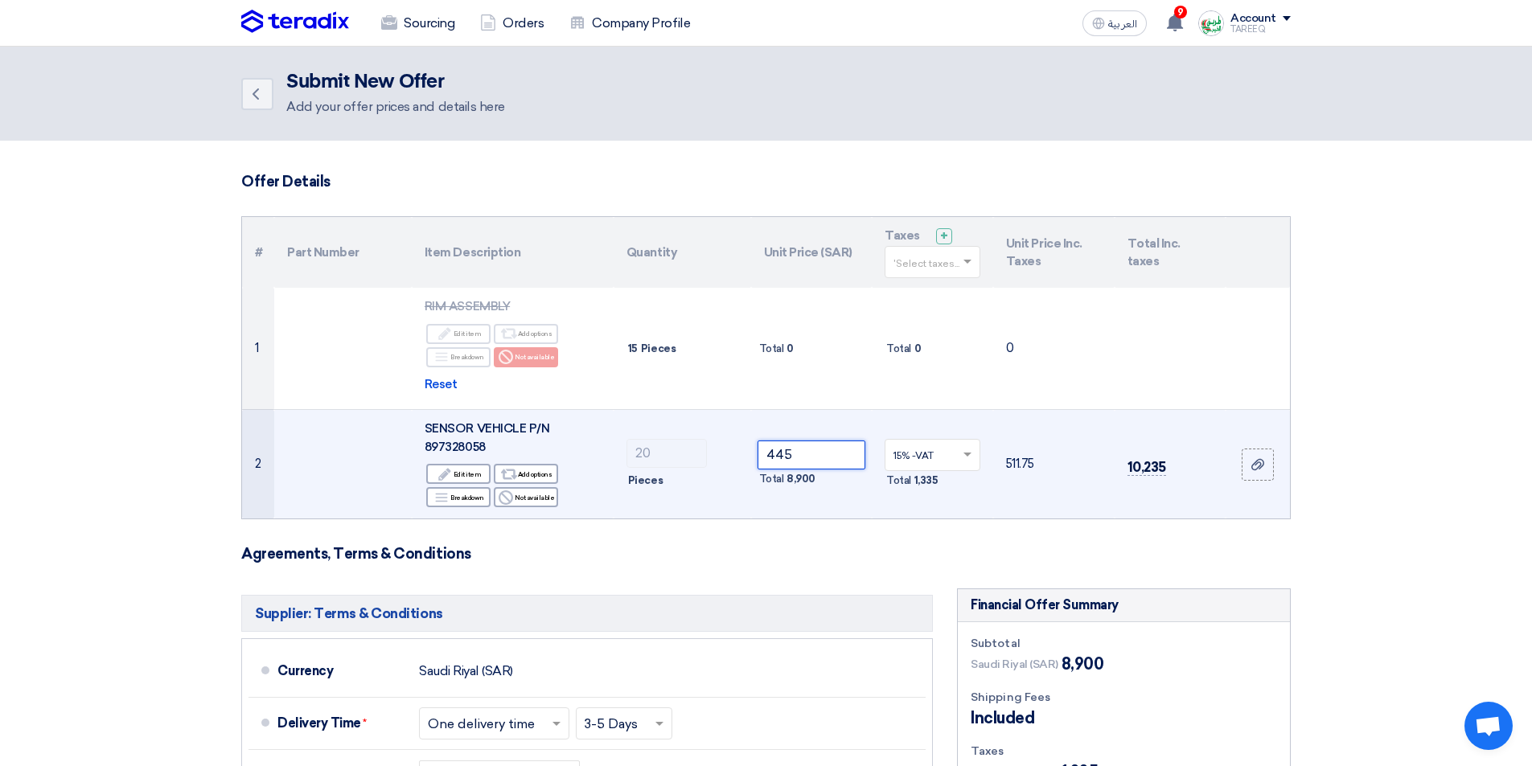
click at [844, 462] on input "445" at bounding box center [812, 455] width 109 height 29
type input "4"
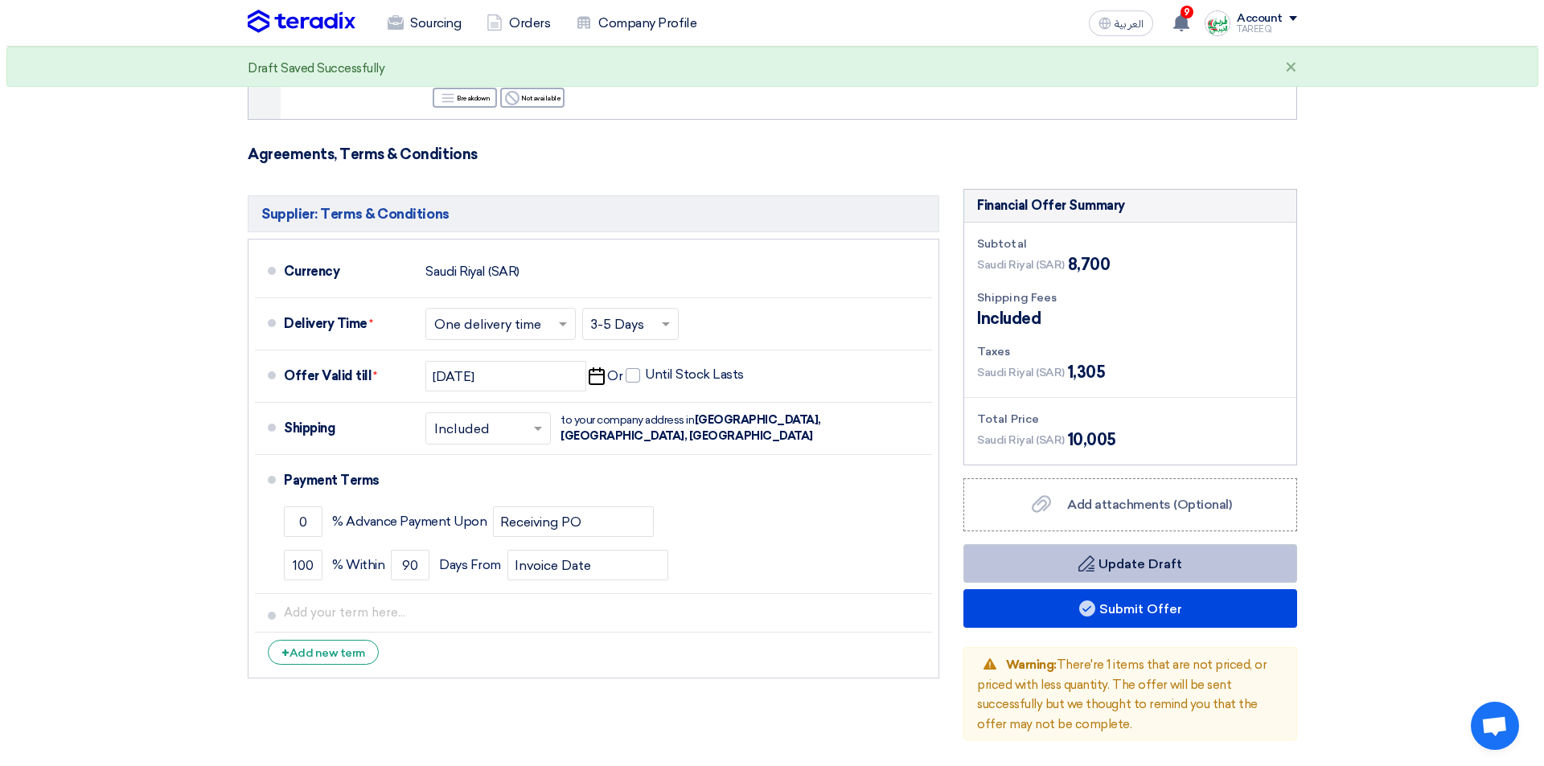
scroll to position [402, 0]
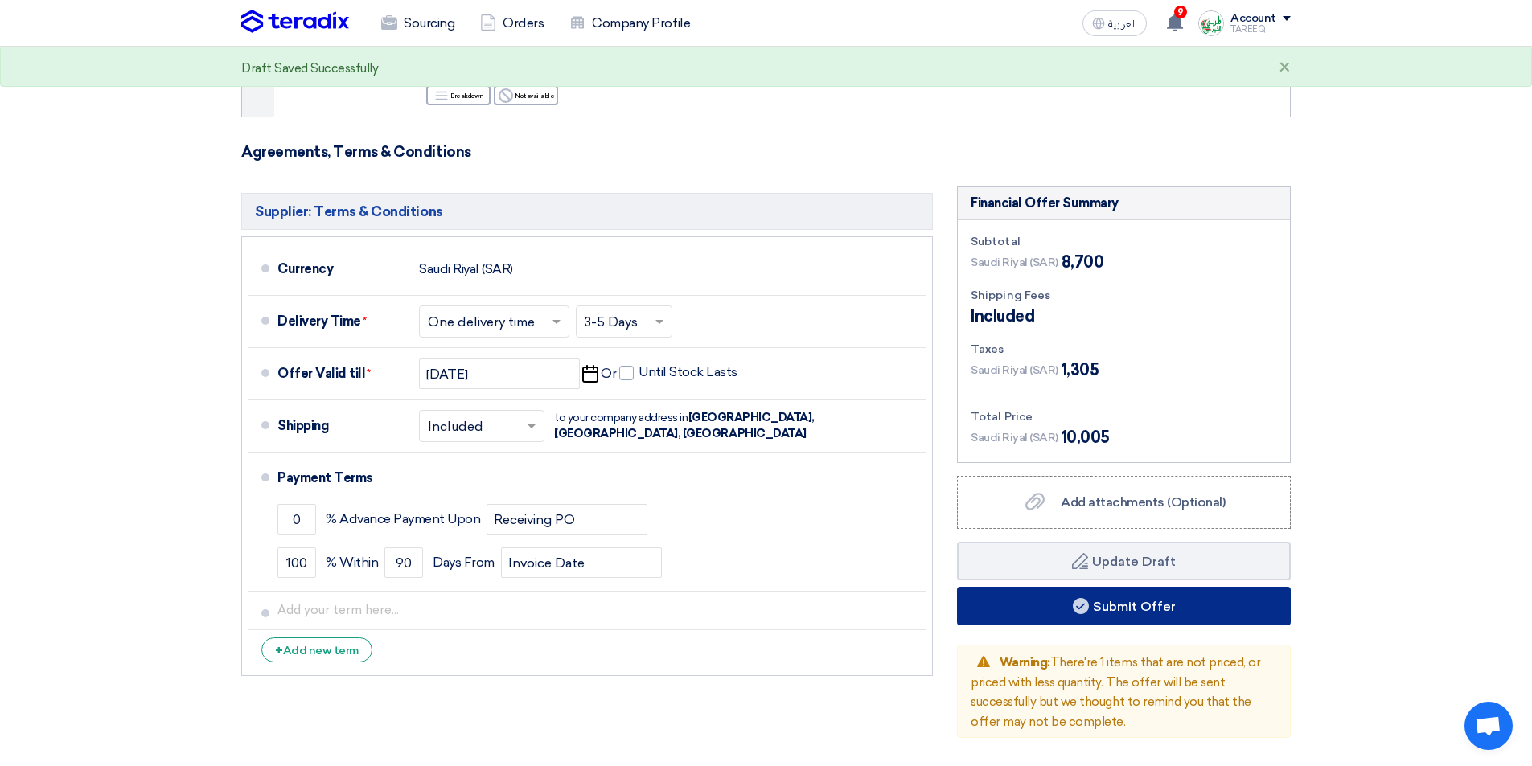
type input "435"
click at [1077, 607] on icon at bounding box center [1081, 606] width 16 height 16
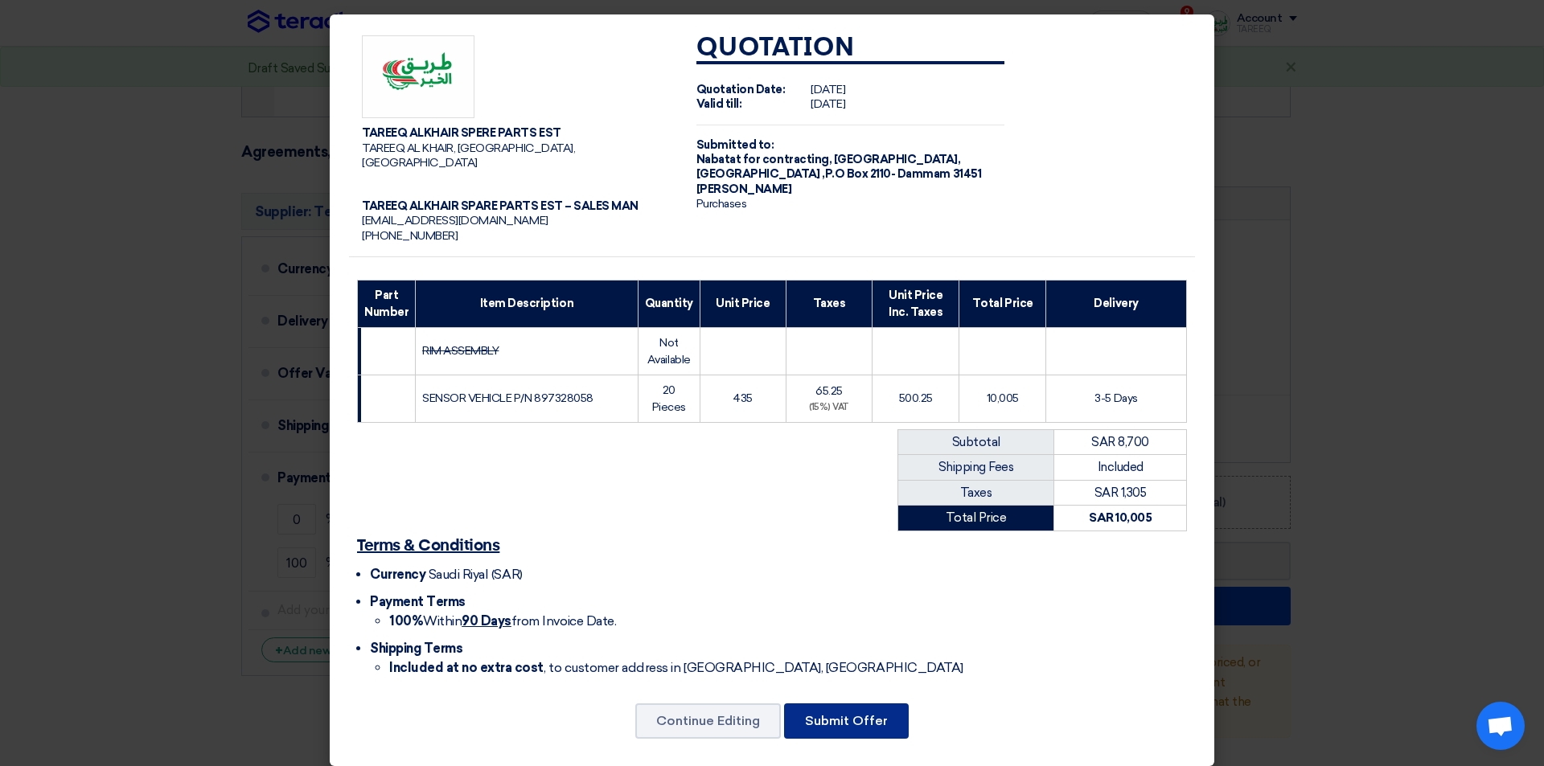
click at [852, 706] on button "Submit Offer" at bounding box center [846, 721] width 125 height 35
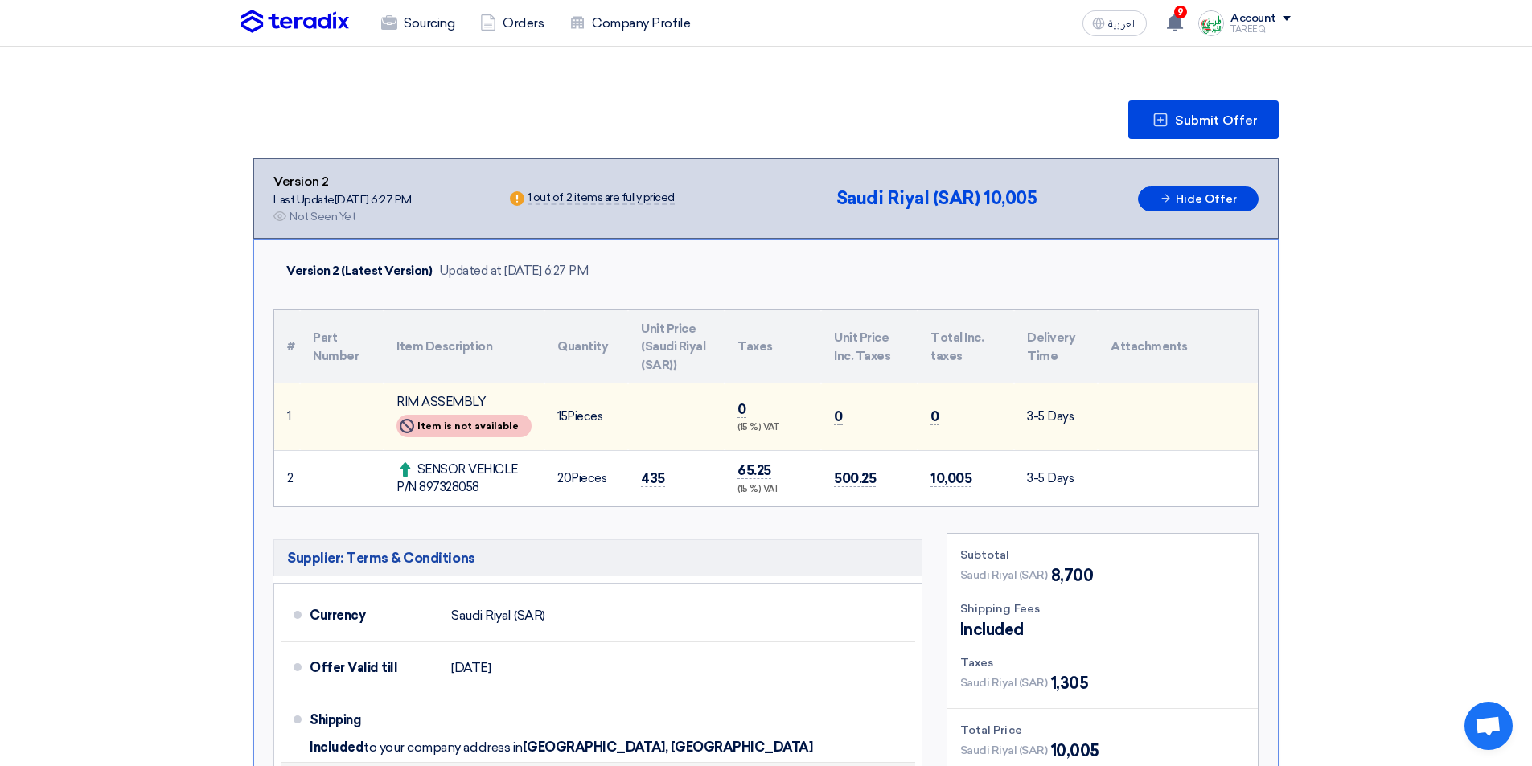
scroll to position [483, 0]
